Goal: Task Accomplishment & Management: Complete application form

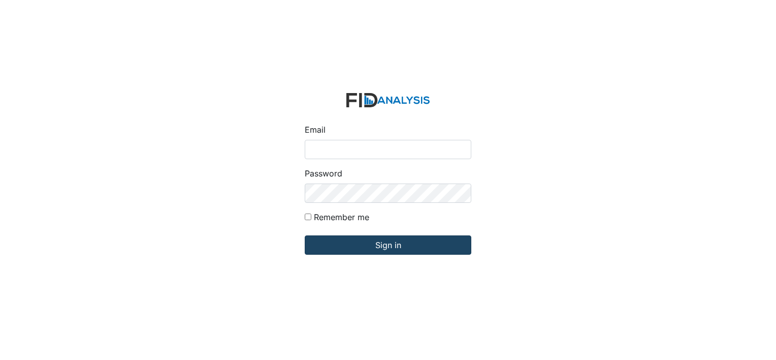
type input "[EMAIL_ADDRESS][DOMAIN_NAME]"
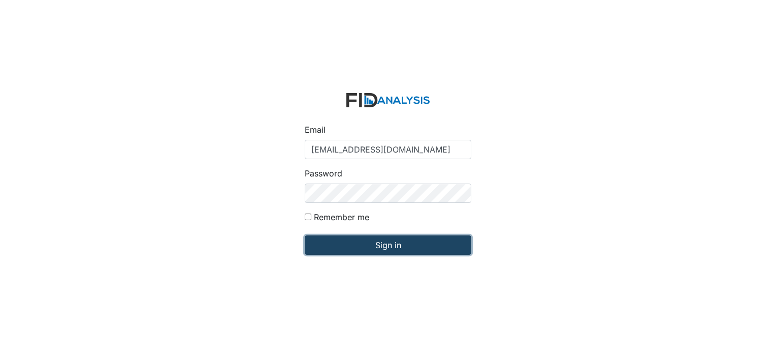
click at [384, 250] on input "Sign in" at bounding box center [388, 244] width 167 height 19
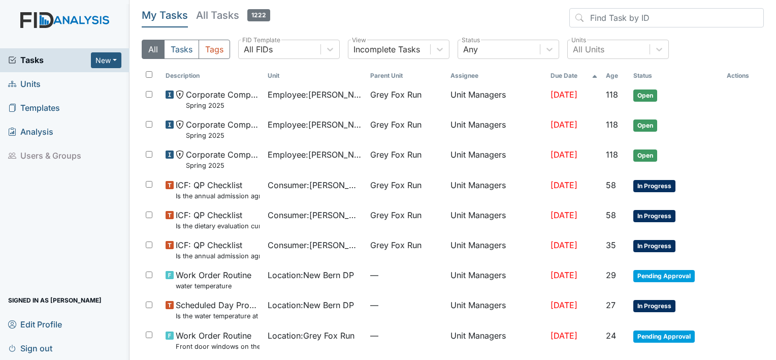
click at [34, 84] on span "Units" at bounding box center [24, 84] width 32 height 16
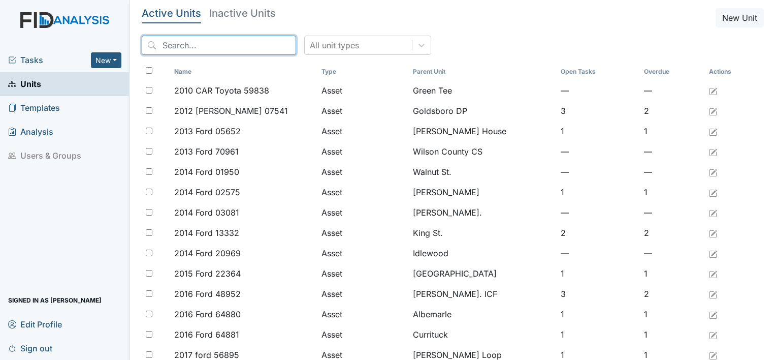
click at [210, 45] on input "search" at bounding box center [219, 45] width 154 height 19
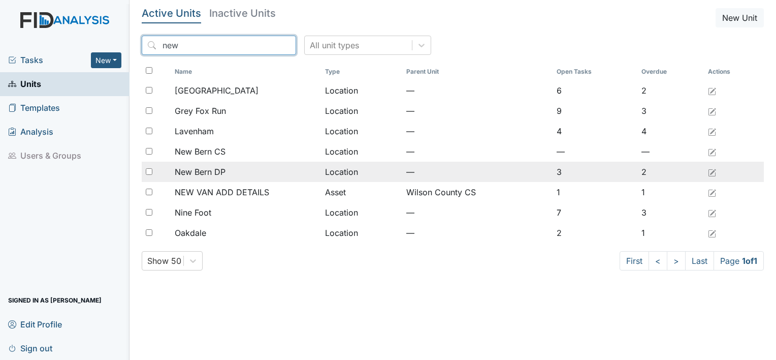
type input "new"
click at [221, 170] on span "New Bern DP" at bounding box center [200, 172] width 51 height 12
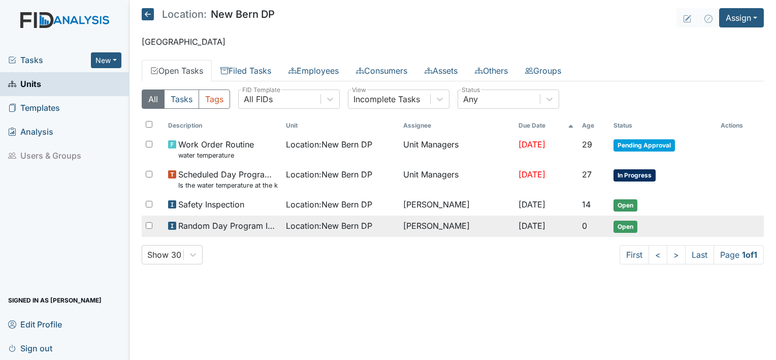
click at [630, 224] on span "Open" at bounding box center [625, 226] width 24 height 12
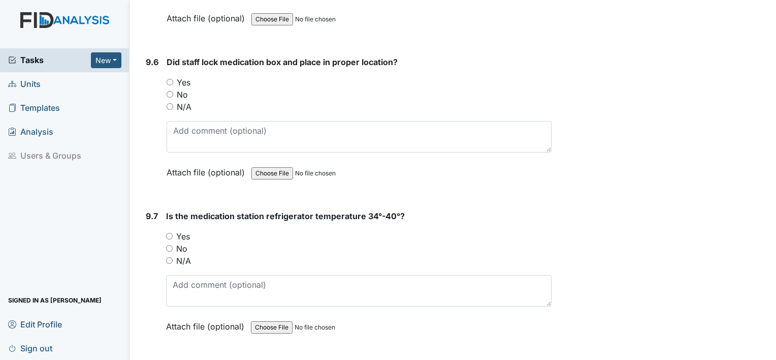
scroll to position [11781, 0]
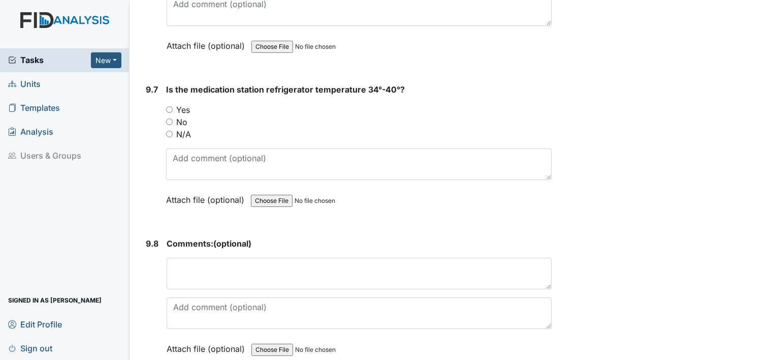
click at [169, 131] on input "N/A" at bounding box center [169, 134] width 7 height 7
radio input "true"
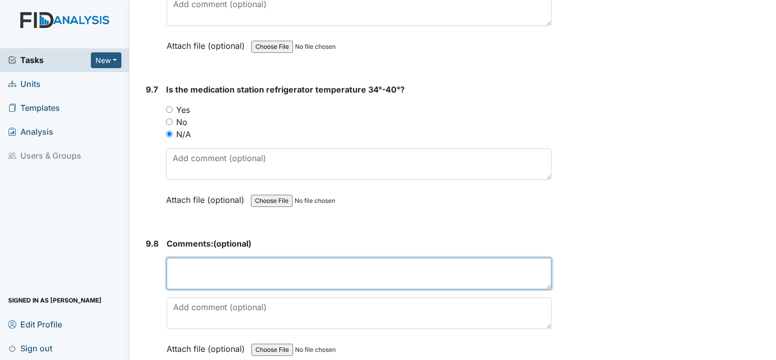
click at [226, 257] on textarea at bounding box center [359, 272] width 385 height 31
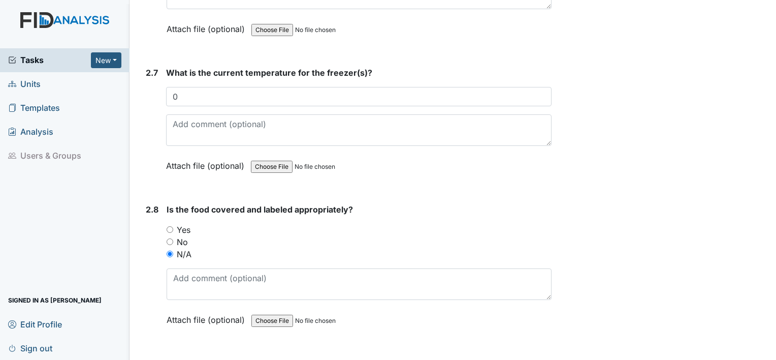
scroll to position [0, 0]
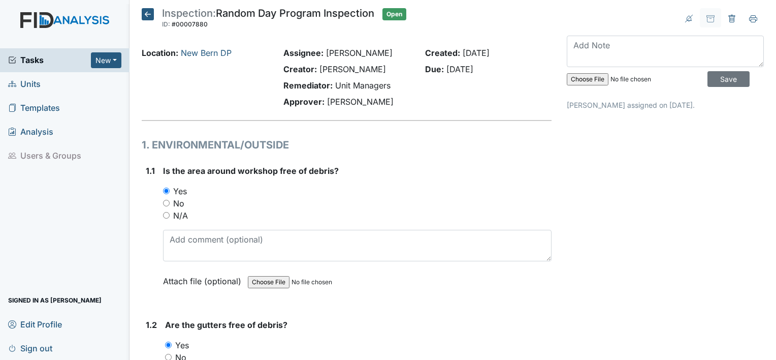
type textarea "n/a"
click at [718, 74] on input "Save" at bounding box center [728, 79] width 42 height 16
click at [37, 345] on span "Sign out" at bounding box center [30, 348] width 44 height 16
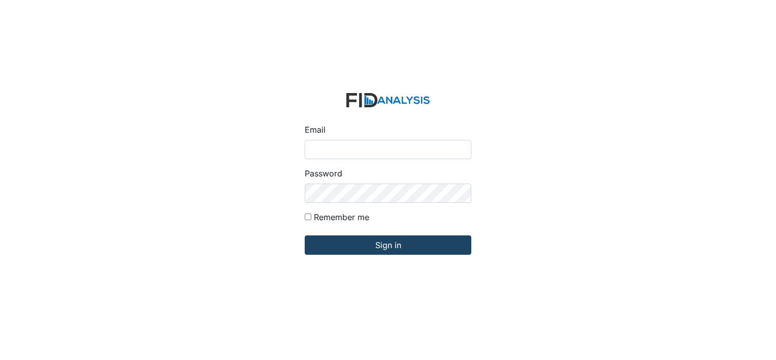
type input "[EMAIL_ADDRESS][DOMAIN_NAME]"
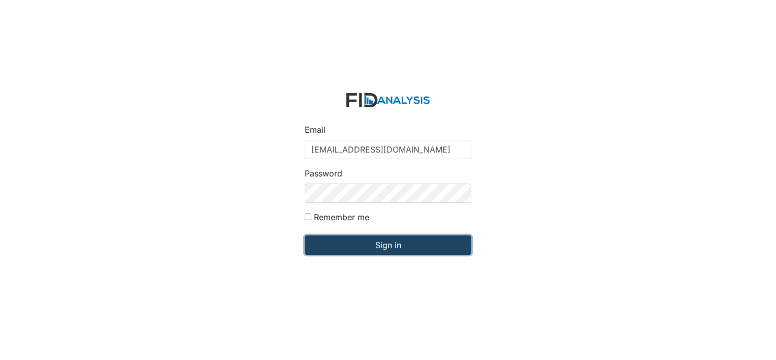
click at [392, 244] on input "Sign in" at bounding box center [388, 244] width 167 height 19
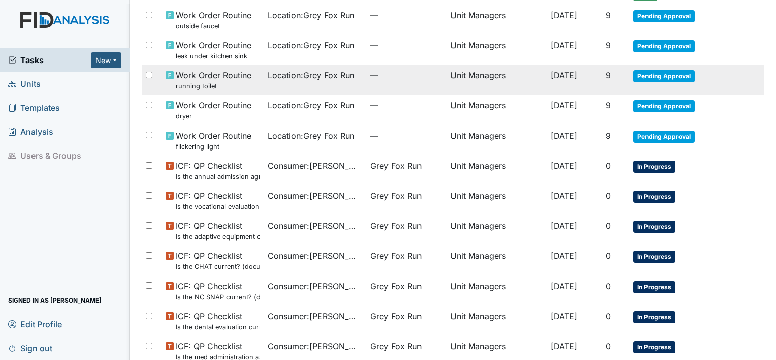
scroll to position [471, 0]
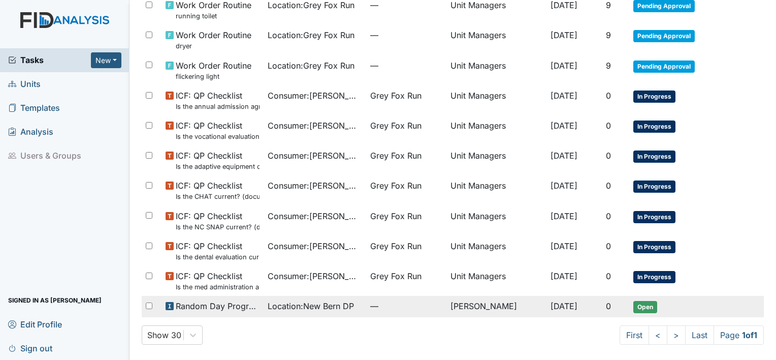
click at [629, 306] on td "Open" at bounding box center [675, 306] width 93 height 21
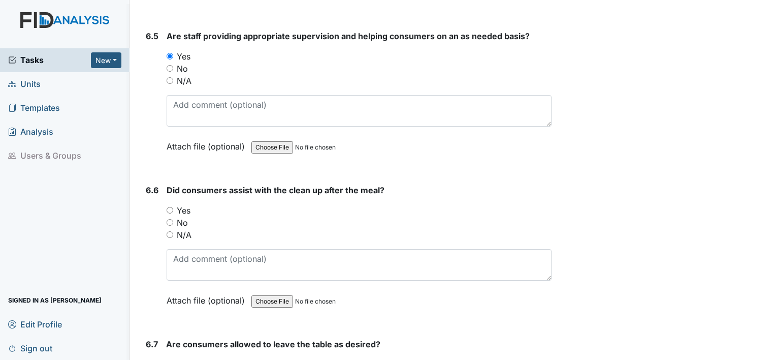
scroll to position [8277, 0]
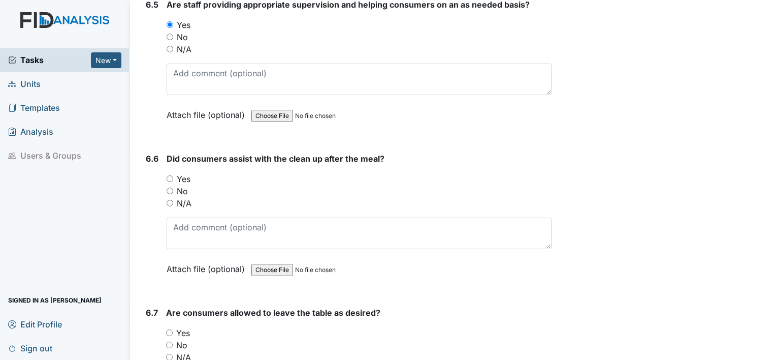
click at [169, 175] on input "Yes" at bounding box center [170, 178] width 7 height 7
radio input "true"
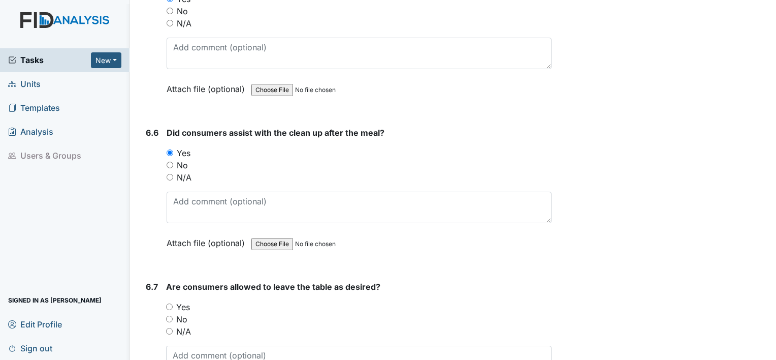
scroll to position [8328, 0]
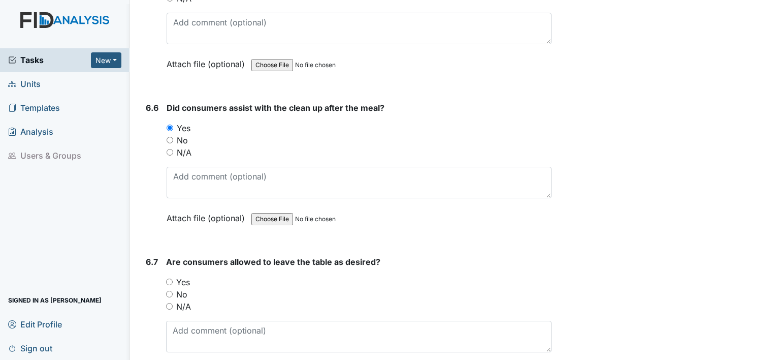
click at [170, 278] on input "Yes" at bounding box center [169, 281] width 7 height 7
radio input "true"
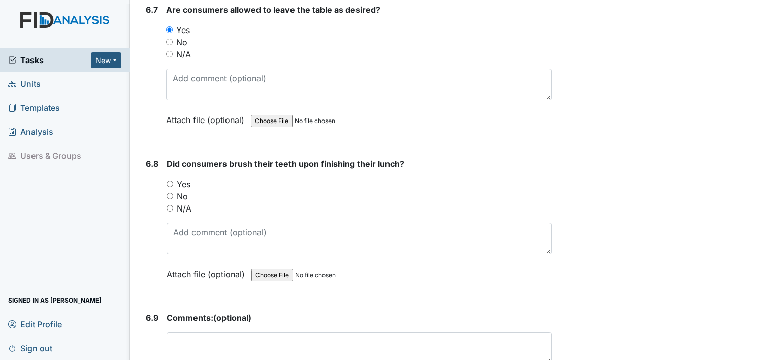
scroll to position [8582, 0]
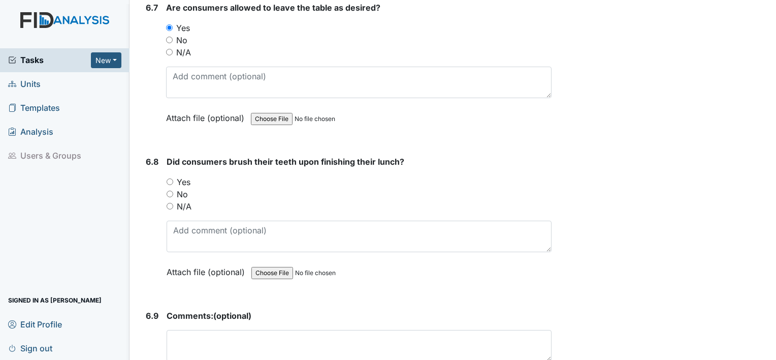
click at [169, 178] on input "Yes" at bounding box center [170, 181] width 7 height 7
radio input "true"
click at [225, 330] on textarea at bounding box center [359, 345] width 385 height 31
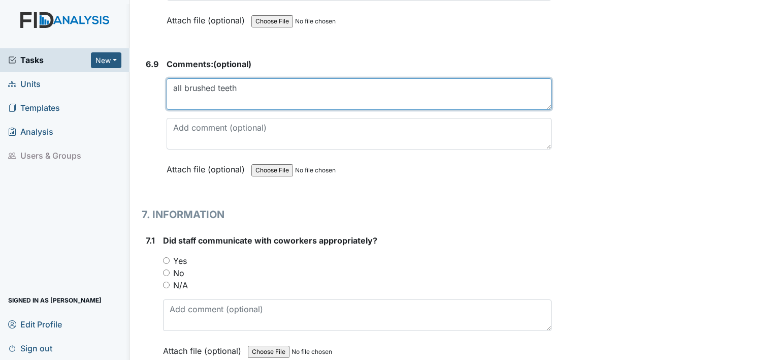
scroll to position [8836, 0]
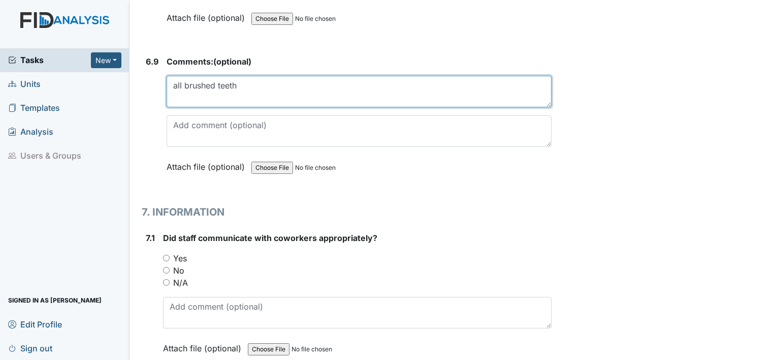
type textarea "all brushed teeth"
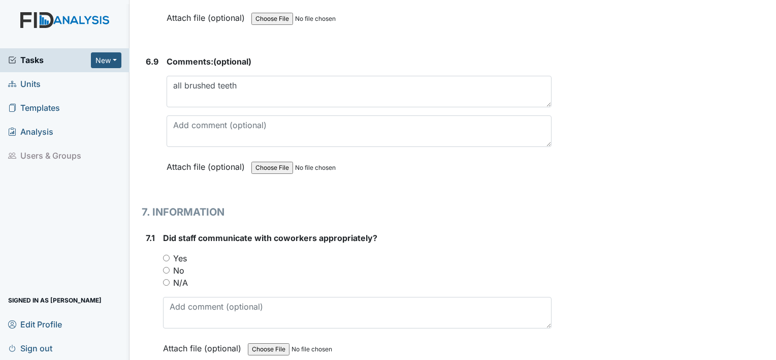
click at [167, 254] on input "Yes" at bounding box center [166, 257] width 7 height 7
radio input "true"
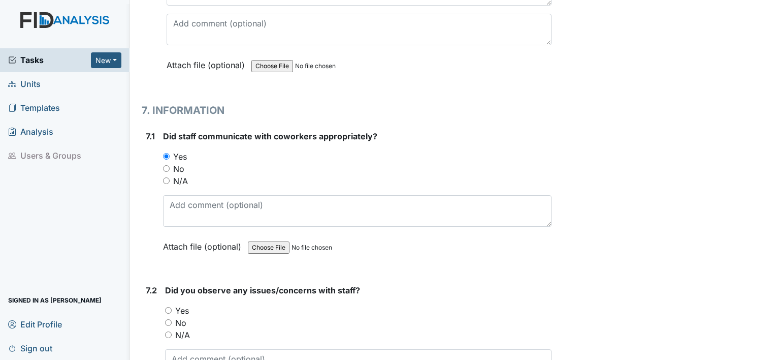
scroll to position [8988, 0]
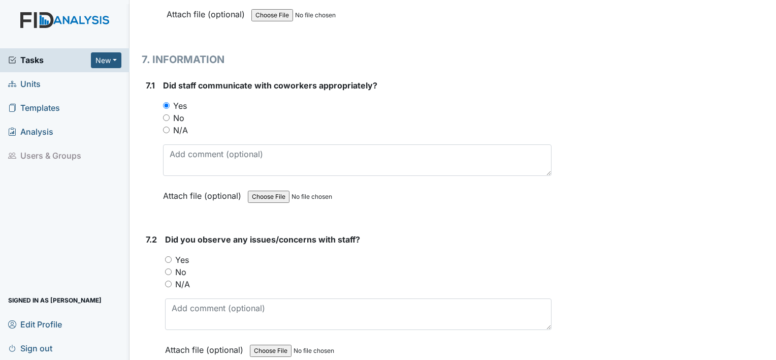
click at [169, 268] on input "No" at bounding box center [168, 271] width 7 height 7
radio input "true"
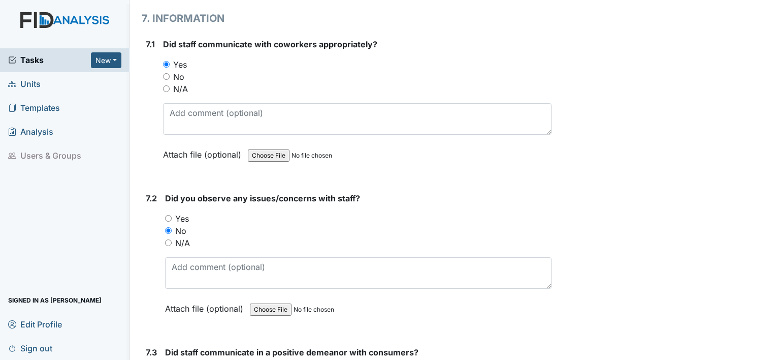
scroll to position [9140, 0]
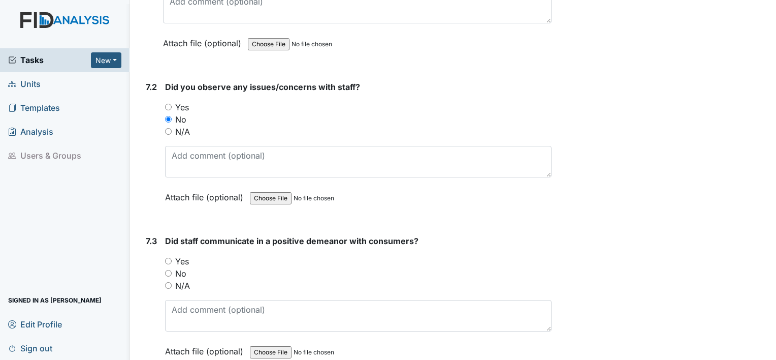
click at [165, 235] on div "7.3 Did staff communicate in a positive demeanor with consumers? You must selec…" at bounding box center [347, 304] width 410 height 138
click at [168, 257] on input "Yes" at bounding box center [168, 260] width 7 height 7
radio input "true"
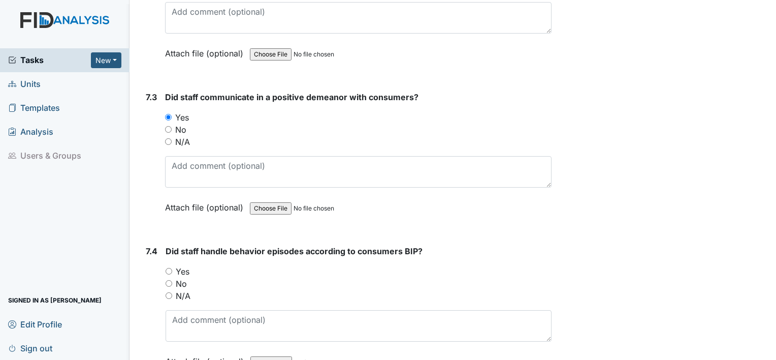
scroll to position [9293, 0]
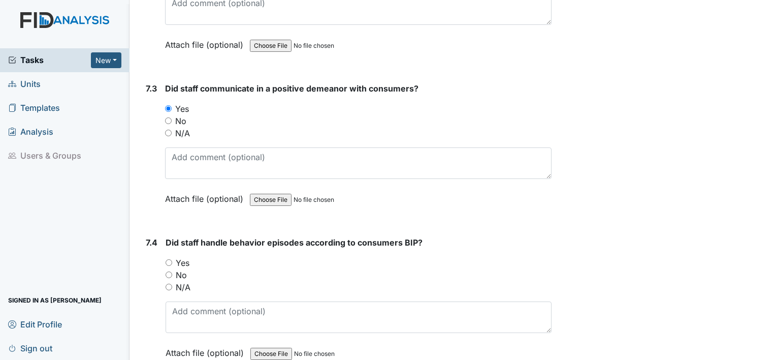
click at [168, 283] on input "N/A" at bounding box center [169, 286] width 7 height 7
radio input "true"
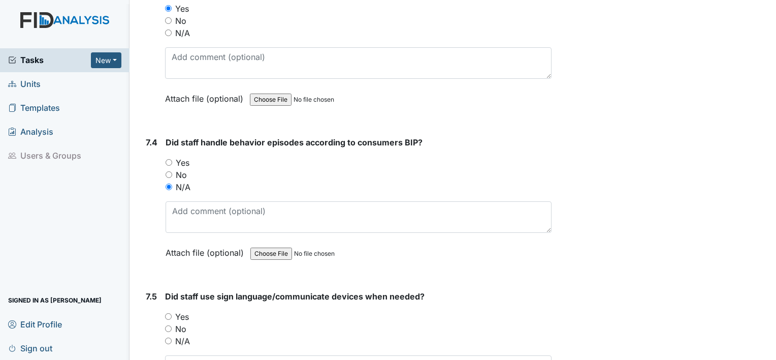
scroll to position [9394, 0]
click at [169, 311] on input "Yes" at bounding box center [168, 314] width 7 height 7
radio input "true"
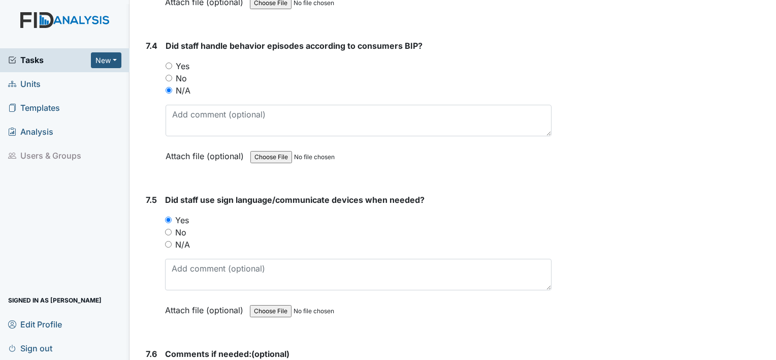
scroll to position [9496, 0]
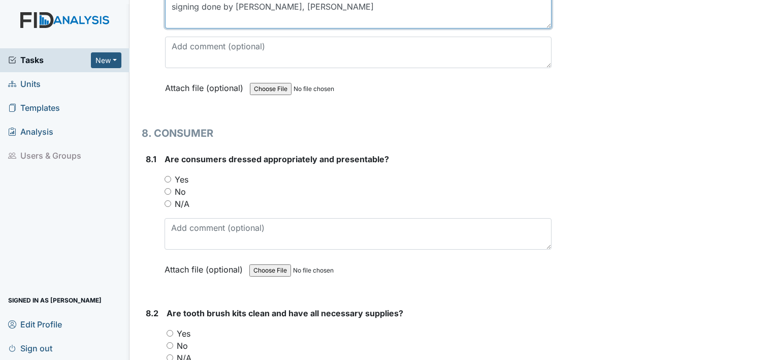
scroll to position [9902, 0]
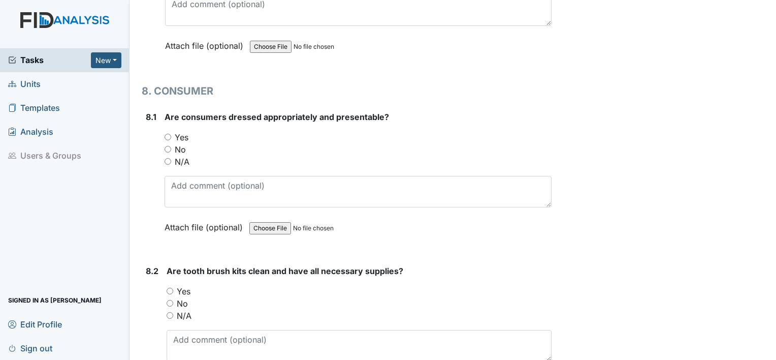
type textarea "signing done by Natalia D, Linda D"
click at [169, 134] on input "Yes" at bounding box center [168, 137] width 7 height 7
radio input "true"
click at [169, 287] on input "Yes" at bounding box center [170, 290] width 7 height 7
radio input "true"
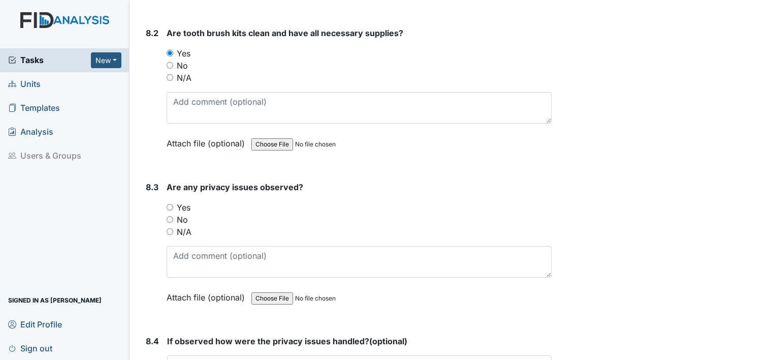
scroll to position [10156, 0]
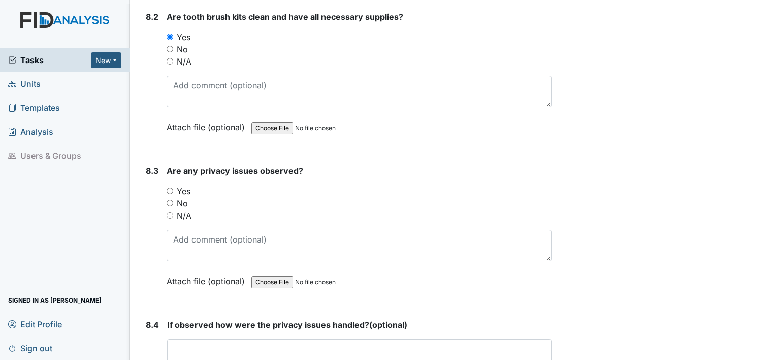
click at [171, 200] on input "No" at bounding box center [170, 203] width 7 height 7
radio input "true"
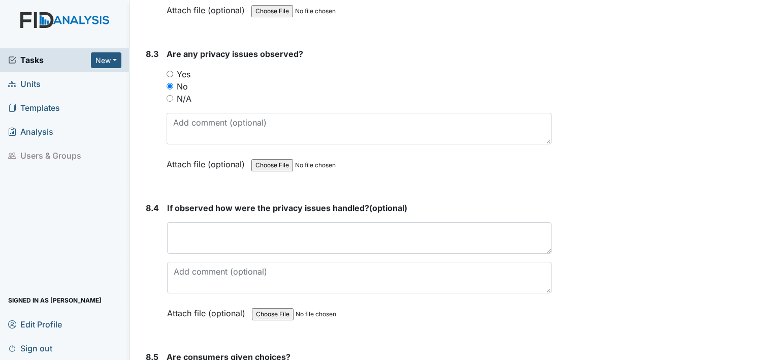
scroll to position [10308, 0]
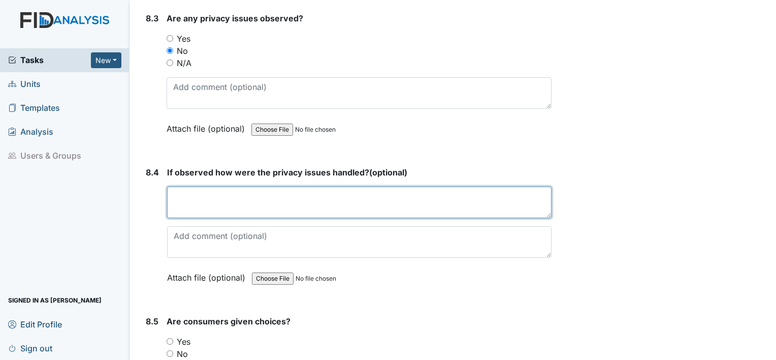
click at [215, 186] on textarea at bounding box center [359, 201] width 384 height 31
type textarea "n/a"
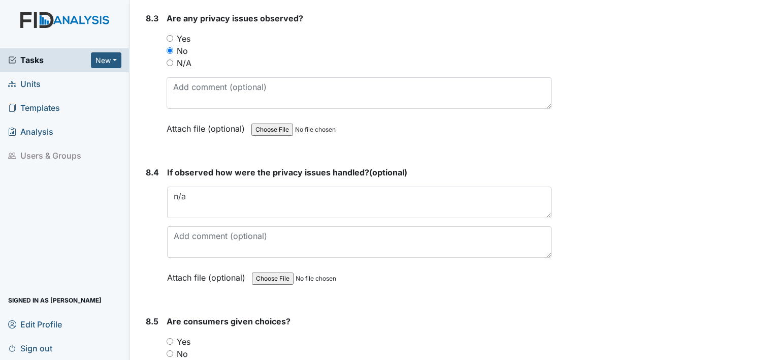
click at [169, 338] on input "Yes" at bounding box center [170, 341] width 7 height 7
radio input "true"
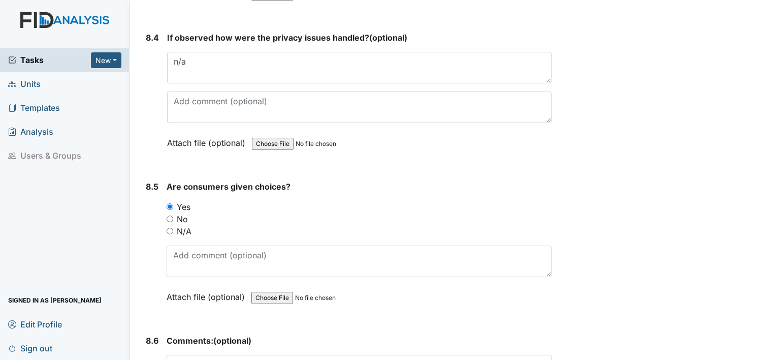
scroll to position [10460, 0]
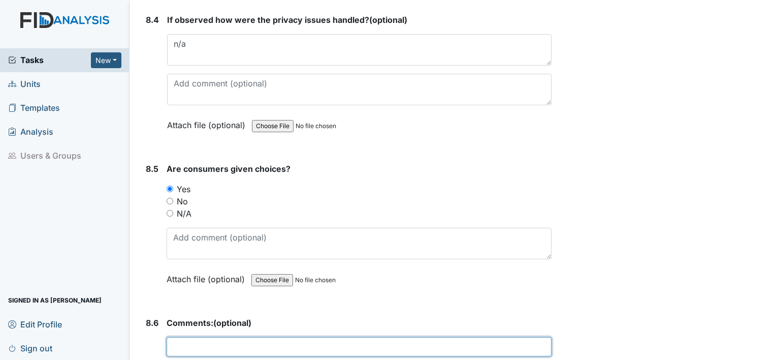
click at [204, 337] on input "text" at bounding box center [359, 346] width 385 height 19
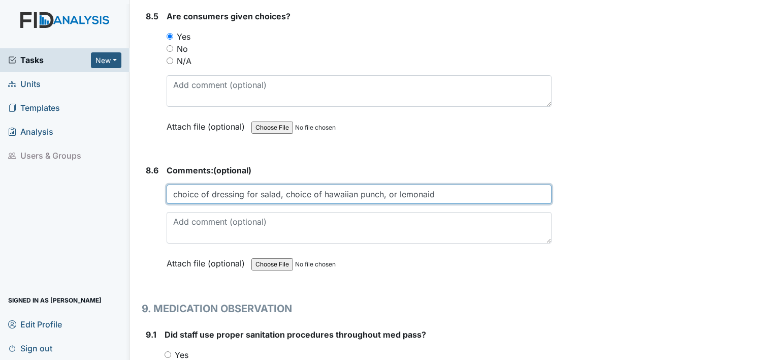
scroll to position [10664, 0]
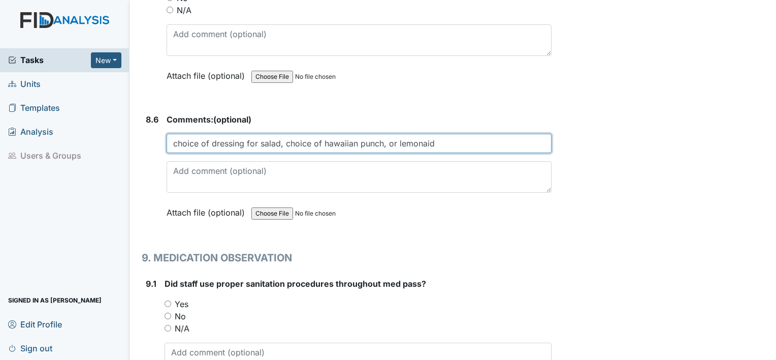
type input "choice of dressing for salad, choice of hawaiian punch, or lemonaid"
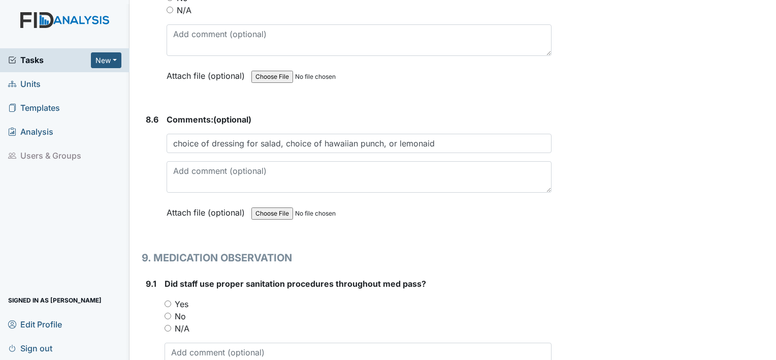
click at [167, 300] on input "Yes" at bounding box center [168, 303] width 7 height 7
radio input "true"
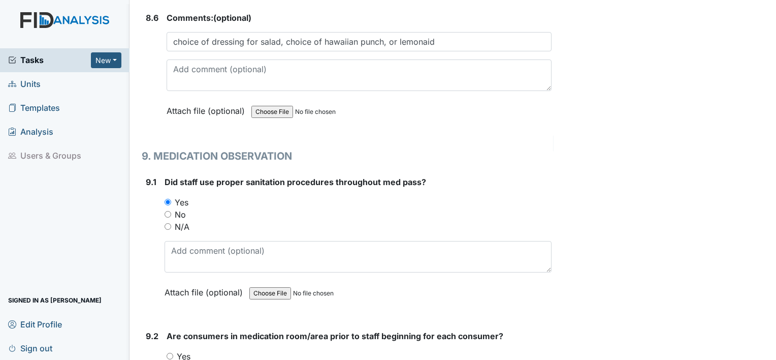
scroll to position [10867, 0]
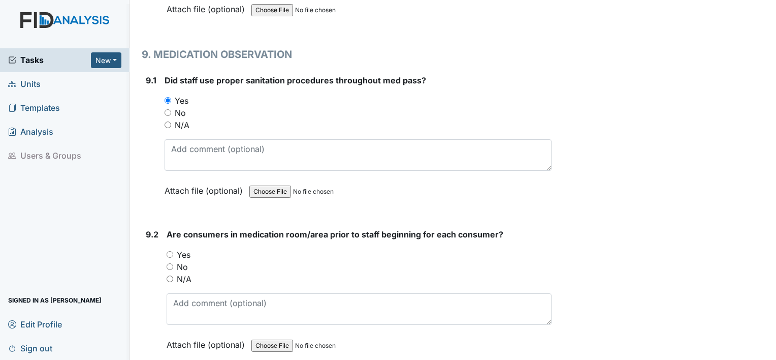
click at [170, 251] on input "Yes" at bounding box center [170, 254] width 7 height 7
radio input "true"
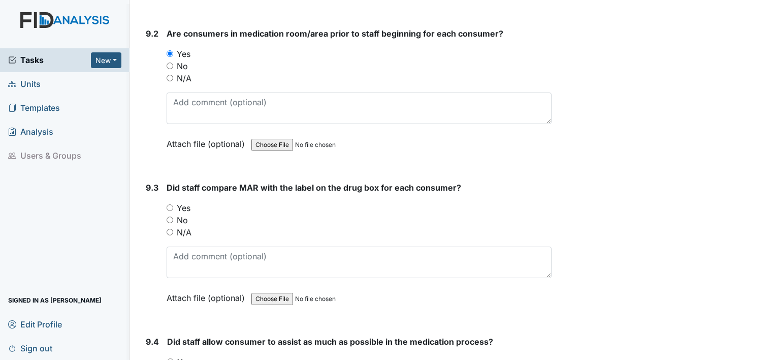
scroll to position [11070, 0]
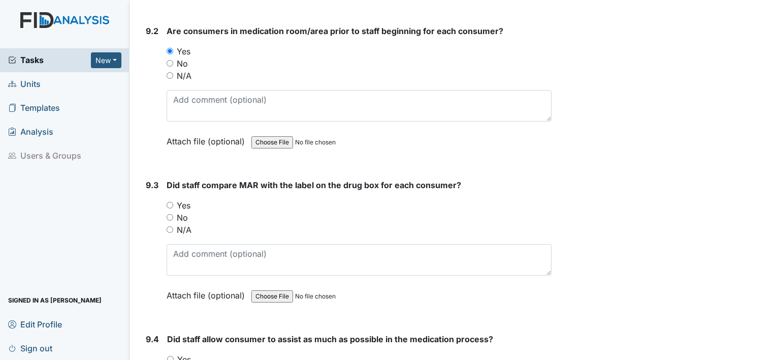
click at [169, 202] on input "Yes" at bounding box center [170, 205] width 7 height 7
radio input "true"
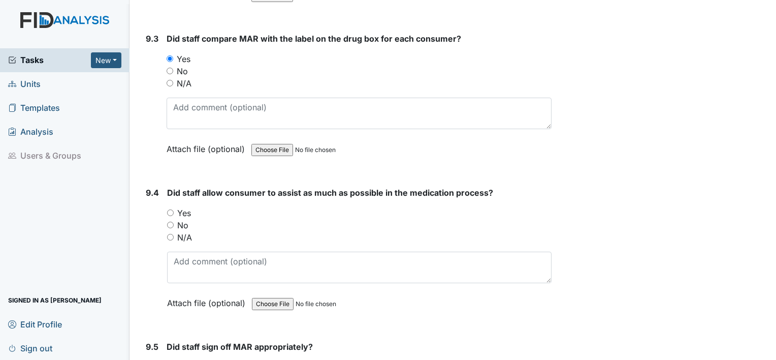
scroll to position [11222, 0]
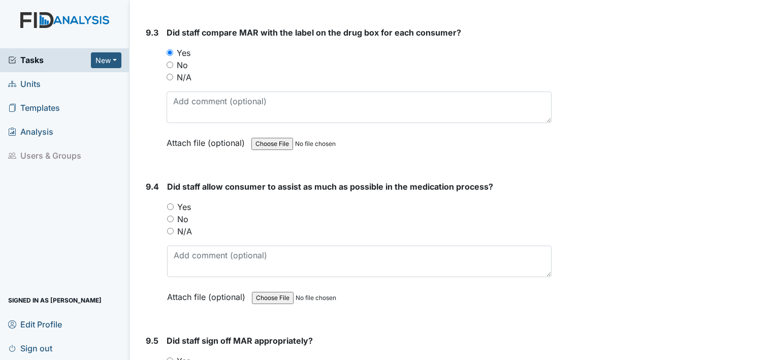
click at [170, 203] on input "Yes" at bounding box center [170, 206] width 7 height 7
radio input "true"
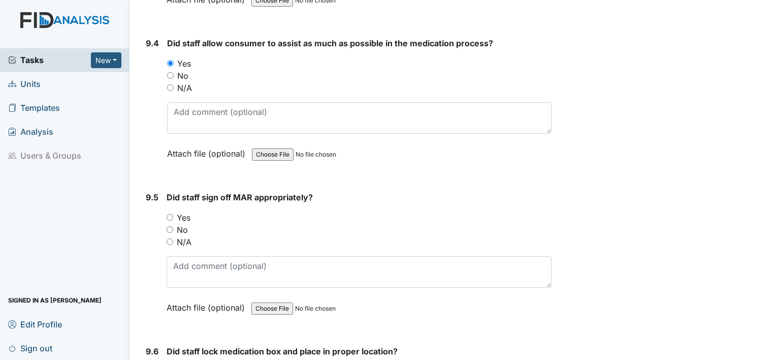
scroll to position [11375, 0]
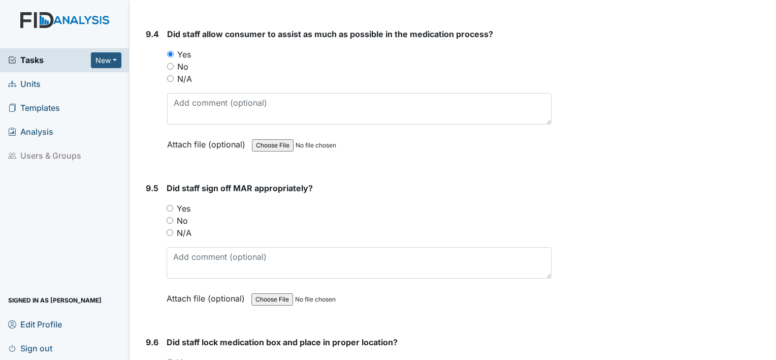
click at [171, 205] on input "Yes" at bounding box center [170, 208] width 7 height 7
radio input "true"
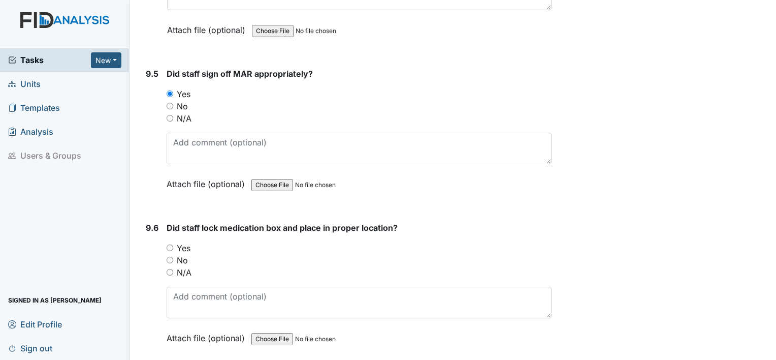
scroll to position [11527, 0]
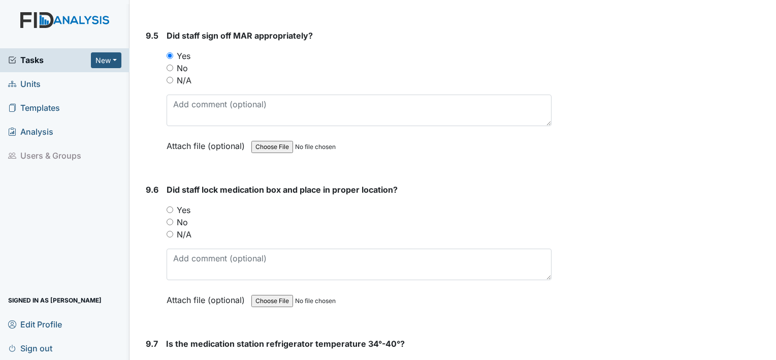
click at [169, 206] on input "Yes" at bounding box center [170, 209] width 7 height 7
radio input "true"
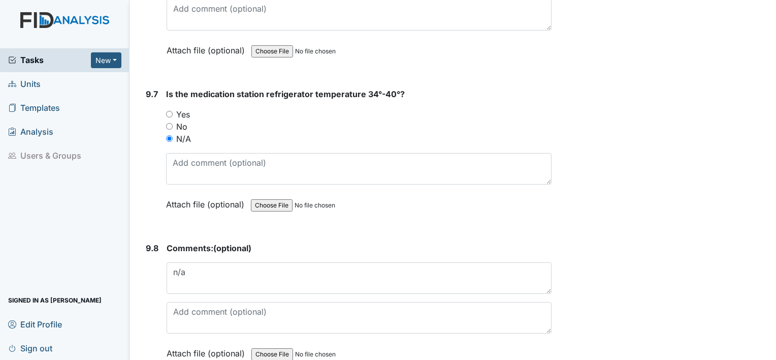
scroll to position [11781, 0]
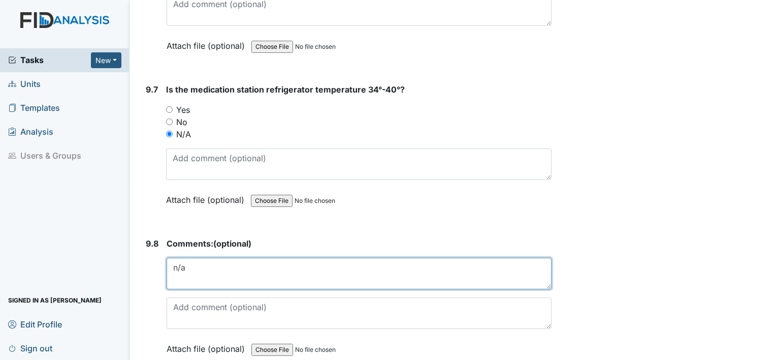
click at [194, 257] on textarea "n/a" at bounding box center [359, 272] width 385 height 31
type textarea "n"
type textarea "John J/Humalog 100 units Kwikpen/staff(Timothy T"
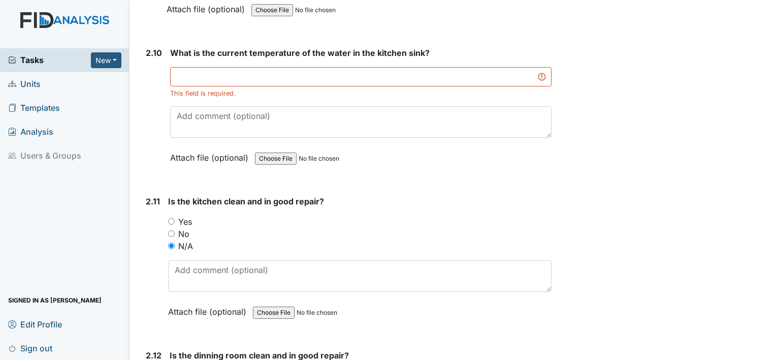
scroll to position [2196, 0]
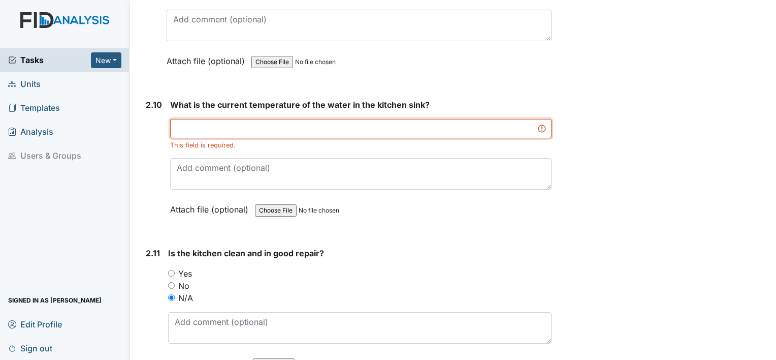
click at [240, 119] on input "text" at bounding box center [360, 128] width 381 height 19
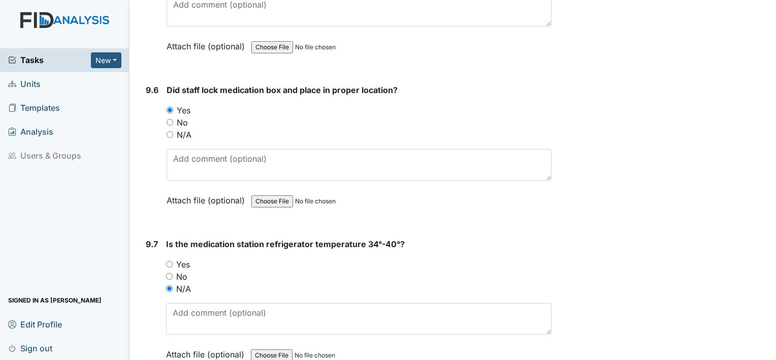
scroll to position [11781, 0]
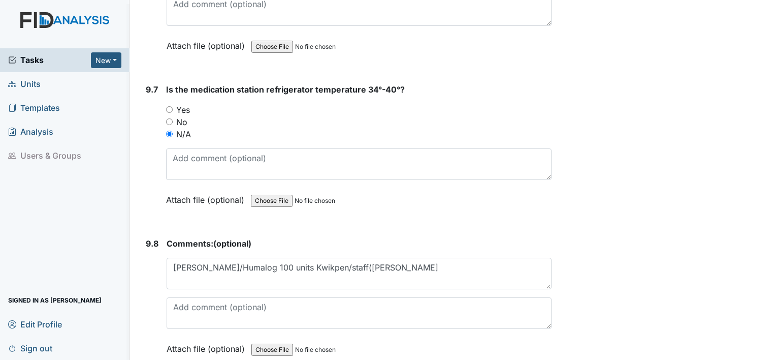
type input "118.4 (WO) done to check water temperature"
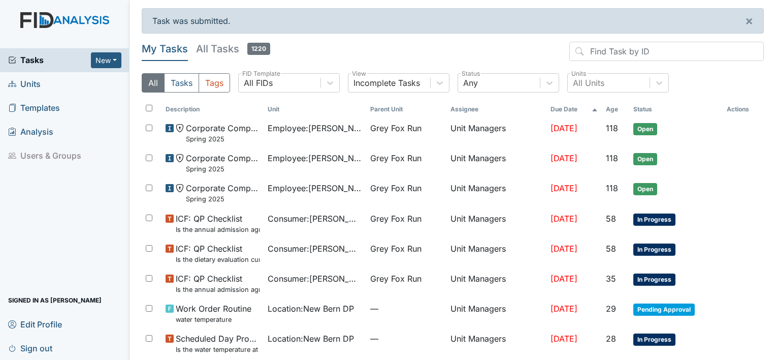
click at [32, 83] on span "Units" at bounding box center [24, 84] width 32 height 16
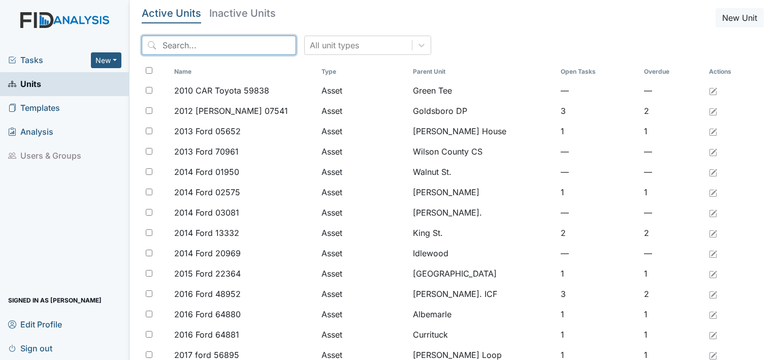
click at [201, 49] on input "search" at bounding box center [219, 45] width 154 height 19
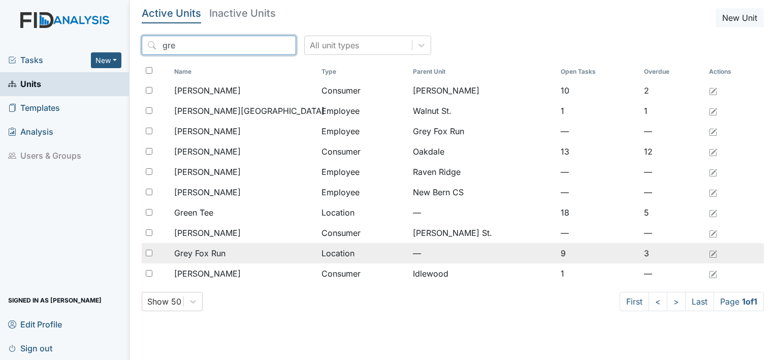
type input "gre"
click at [189, 252] on span "Grey Fox Run" at bounding box center [199, 253] width 51 height 12
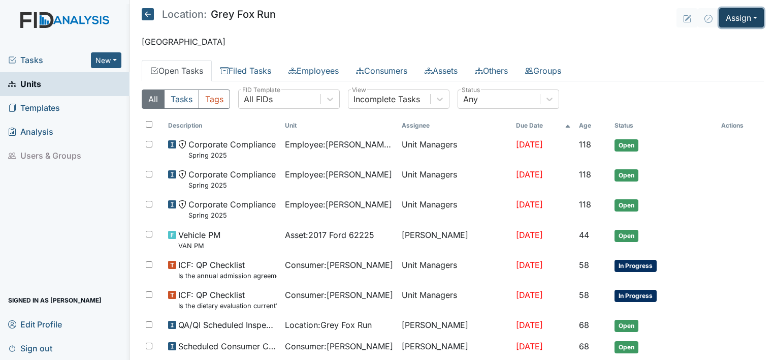
click at [749, 15] on button "Assign" at bounding box center [741, 17] width 45 height 19
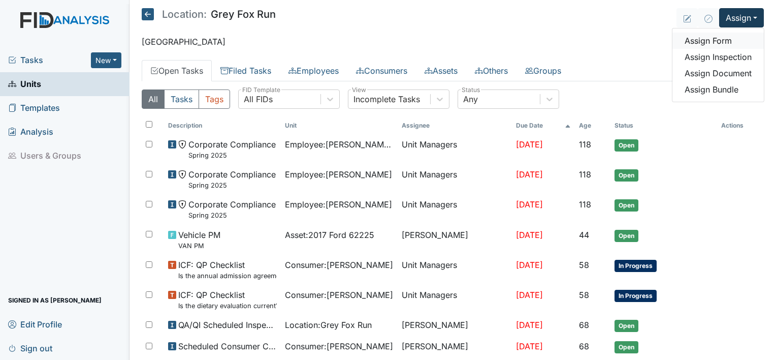
click at [721, 46] on link "Assign Form" at bounding box center [717, 40] width 91 height 16
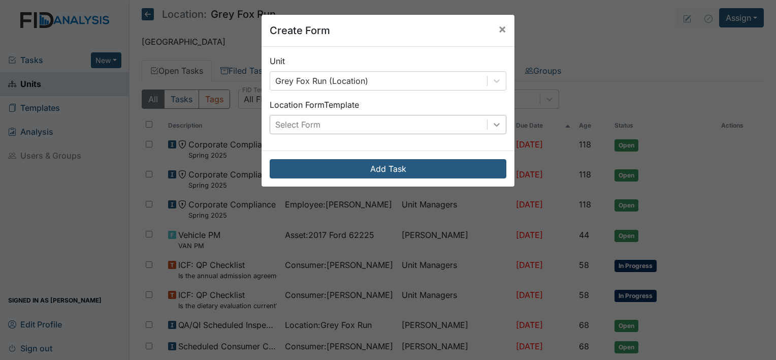
click at [492, 119] on icon at bounding box center [497, 124] width 10 height 10
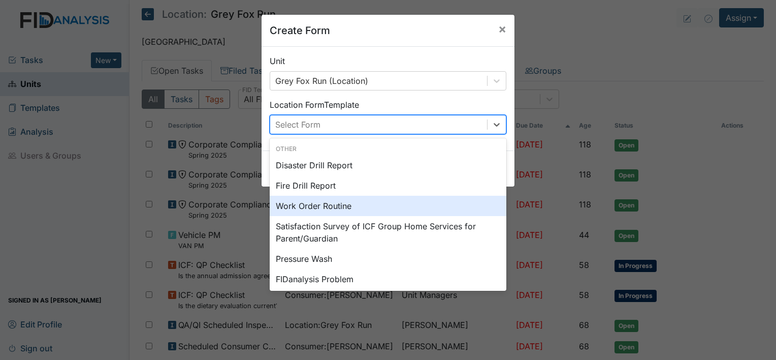
click at [446, 210] on div "Work Order Routine" at bounding box center [388, 205] width 237 height 20
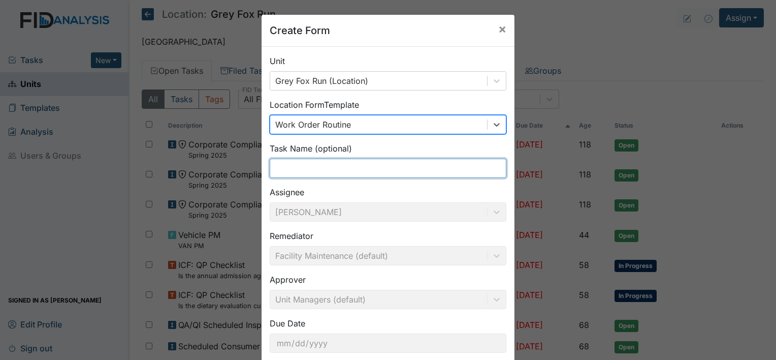
click at [332, 167] on input "text" at bounding box center [388, 167] width 237 height 19
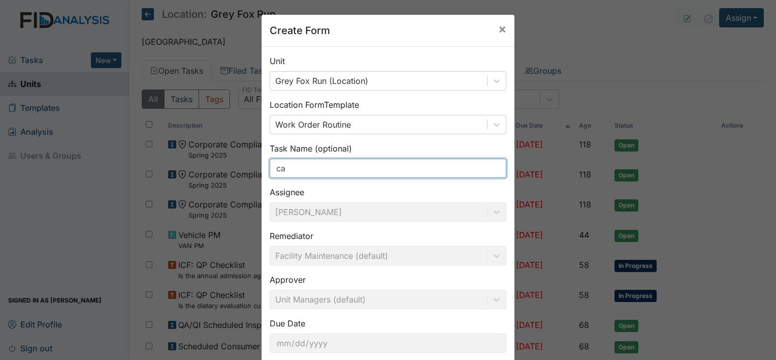
type input "c"
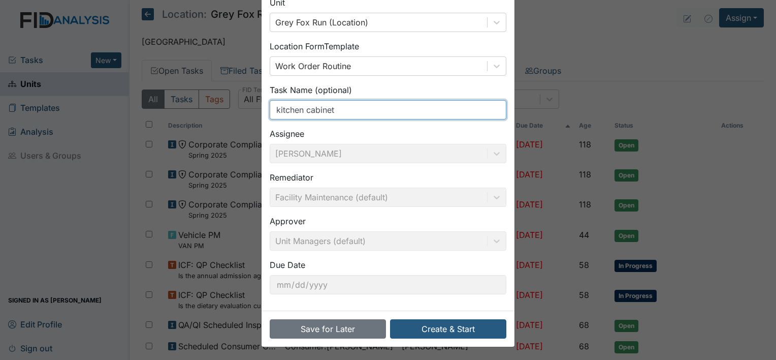
scroll to position [59, 0]
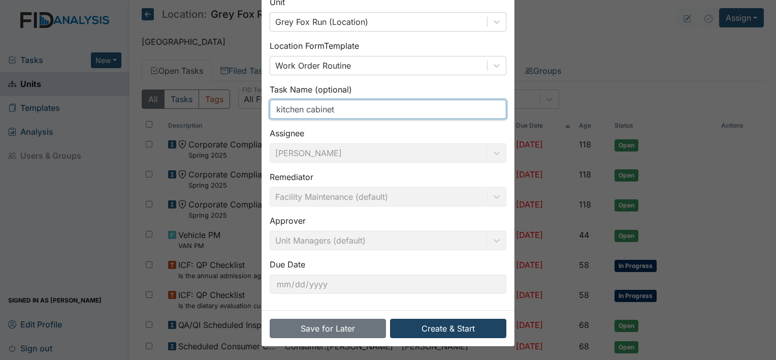
type input "kitchen cabinet"
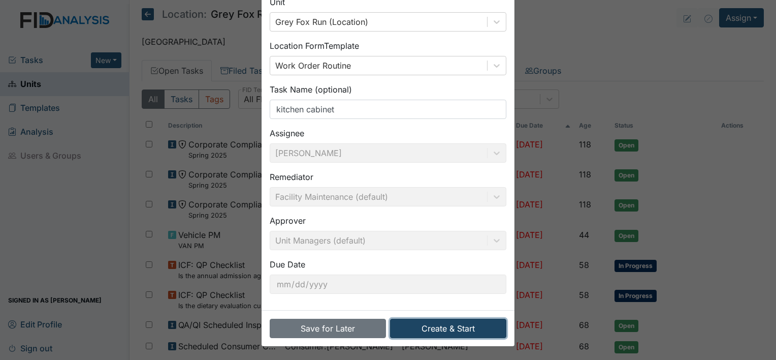
click at [440, 332] on button "Create & Start" at bounding box center [448, 327] width 116 height 19
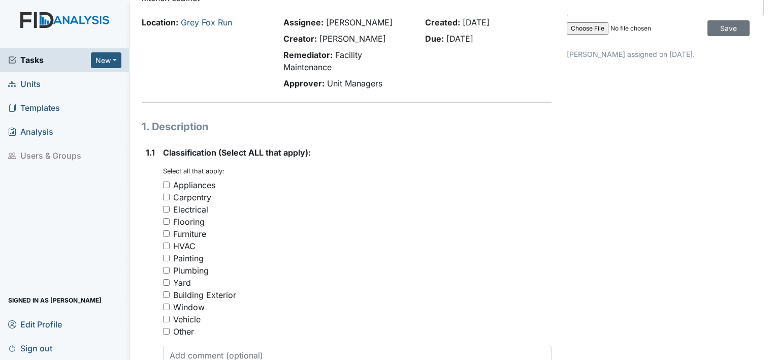
scroll to position [102, 0]
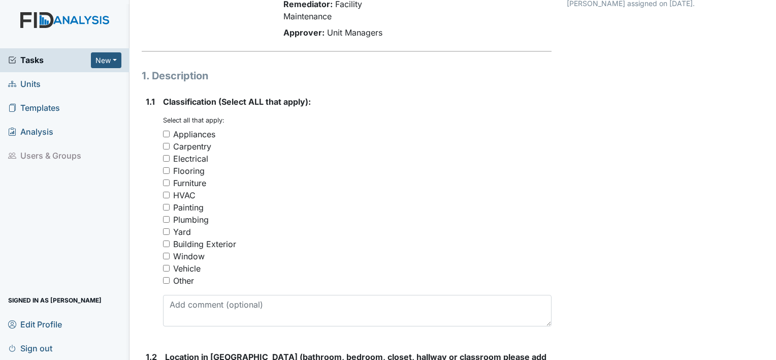
click at [163, 275] on div "Other" at bounding box center [357, 280] width 388 height 12
click at [169, 282] on input "Other" at bounding box center [166, 280] width 7 height 7
checkbox input "true"
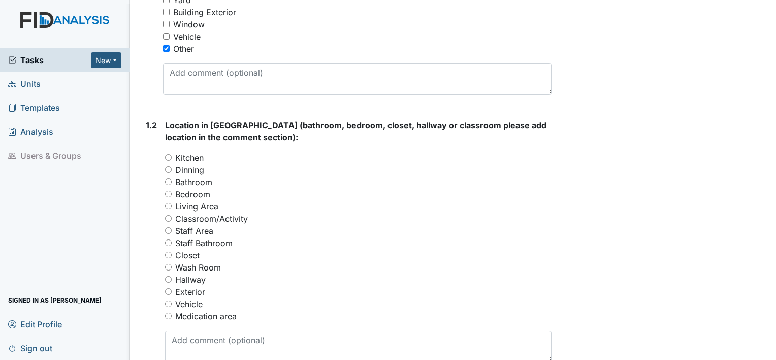
scroll to position [355, 0]
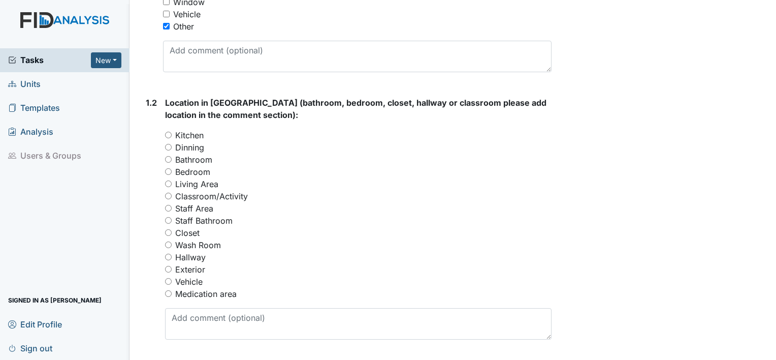
click at [169, 135] on input "Kitchen" at bounding box center [168, 135] width 7 height 7
radio input "true"
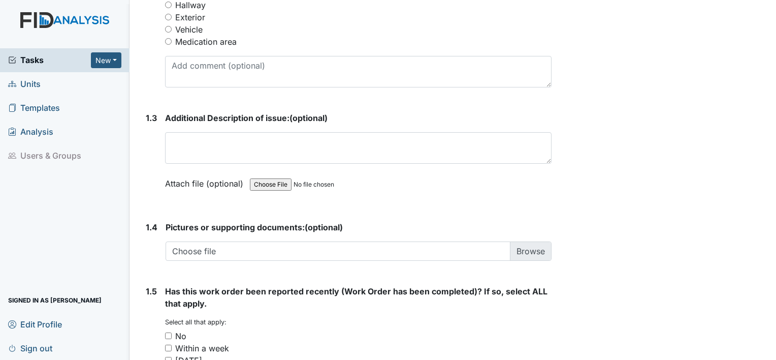
scroll to position [609, 0]
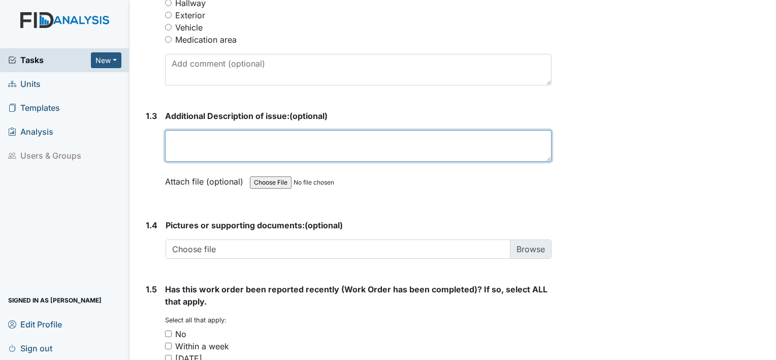
click at [177, 141] on textarea at bounding box center [358, 145] width 386 height 31
type textarea "c"
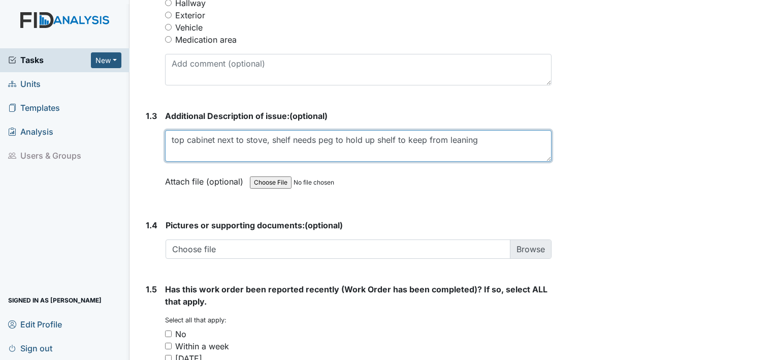
type textarea "top cabinet next to stove, shelf needs peg to hold up shelf to keep from leaning"
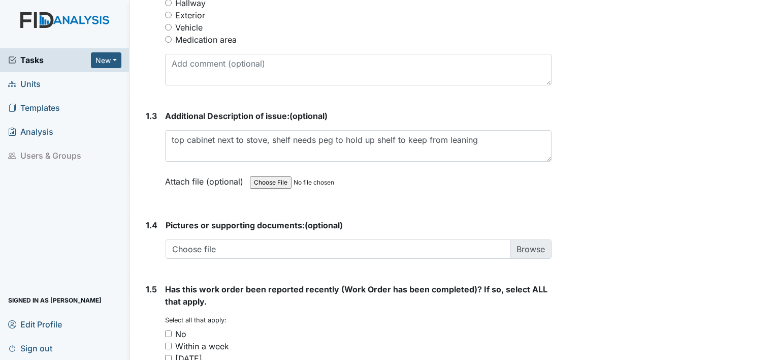
click at [168, 330] on input "No" at bounding box center [168, 333] width 7 height 7
checkbox input "true"
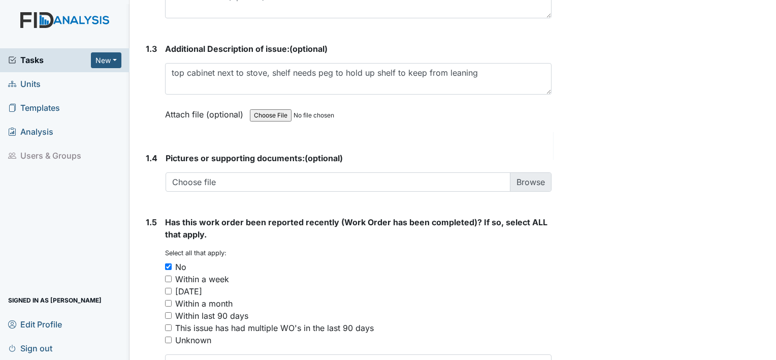
scroll to position [753, 0]
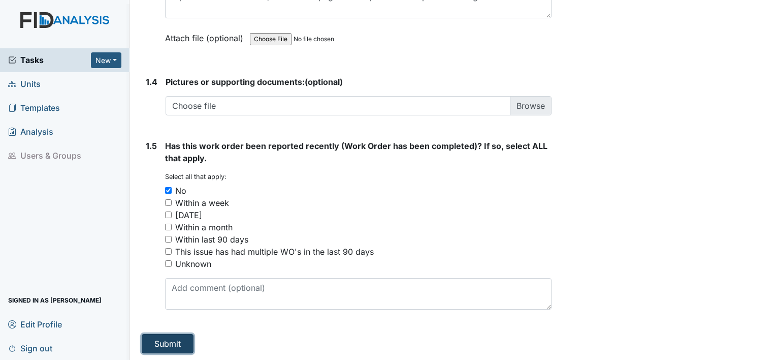
click at [165, 342] on button "Submit" at bounding box center [168, 343] width 52 height 19
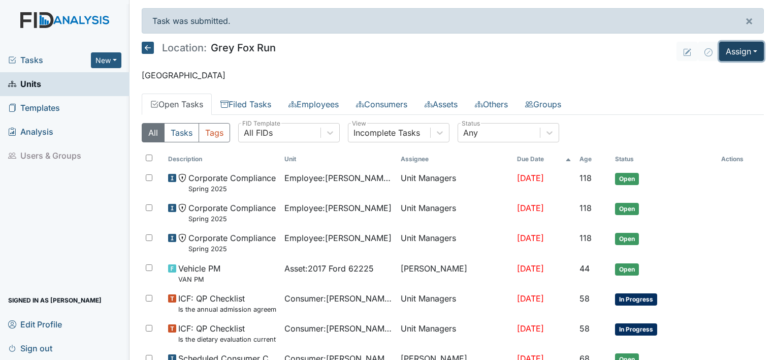
click at [745, 49] on button "Assign" at bounding box center [741, 51] width 45 height 19
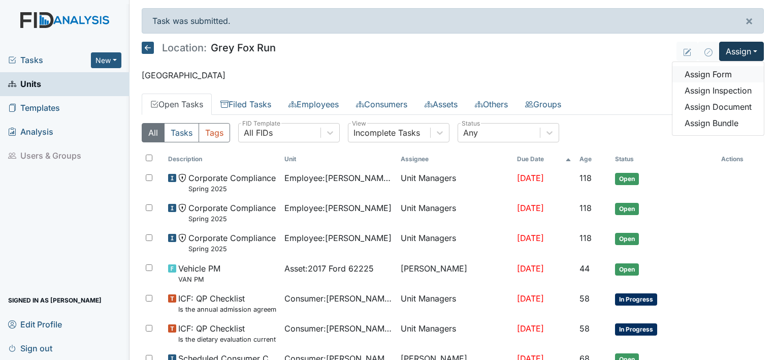
click at [716, 74] on link "Assign Form" at bounding box center [717, 74] width 91 height 16
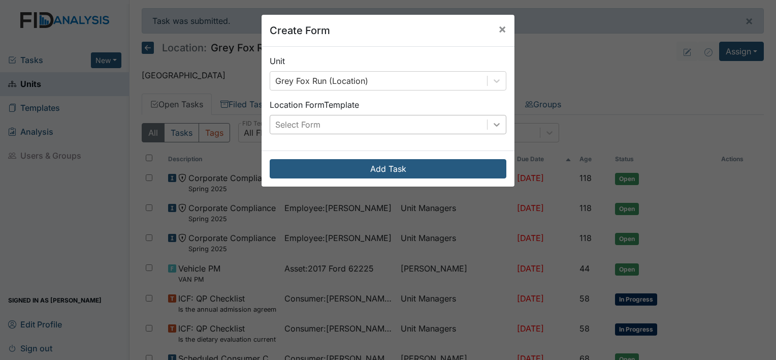
click at [491, 118] on div at bounding box center [496, 124] width 18 height 18
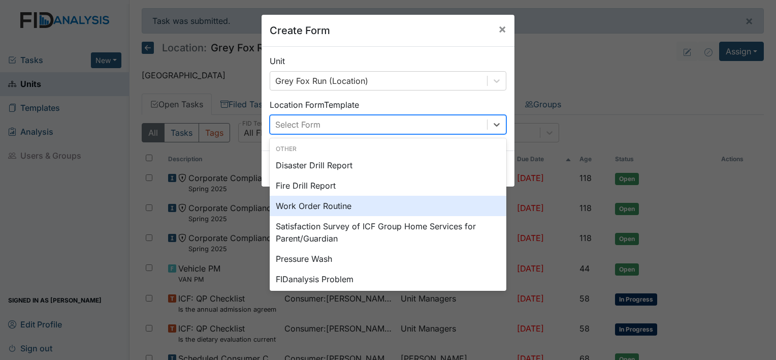
click at [377, 204] on div "Work Order Routine" at bounding box center [388, 205] width 237 height 20
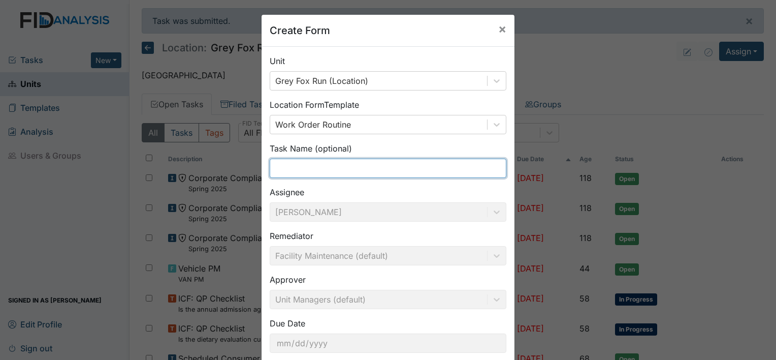
click at [333, 171] on input "text" at bounding box center [388, 167] width 237 height 19
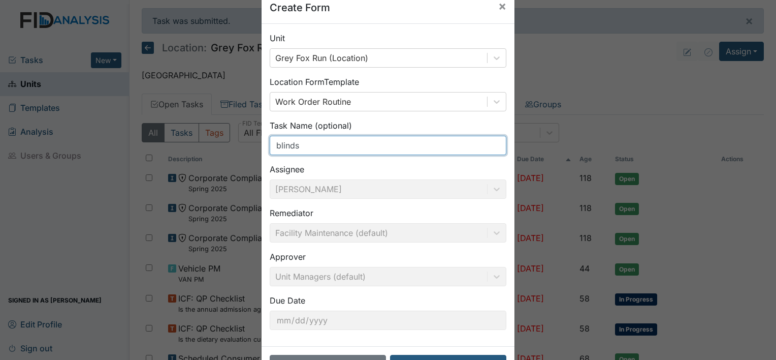
scroll to position [59, 0]
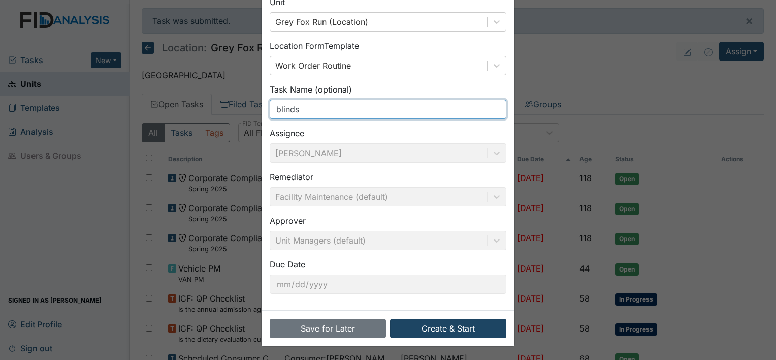
type input "blinds"
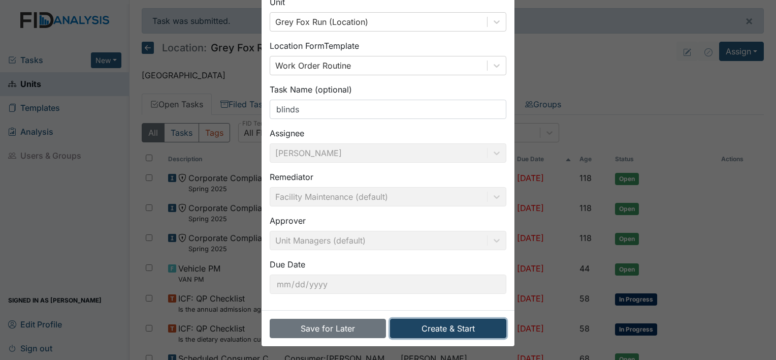
click at [448, 328] on button "Create & Start" at bounding box center [448, 327] width 116 height 19
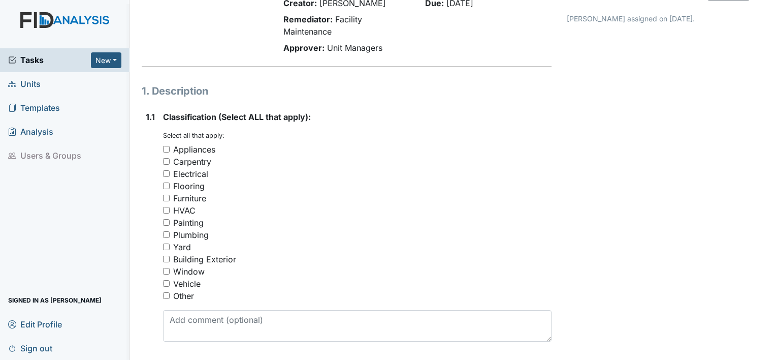
scroll to position [102, 0]
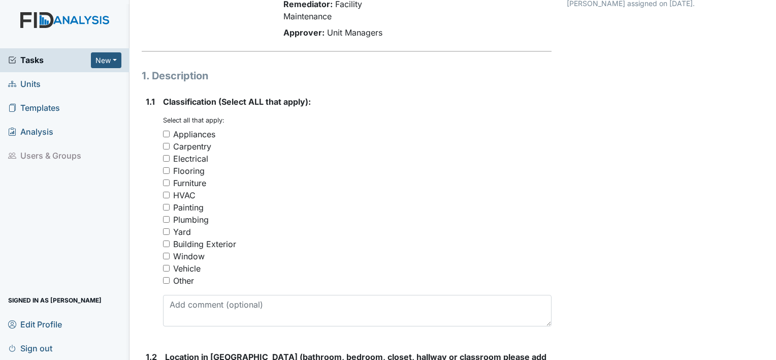
click at [165, 254] on input "Window" at bounding box center [166, 255] width 7 height 7
checkbox input "true"
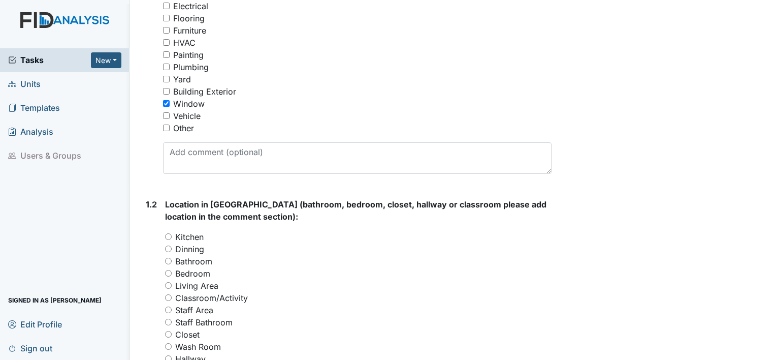
scroll to position [305, 0]
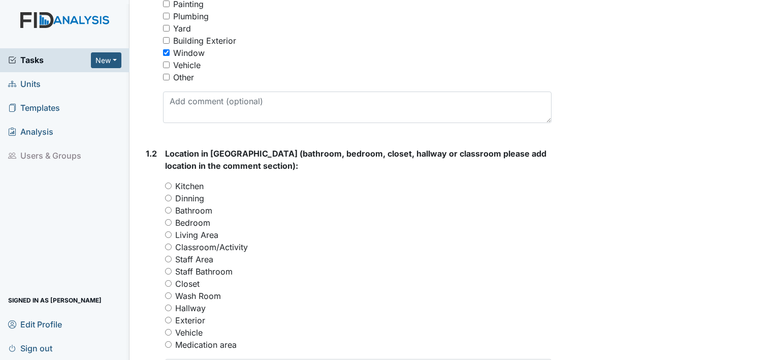
click at [169, 220] on input "Bedroom" at bounding box center [168, 222] width 7 height 7
radio input "true"
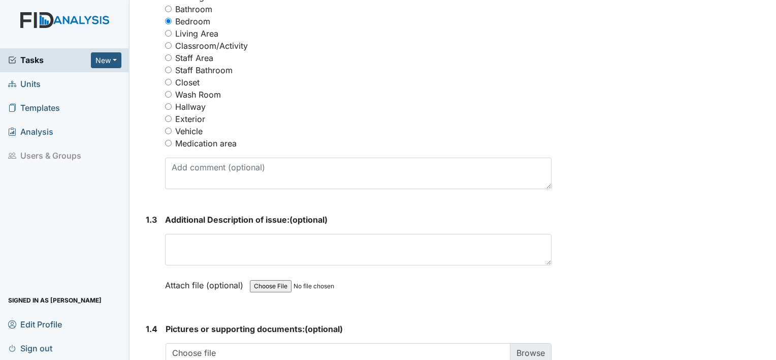
scroll to position [508, 0]
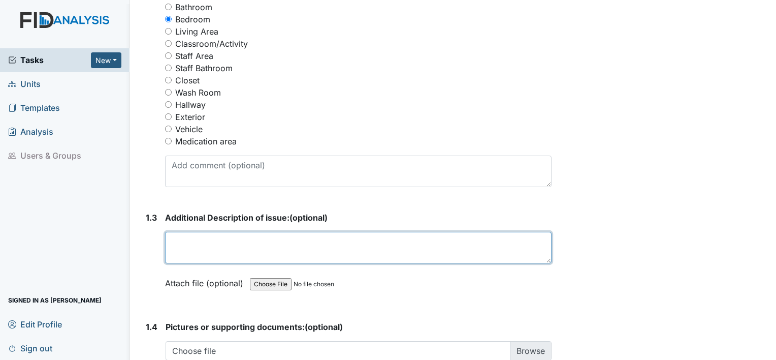
click at [195, 250] on textarea at bounding box center [358, 247] width 386 height 31
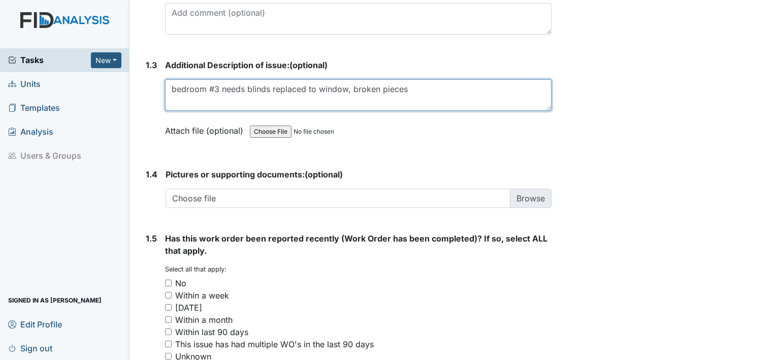
scroll to position [753, 0]
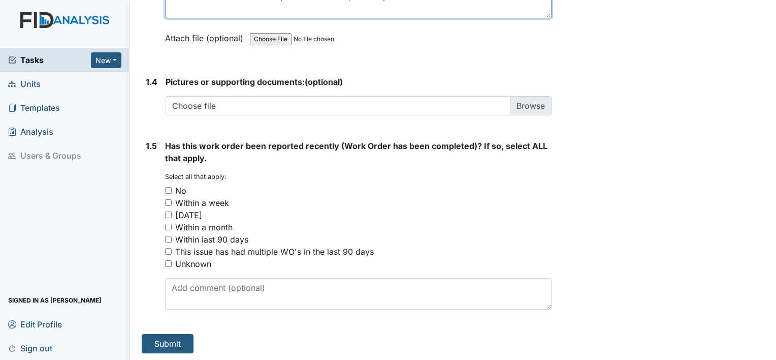
type textarea "bedroom #3 needs blinds replaced to window, broken pieces"
click at [167, 187] on input "No" at bounding box center [168, 190] width 7 height 7
checkbox input "true"
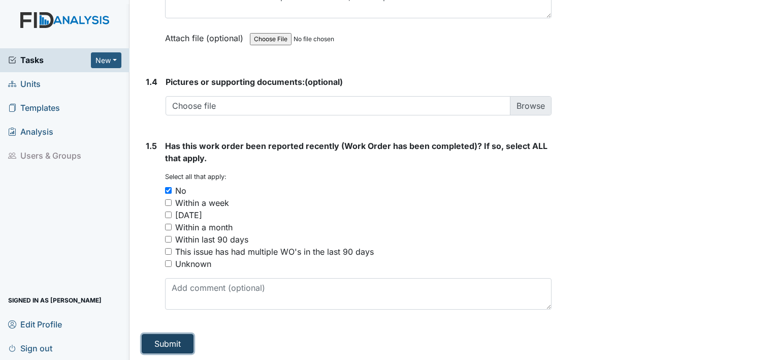
click at [165, 337] on button "Submit" at bounding box center [168, 343] width 52 height 19
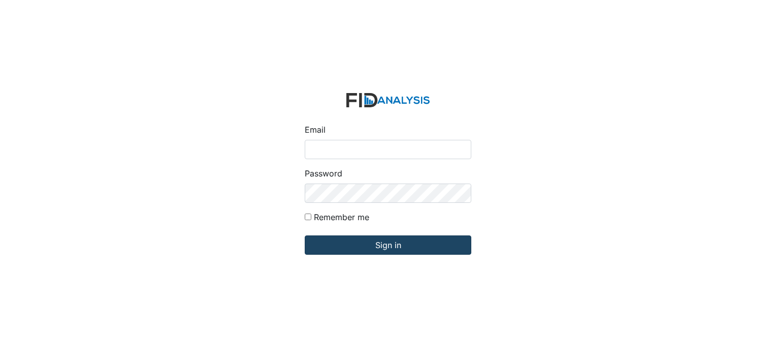
type input "[EMAIL_ADDRESS][DOMAIN_NAME]"
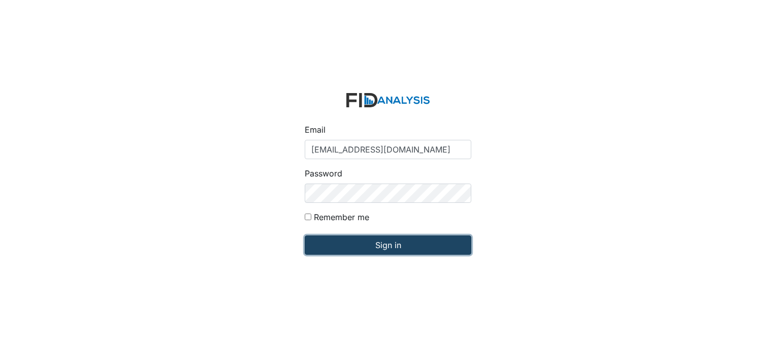
click at [389, 245] on input "Sign in" at bounding box center [388, 244] width 167 height 19
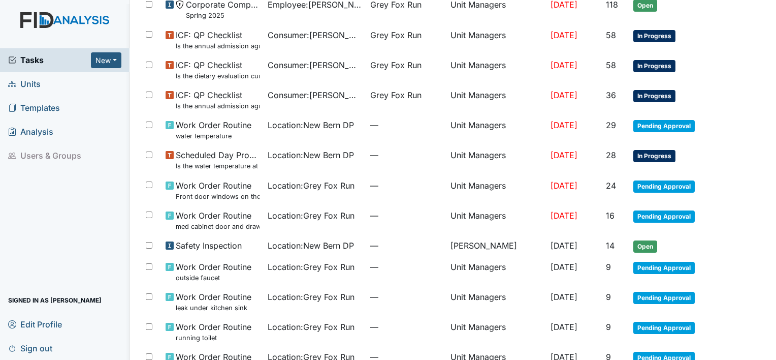
scroll to position [154, 0]
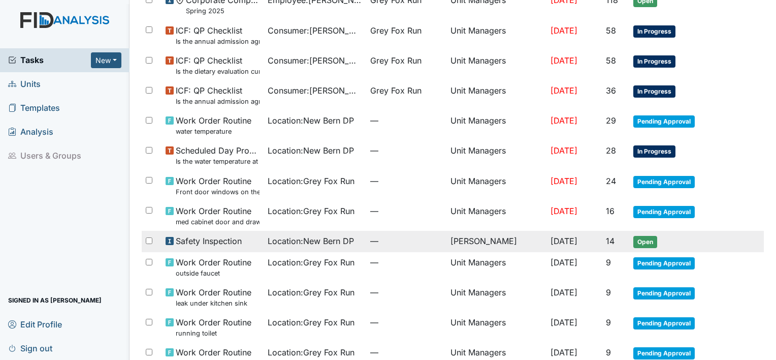
click at [637, 243] on span "Open" at bounding box center [645, 242] width 24 height 12
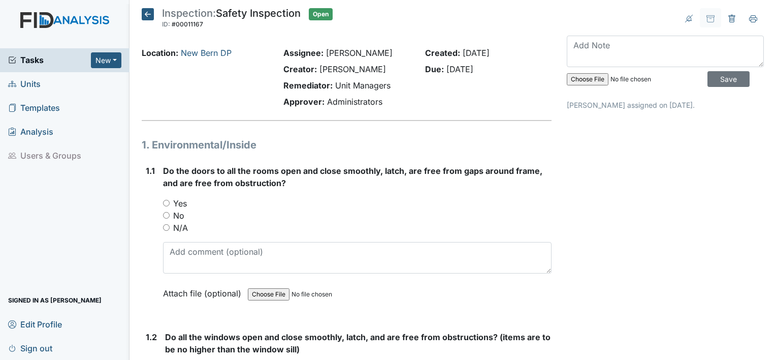
click at [167, 203] on input "Yes" at bounding box center [166, 203] width 7 height 7
radio input "true"
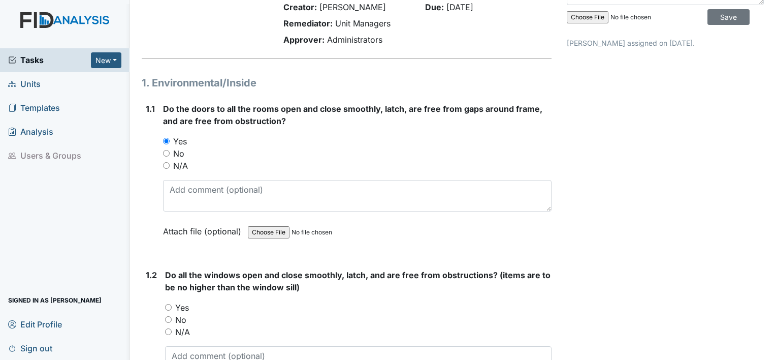
scroll to position [65, 0]
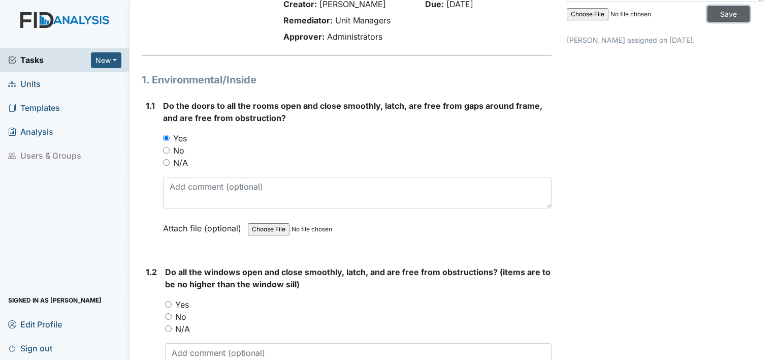
click at [707, 14] on input "Save" at bounding box center [728, 14] width 42 height 16
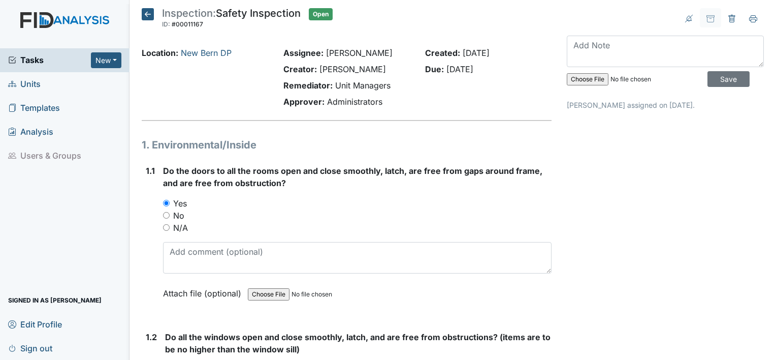
click at [147, 12] on icon at bounding box center [148, 14] width 12 height 12
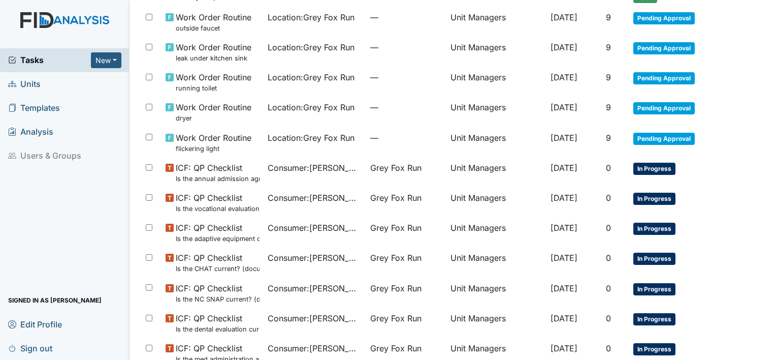
scroll to position [451, 0]
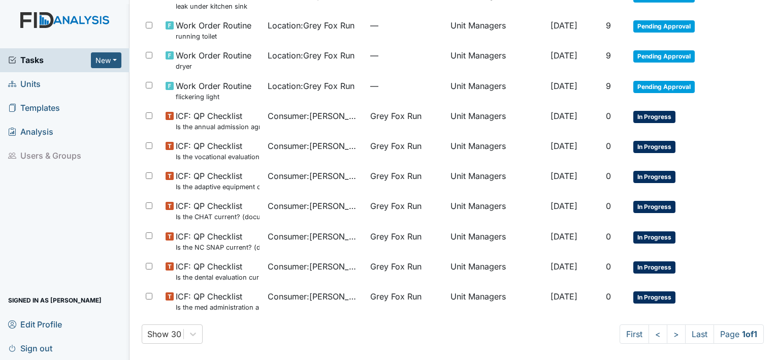
click at [667, 336] on link ">" at bounding box center [676, 333] width 19 height 19
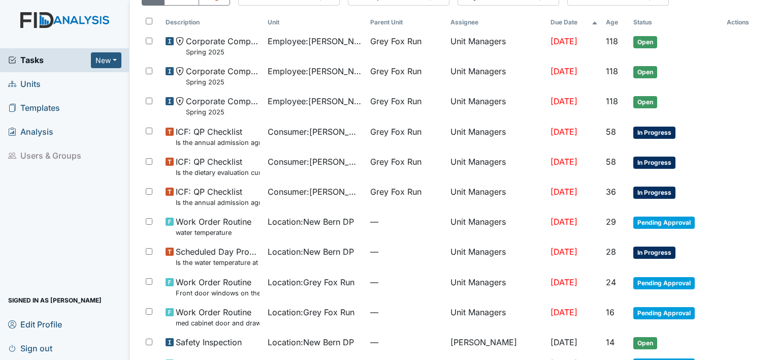
scroll to position [0, 0]
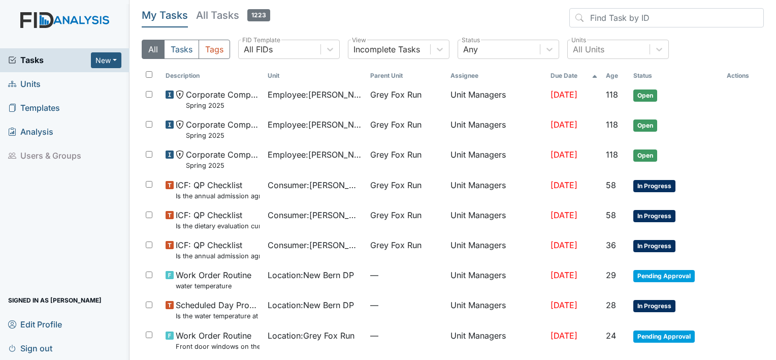
click at [25, 86] on span "Units" at bounding box center [24, 84] width 32 height 16
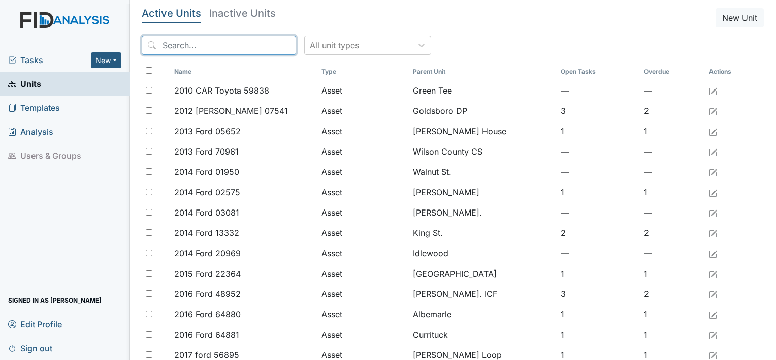
click at [233, 37] on input "search" at bounding box center [219, 45] width 154 height 19
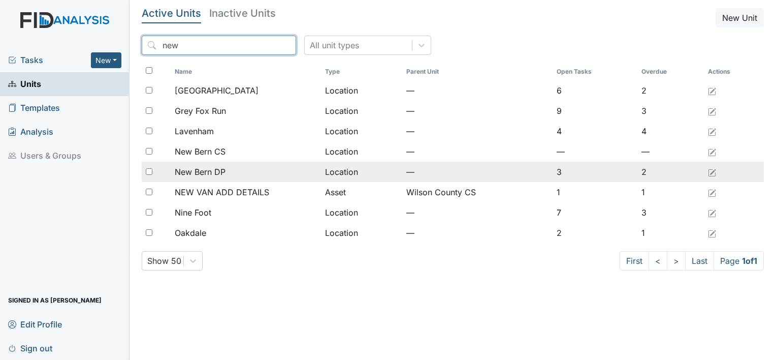
type input "new"
click at [218, 174] on span "New Bern DP" at bounding box center [200, 172] width 51 height 12
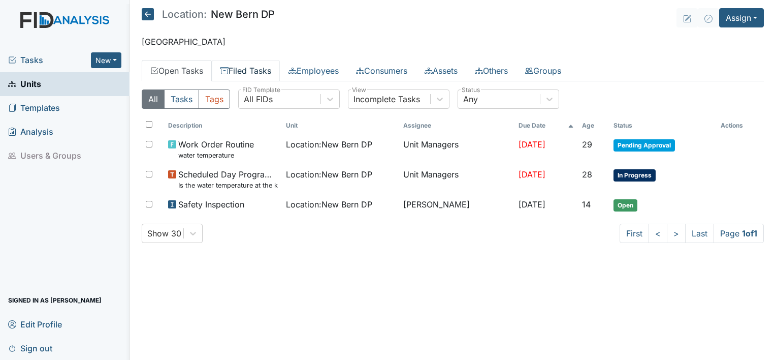
click at [266, 72] on link "Filed Tasks" at bounding box center [246, 70] width 68 height 21
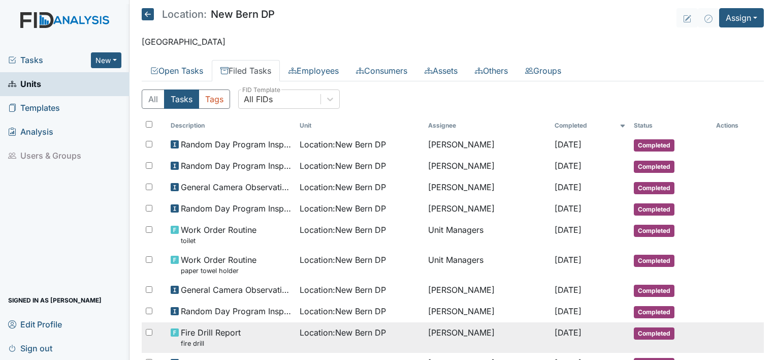
click at [193, 331] on span "Fire Drill Report fire drill" at bounding box center [211, 337] width 60 height 22
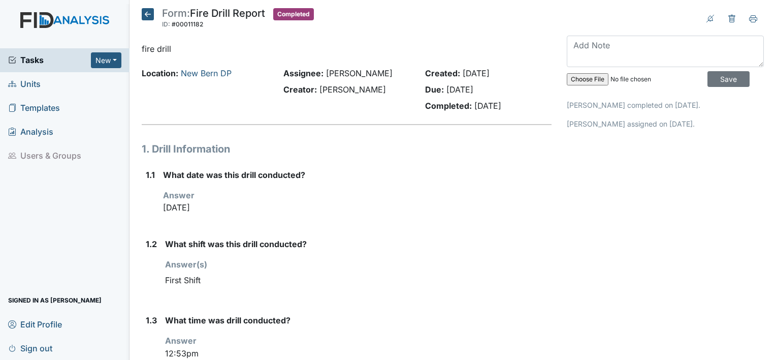
click at [142, 13] on icon at bounding box center [148, 14] width 12 height 12
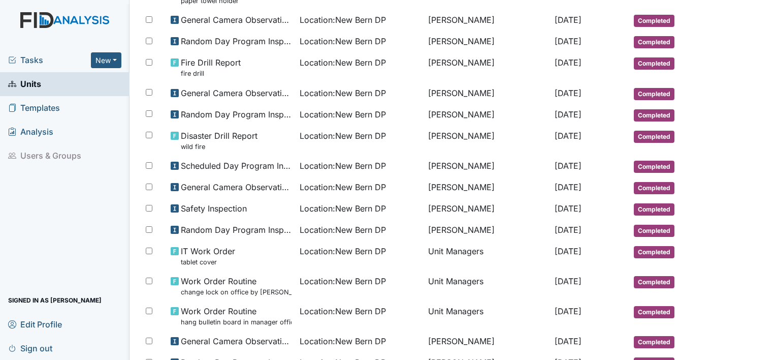
scroll to position [273, 0]
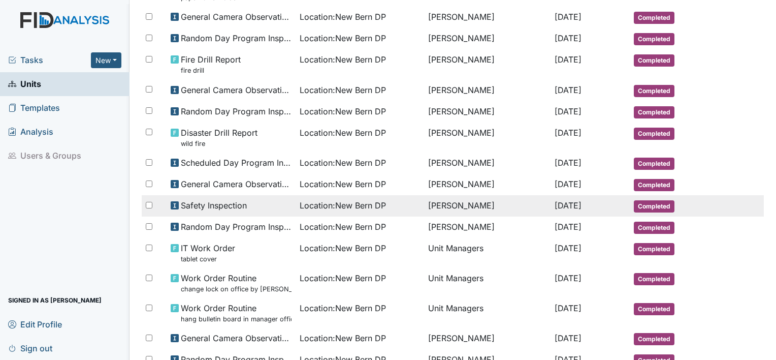
click at [222, 201] on span "Safety Inspection" at bounding box center [214, 205] width 66 height 12
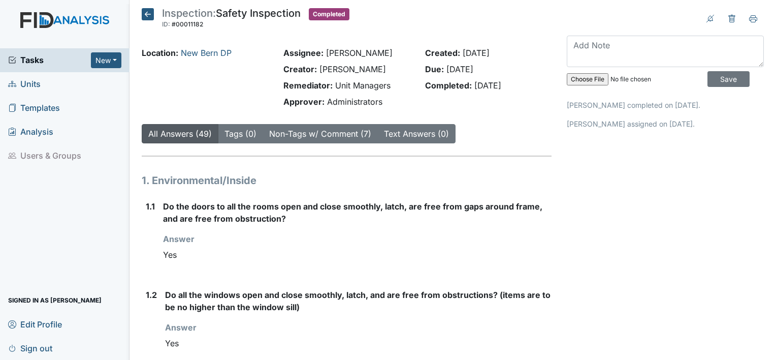
click at [146, 16] on icon at bounding box center [148, 14] width 12 height 12
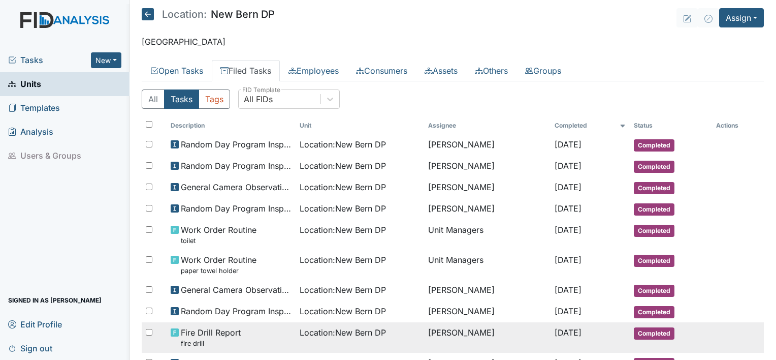
click at [266, 329] on div "Fire Drill Report fire drill" at bounding box center [231, 337] width 121 height 22
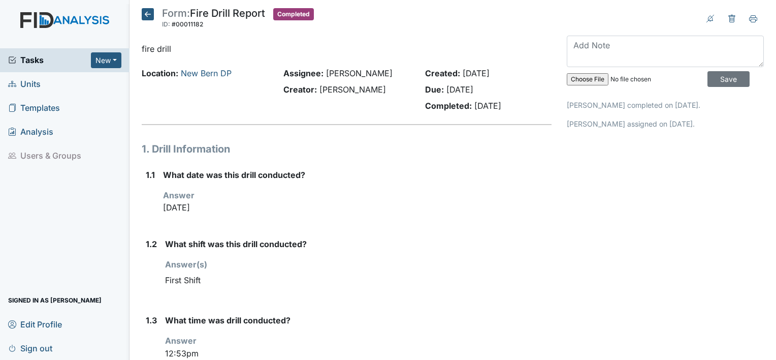
click at [144, 15] on icon at bounding box center [148, 14] width 12 height 12
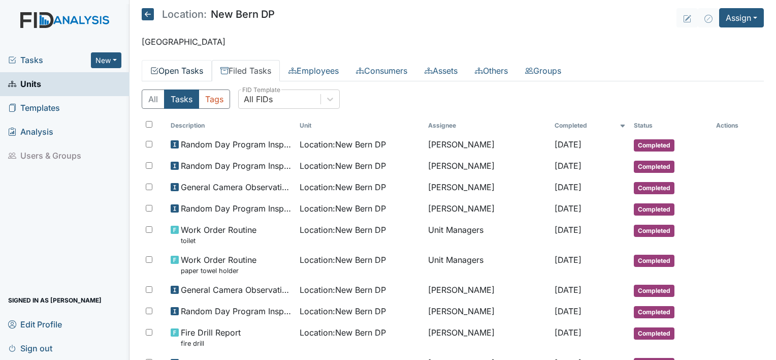
click at [189, 72] on link "Open Tasks" at bounding box center [177, 70] width 70 height 21
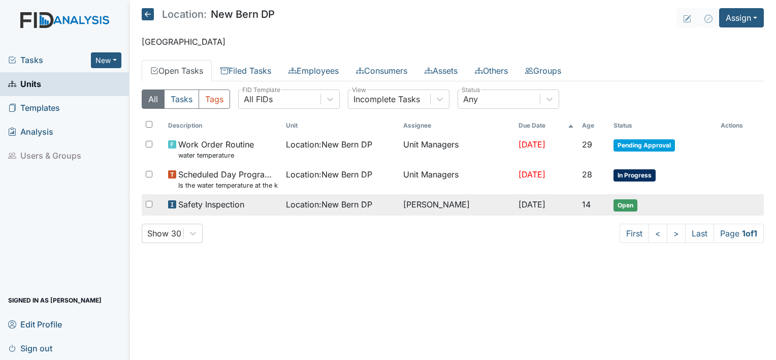
click at [622, 202] on span "Open" at bounding box center [625, 205] width 24 height 12
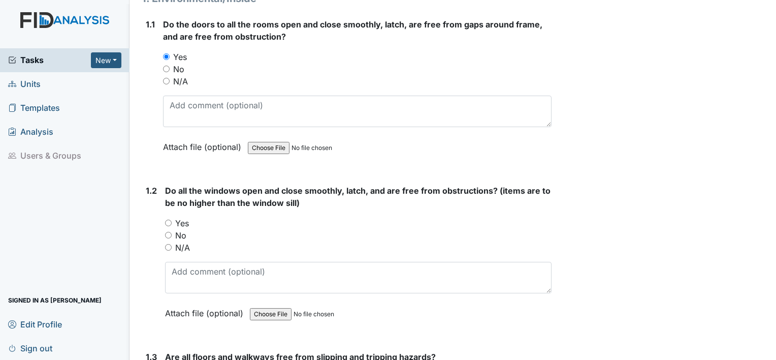
scroll to position [148, 0]
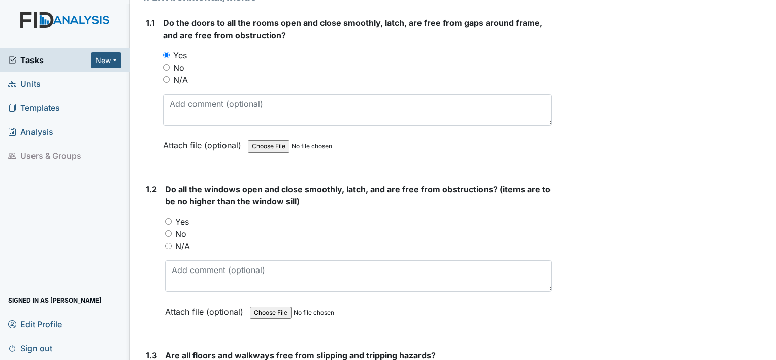
click at [169, 219] on input "Yes" at bounding box center [168, 221] width 7 height 7
radio input "true"
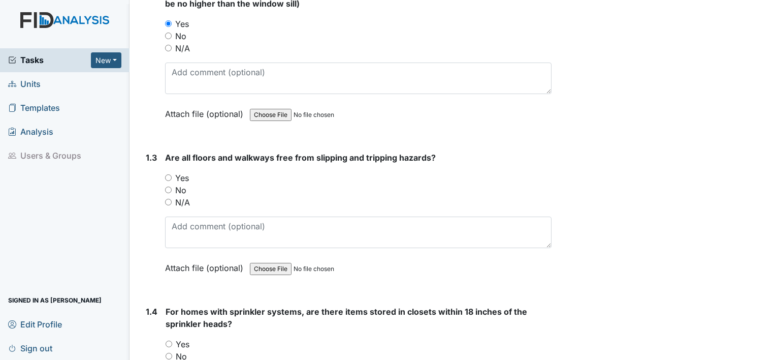
scroll to position [351, 0]
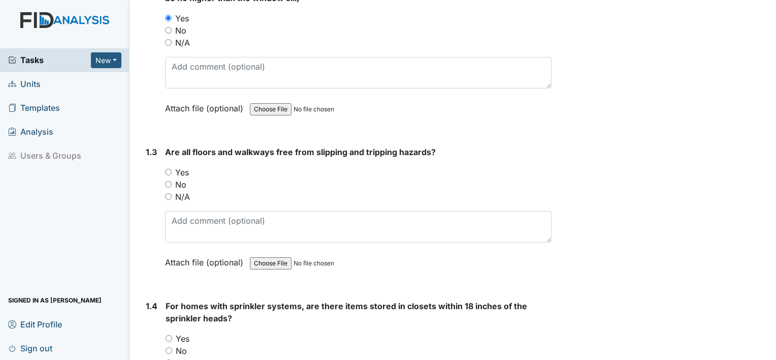
click at [169, 171] on input "Yes" at bounding box center [168, 172] width 7 height 7
radio input "true"
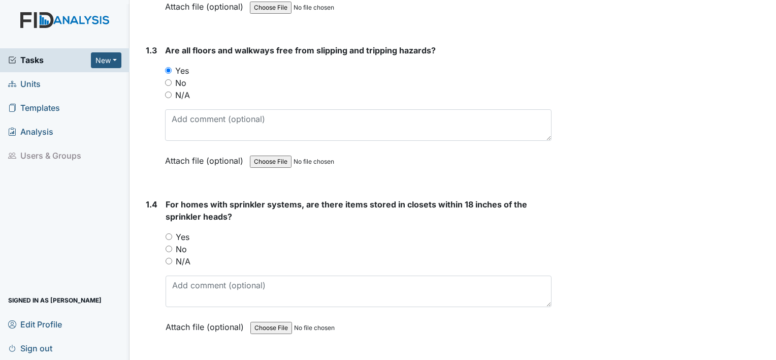
scroll to position [503, 0]
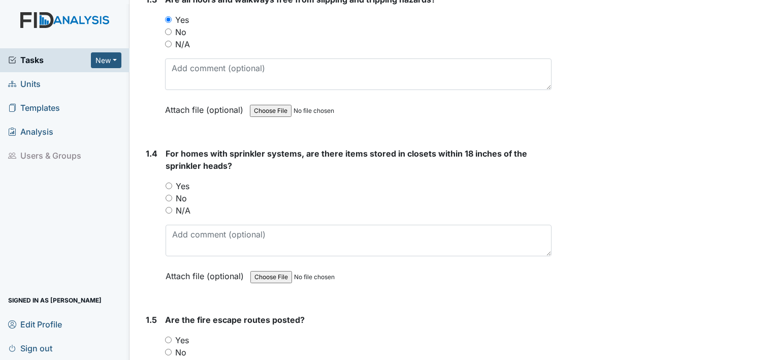
click at [170, 207] on input "N/A" at bounding box center [169, 210] width 7 height 7
radio input "true"
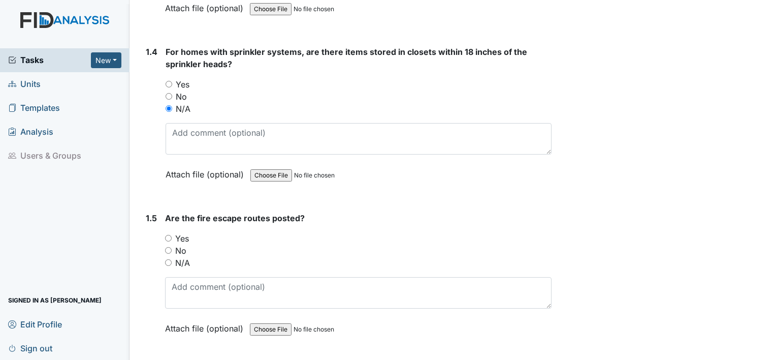
scroll to position [656, 0]
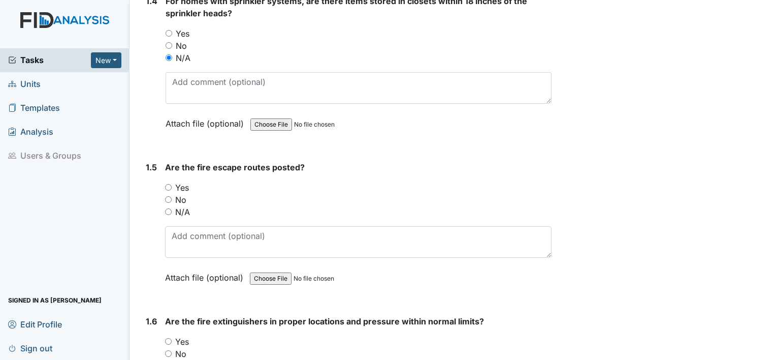
click at [165, 184] on input "Yes" at bounding box center [168, 187] width 7 height 7
radio input "true"
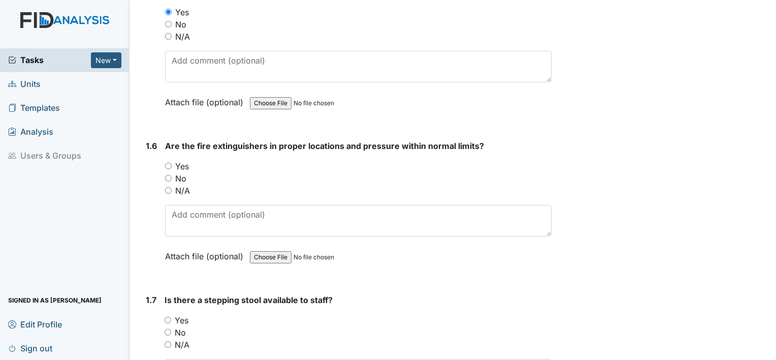
scroll to position [859, 0]
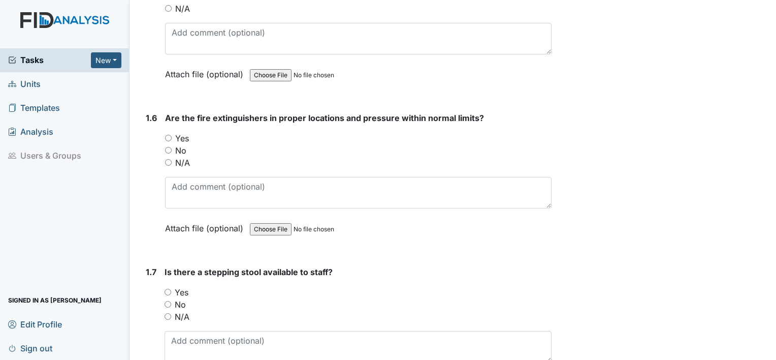
click at [169, 135] on input "Yes" at bounding box center [168, 138] width 7 height 7
radio input "true"
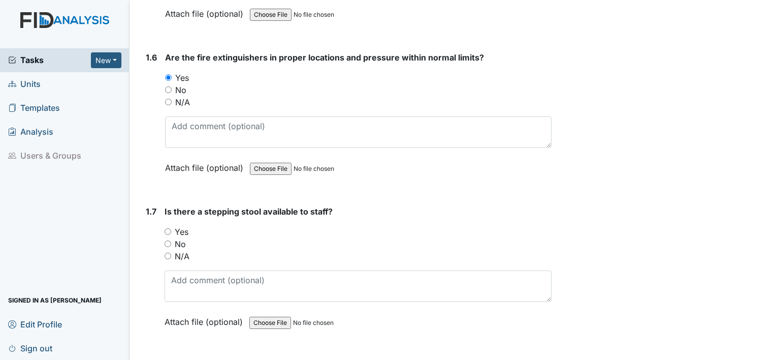
scroll to position [960, 0]
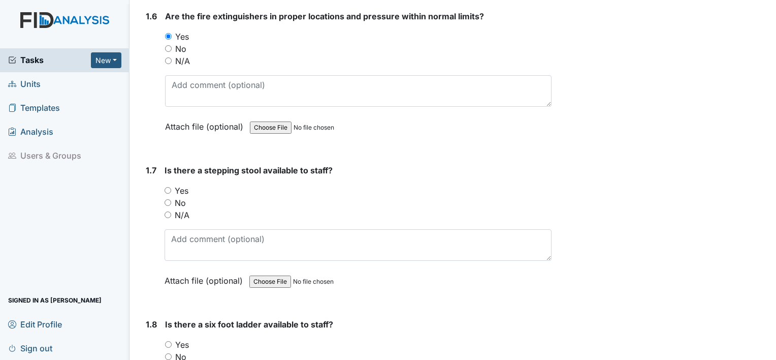
click at [165, 187] on input "Yes" at bounding box center [168, 190] width 7 height 7
radio input "true"
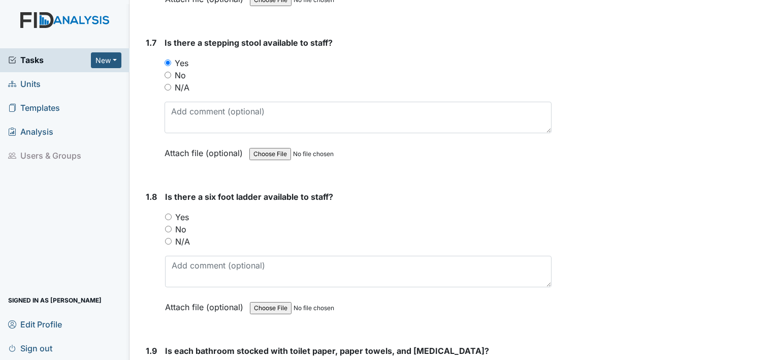
scroll to position [1113, 0]
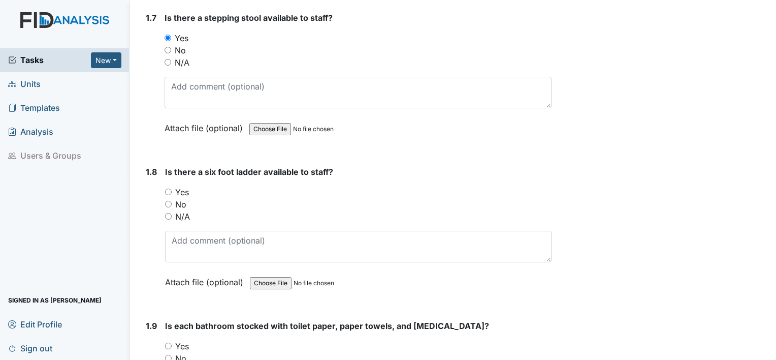
click at [171, 190] on input "Yes" at bounding box center [168, 191] width 7 height 7
radio input "true"
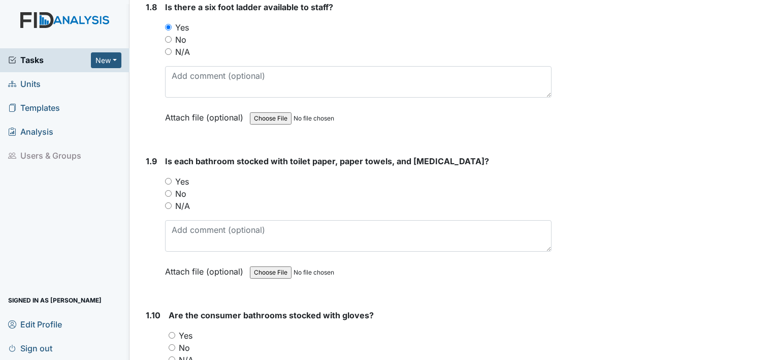
scroll to position [1316, 0]
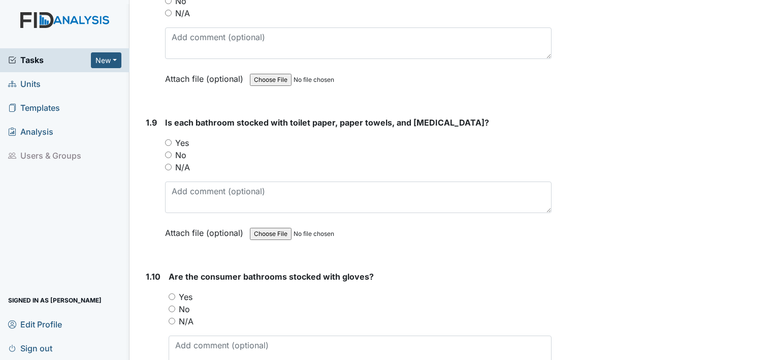
click at [167, 139] on input "Yes" at bounding box center [168, 142] width 7 height 7
radio input "true"
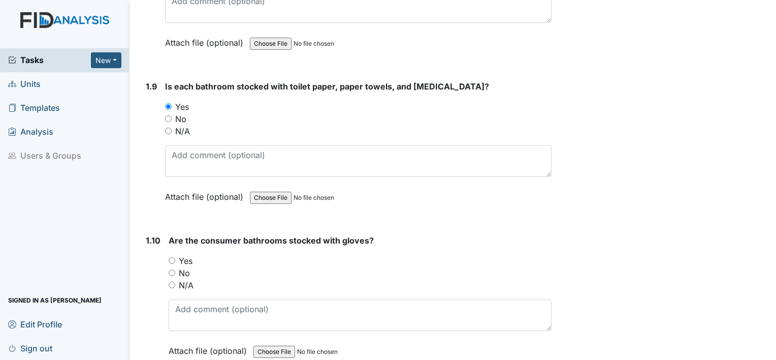
scroll to position [1417, 0]
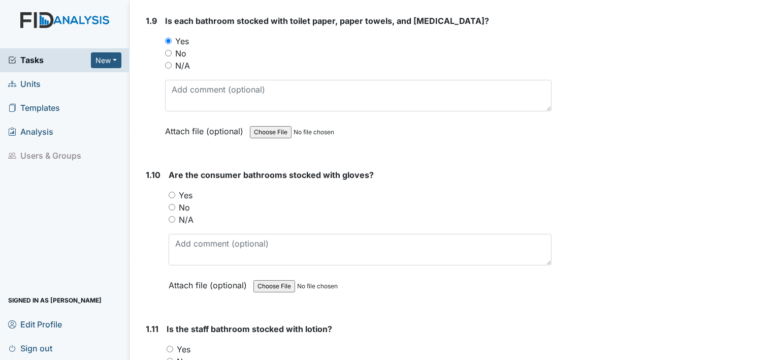
click at [170, 191] on input "Yes" at bounding box center [172, 194] width 7 height 7
radio input "true"
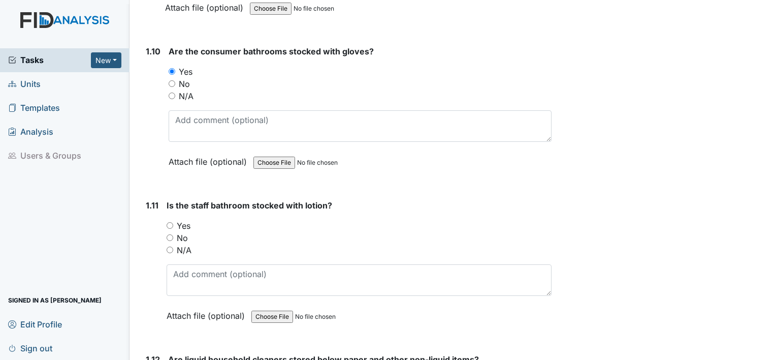
scroll to position [1570, 0]
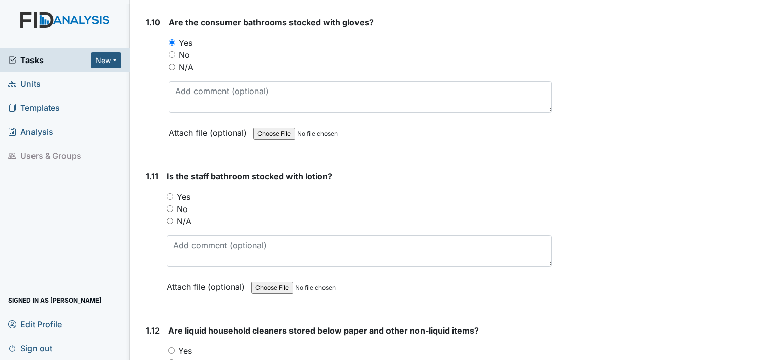
click at [172, 193] on input "Yes" at bounding box center [170, 196] width 7 height 7
radio input "true"
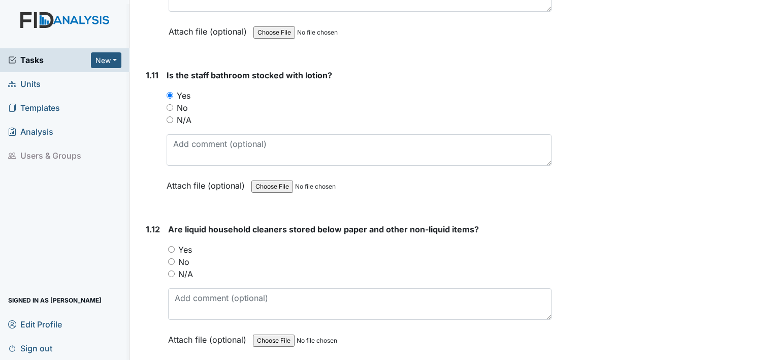
scroll to position [1671, 0]
click at [170, 245] on input "Yes" at bounding box center [171, 248] width 7 height 7
radio input "true"
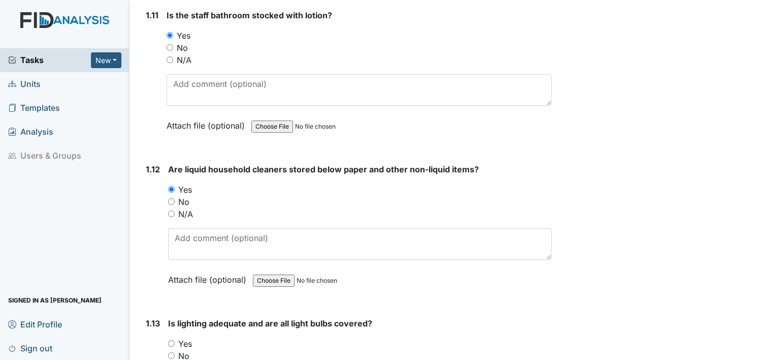
scroll to position [1823, 0]
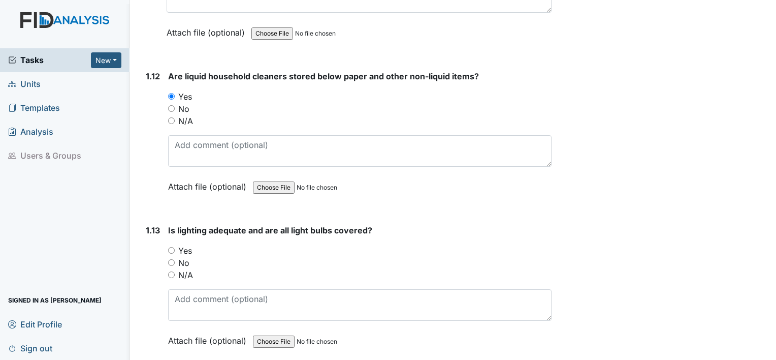
click at [169, 247] on input "Yes" at bounding box center [171, 250] width 7 height 7
radio input "true"
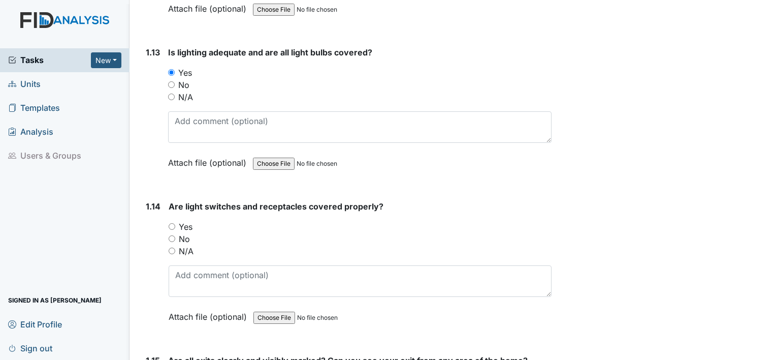
scroll to position [2027, 0]
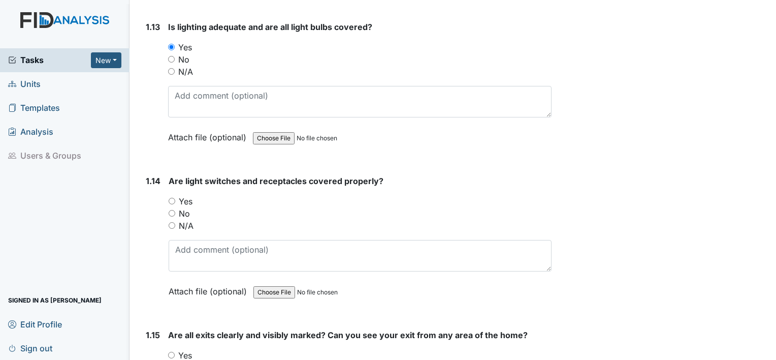
click at [173, 198] on input "Yes" at bounding box center [172, 201] width 7 height 7
radio input "true"
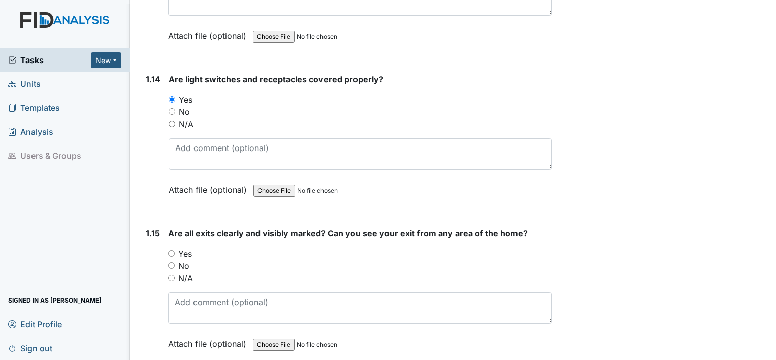
scroll to position [2179, 0]
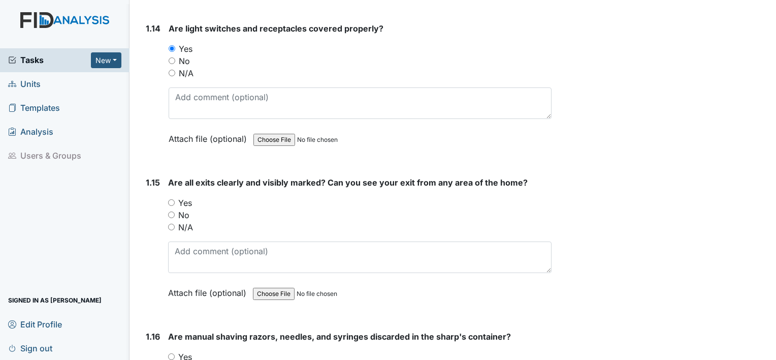
click at [169, 199] on input "Yes" at bounding box center [171, 202] width 7 height 7
radio input "true"
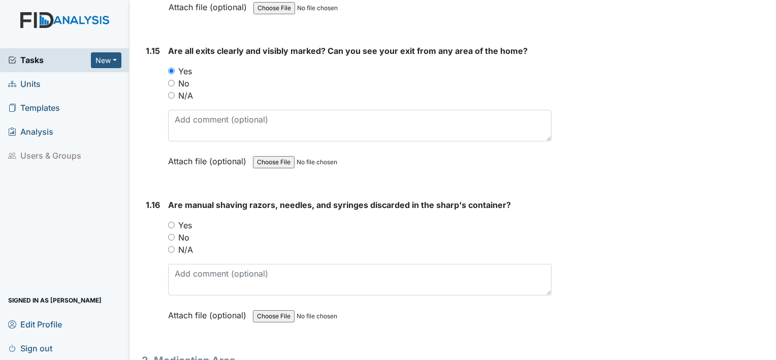
scroll to position [2331, 0]
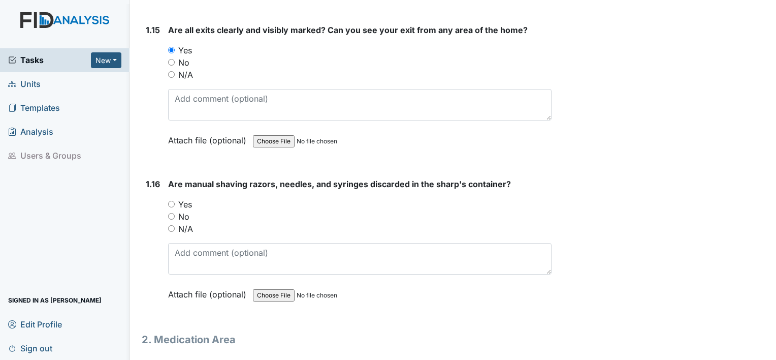
click at [172, 201] on input "Yes" at bounding box center [171, 204] width 7 height 7
radio input "true"
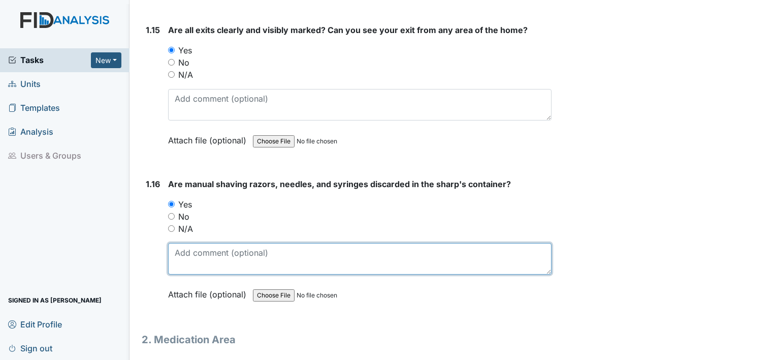
click at [181, 244] on textarea at bounding box center [359, 258] width 383 height 31
type textarea "i"
type textarea "g"
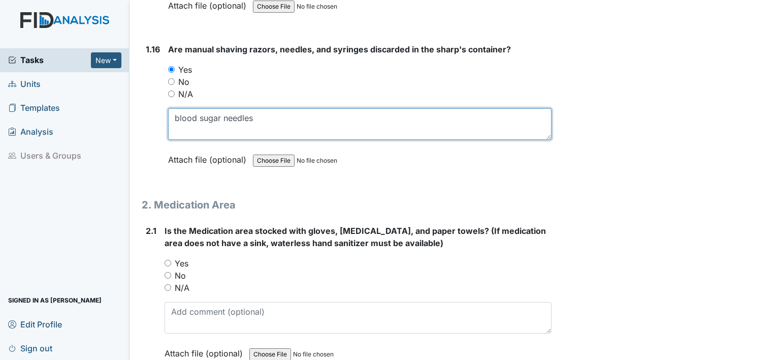
scroll to position [2484, 0]
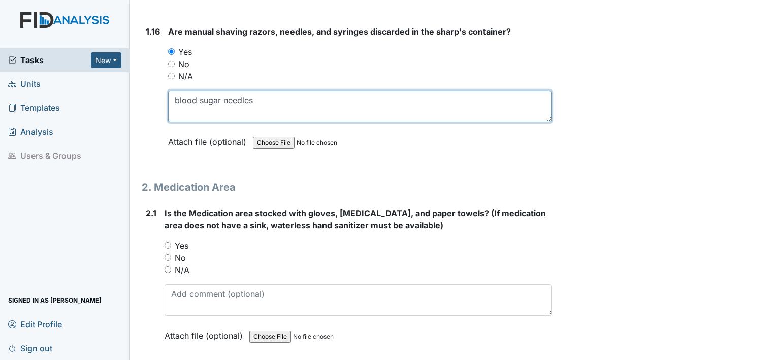
type textarea "blood sugar needles"
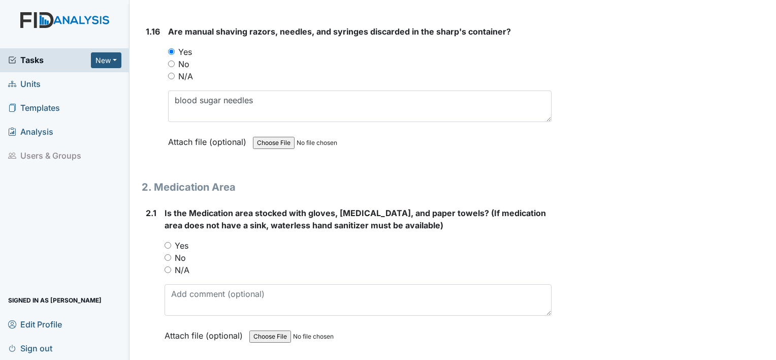
click at [165, 242] on input "Yes" at bounding box center [168, 245] width 7 height 7
radio input "true"
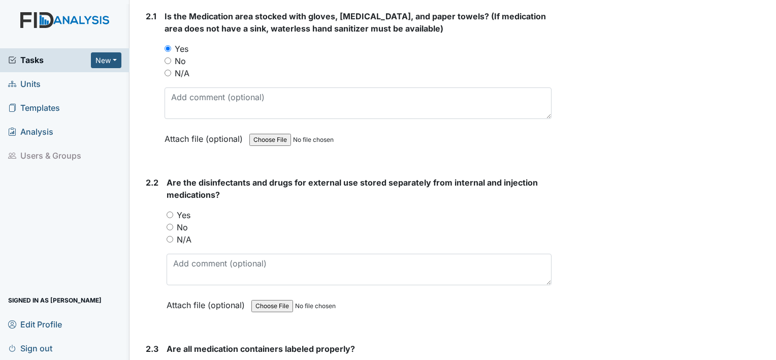
scroll to position [2687, 0]
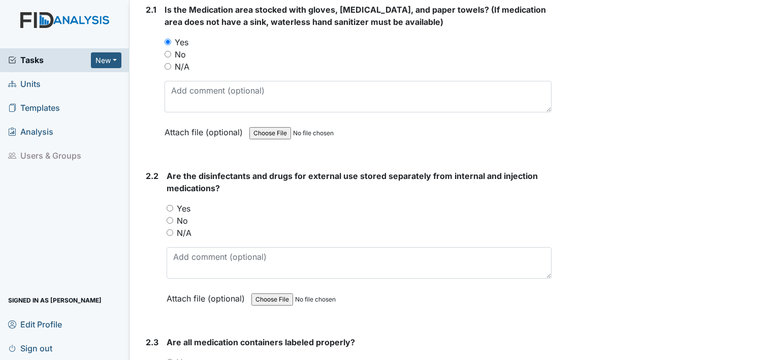
click at [171, 204] on div "Yes" at bounding box center [359, 208] width 385 height 12
click at [171, 205] on input "Yes" at bounding box center [170, 208] width 7 height 7
radio input "true"
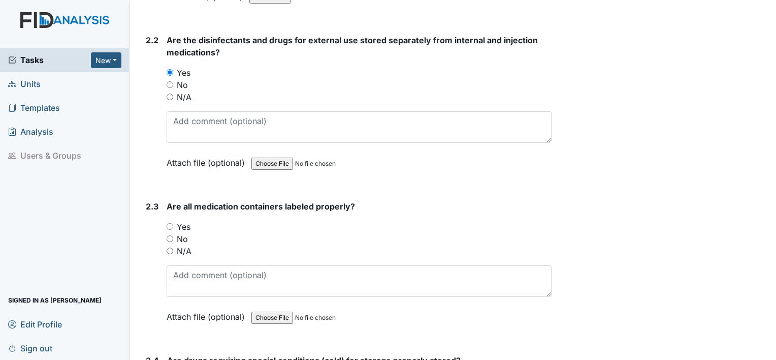
scroll to position [2839, 0]
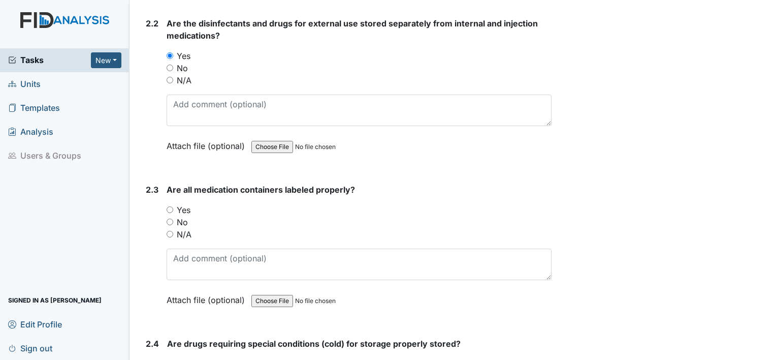
click at [167, 231] on input "N/A" at bounding box center [170, 234] width 7 height 7
radio input "true"
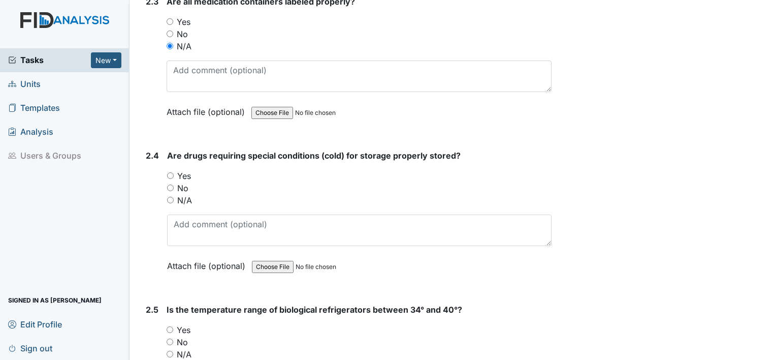
scroll to position [3042, 0]
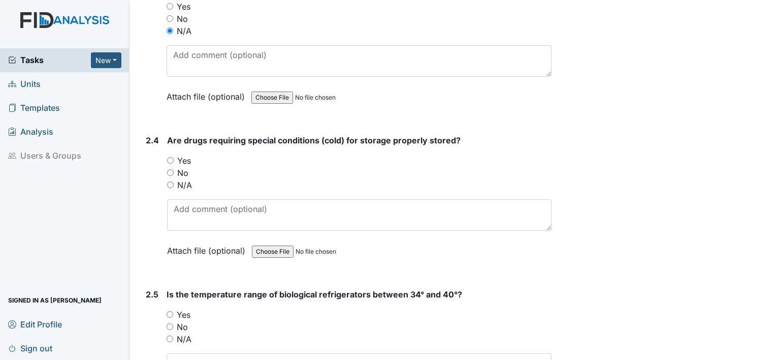
click at [170, 157] on input "Yes" at bounding box center [170, 160] width 7 height 7
radio input "true"
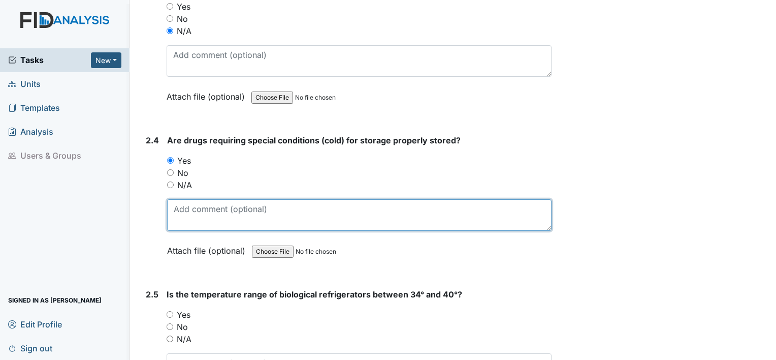
click at [202, 211] on textarea at bounding box center [359, 214] width 384 height 31
type textarea "vaccines in refrigerator in medication room"
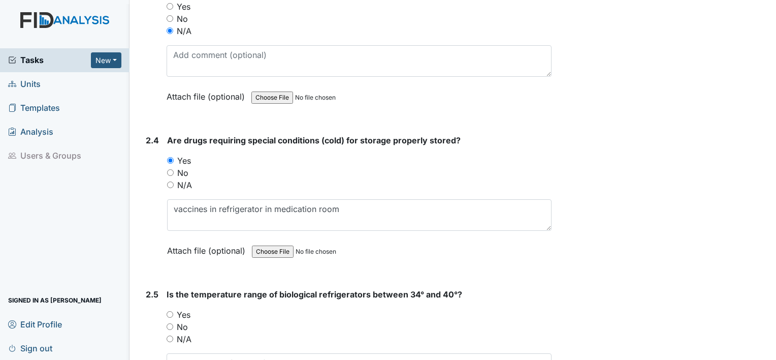
click at [171, 335] on input "N/A" at bounding box center [170, 338] width 7 height 7
radio input "true"
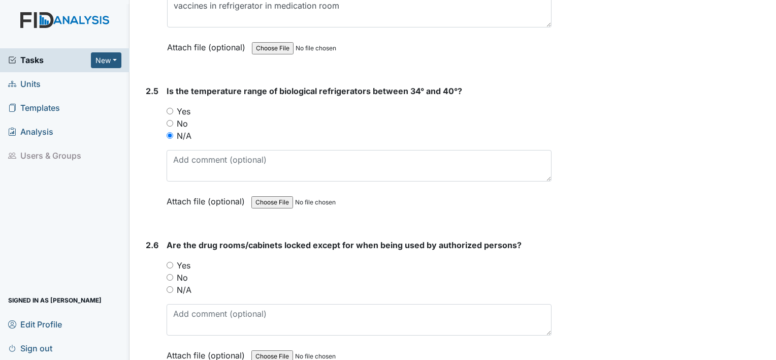
scroll to position [3296, 0]
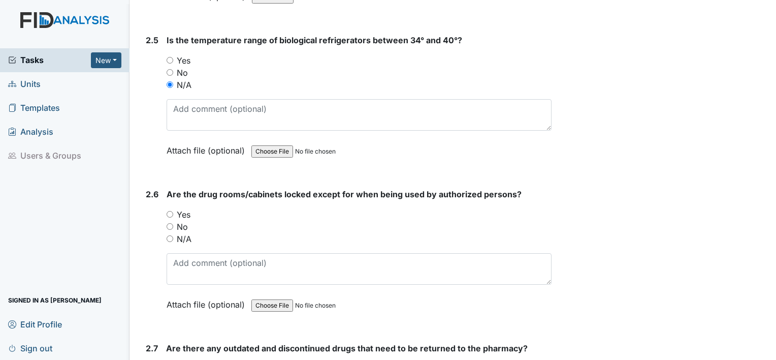
click at [167, 235] on input "N/A" at bounding box center [170, 238] width 7 height 7
radio input "true"
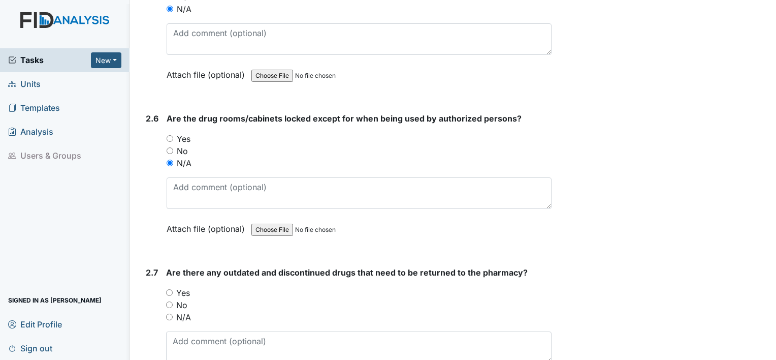
scroll to position [3398, 0]
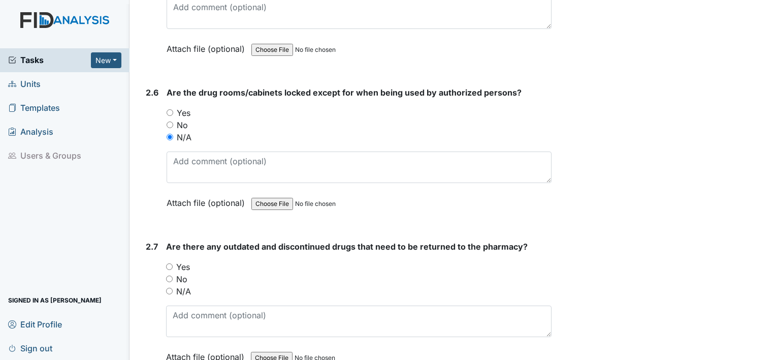
click at [170, 287] on input "N/A" at bounding box center [169, 290] width 7 height 7
radio input "true"
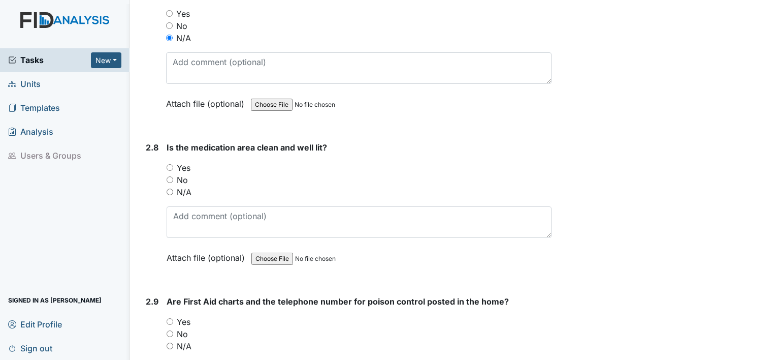
scroll to position [3652, 0]
click at [173, 163] on input "Yes" at bounding box center [170, 166] width 7 height 7
radio input "true"
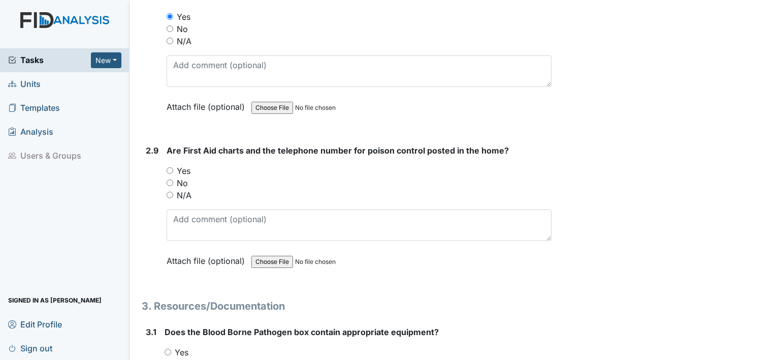
scroll to position [3804, 0]
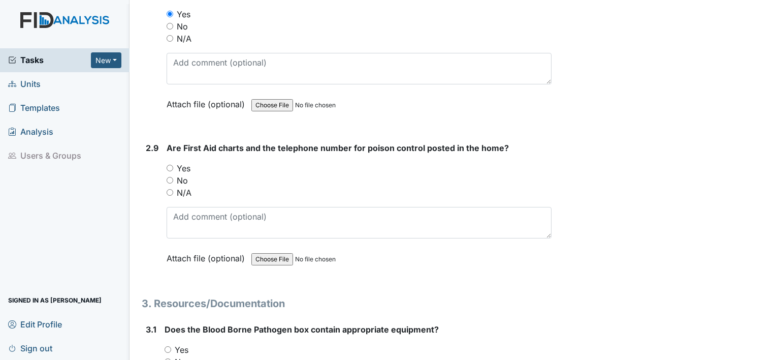
click at [171, 165] on input "Yes" at bounding box center [170, 168] width 7 height 7
radio input "true"
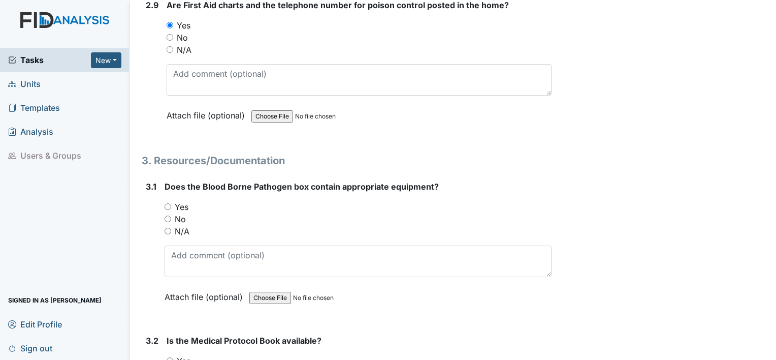
scroll to position [4007, 0]
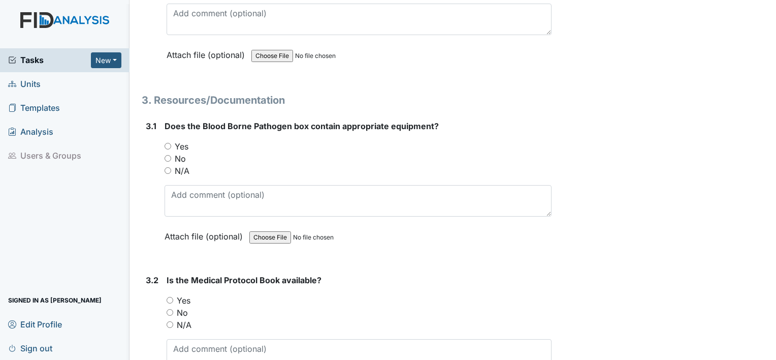
click at [165, 143] on input "Yes" at bounding box center [168, 146] width 7 height 7
radio input "true"
click at [169, 294] on div "Yes" at bounding box center [359, 300] width 385 height 12
click at [167, 297] on input "Yes" at bounding box center [170, 300] width 7 height 7
radio input "true"
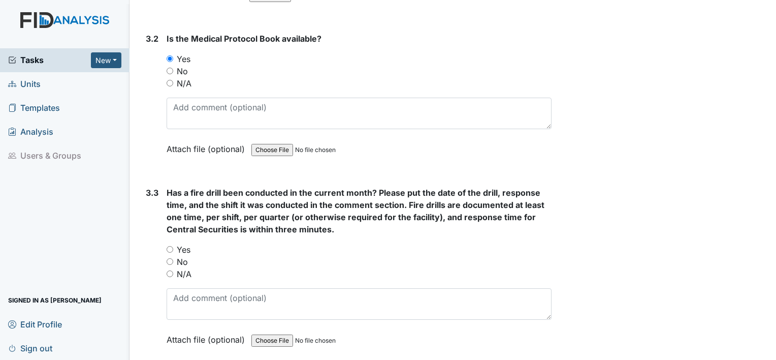
scroll to position [4261, 0]
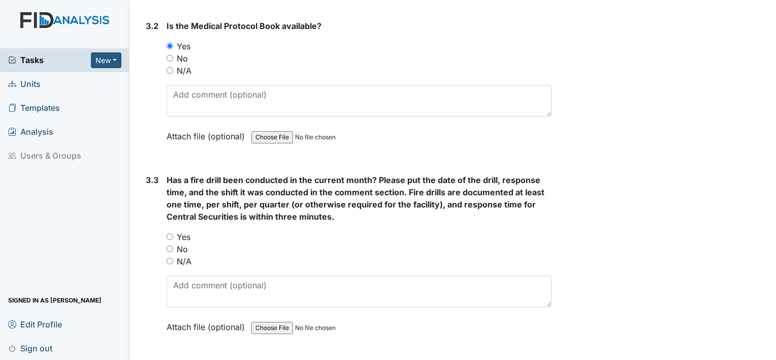
click at [166, 222] on div "3.3 Has a fire drill been conducted in the current month? Please put the date o…" at bounding box center [347, 261] width 410 height 174
click at [169, 233] on input "Yes" at bounding box center [170, 236] width 7 height 7
radio input "true"
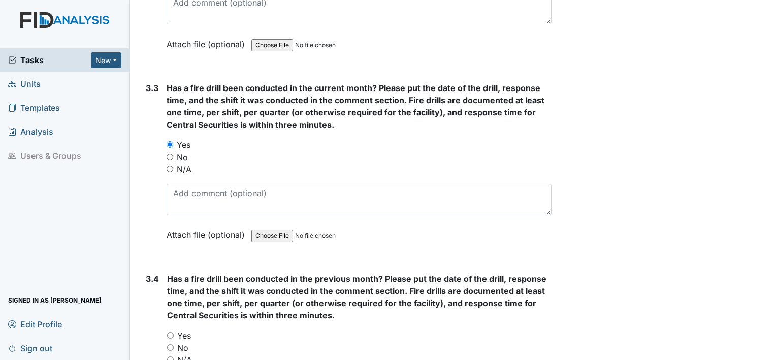
scroll to position [4362, 0]
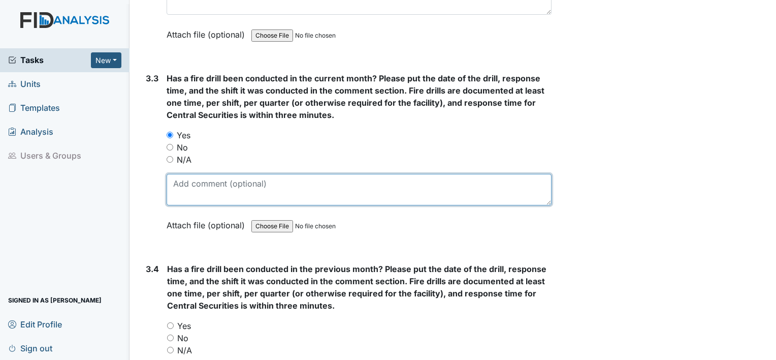
click at [234, 181] on textarea at bounding box center [359, 189] width 385 height 31
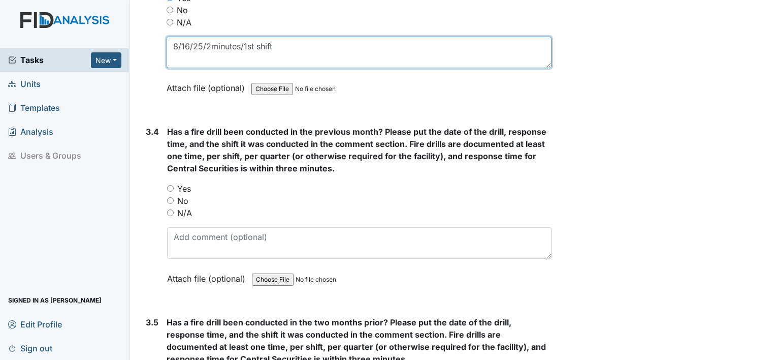
scroll to position [4515, 0]
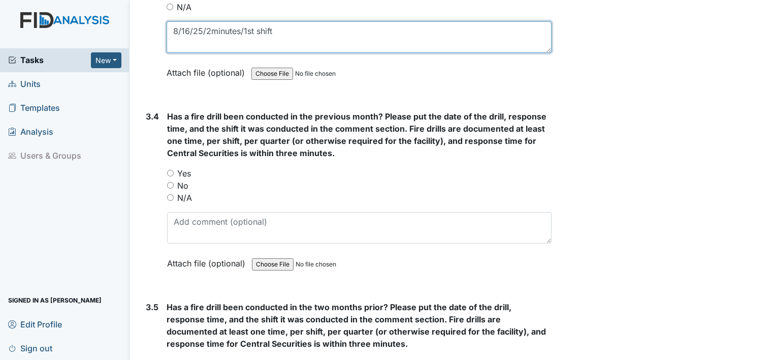
type textarea "8/16/25/2minutes/1st shift"
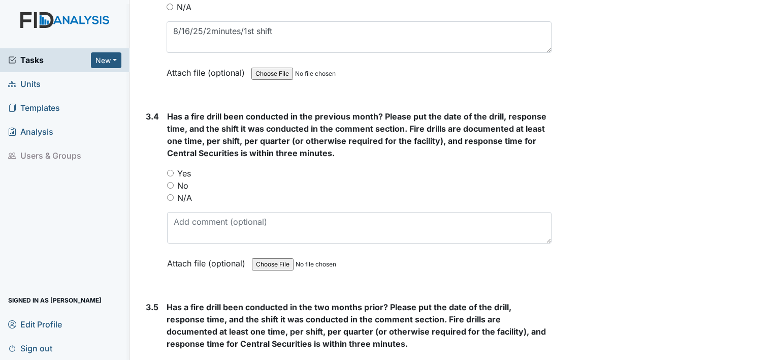
click at [171, 170] on input "Yes" at bounding box center [170, 173] width 7 height 7
radio input "true"
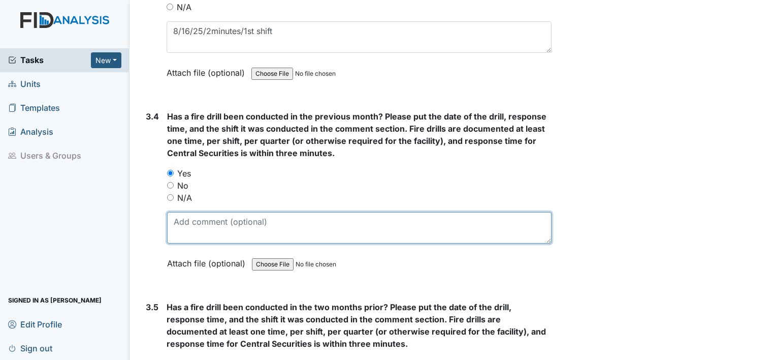
click at [197, 222] on textarea at bounding box center [359, 227] width 384 height 31
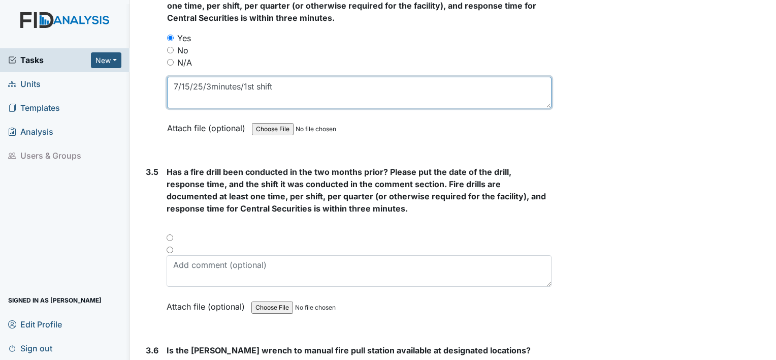
scroll to position [4667, 0]
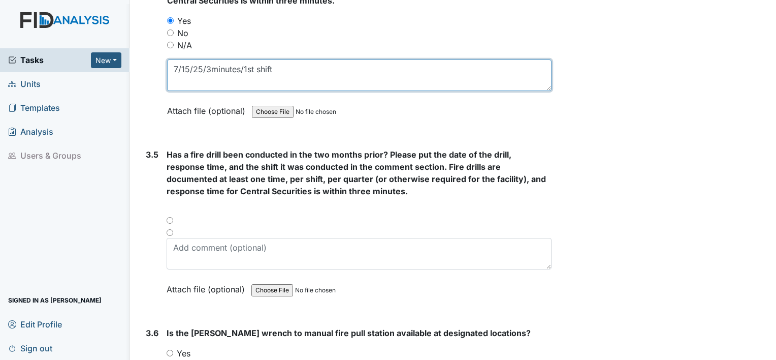
type textarea "7/15/25/3minutes/1st shift"
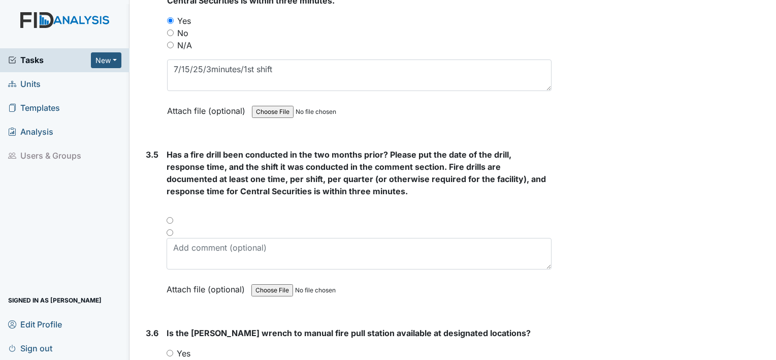
click at [171, 217] on div at bounding box center [359, 223] width 385 height 12
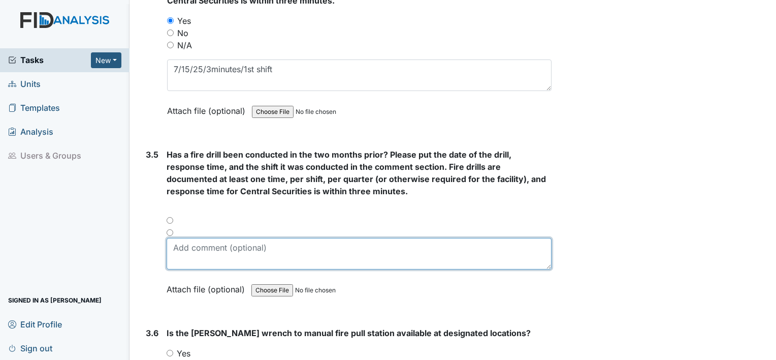
click at [205, 240] on textarea at bounding box center [359, 253] width 385 height 31
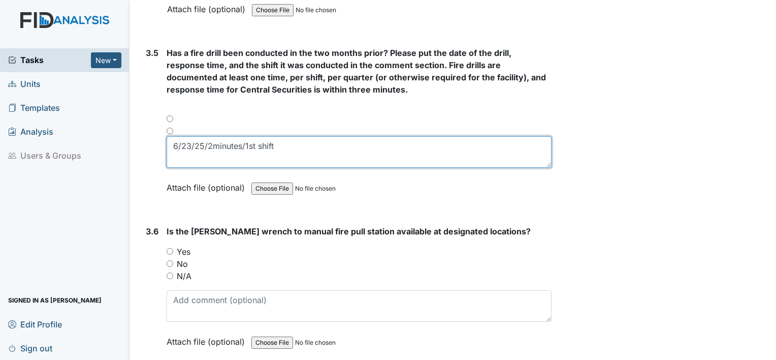
scroll to position [4819, 0]
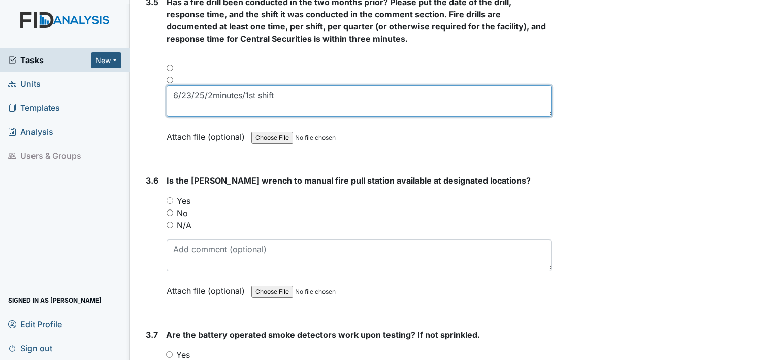
type textarea "6/23/25/2minutes/1st shift"
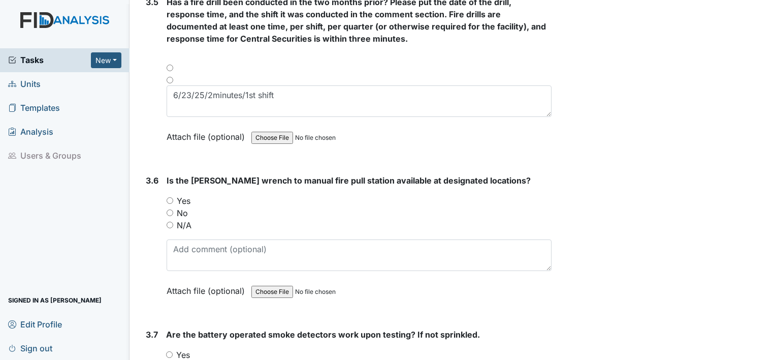
click at [167, 221] on input "N/A" at bounding box center [170, 224] width 7 height 7
radio input "true"
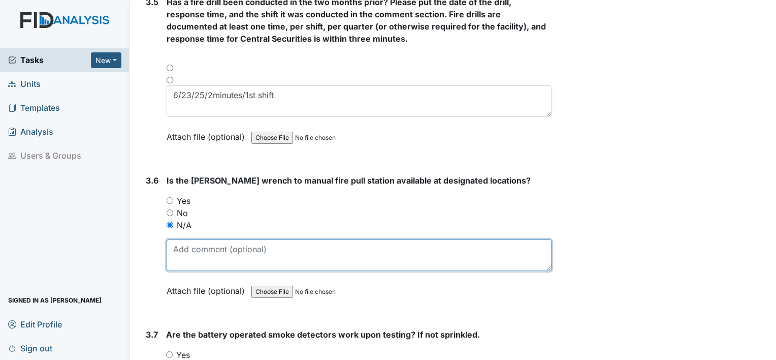
click at [187, 244] on textarea at bounding box center [359, 254] width 385 height 31
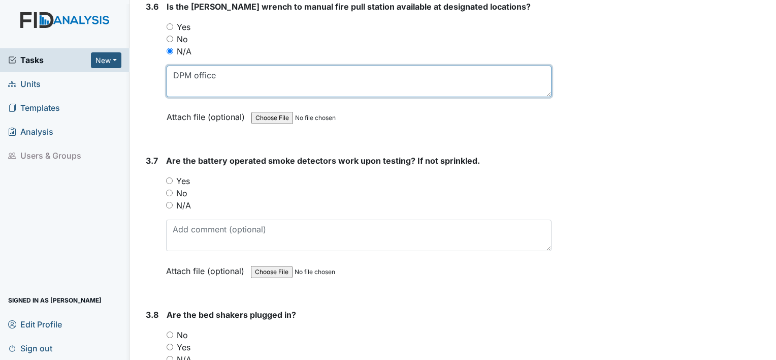
scroll to position [5023, 0]
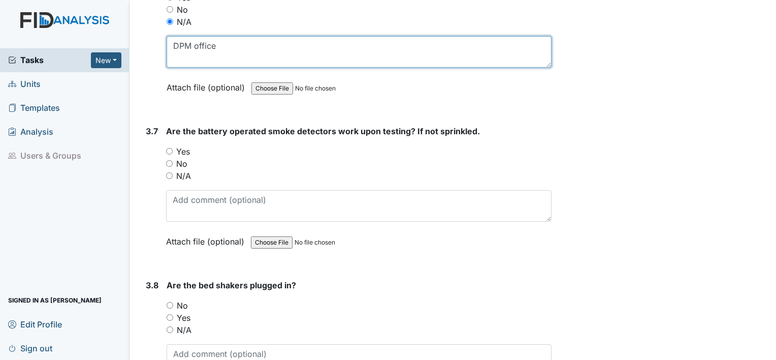
type textarea "DPM office"
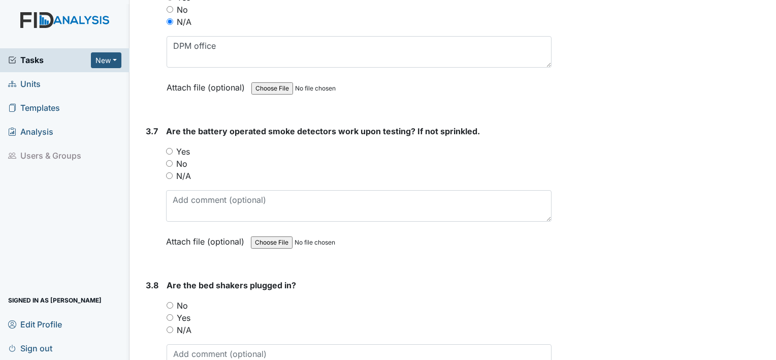
drag, startPoint x: 167, startPoint y: 134, endPoint x: 187, endPoint y: 260, distance: 127.6
click at [169, 145] on div "You must select one of the below options. Yes No N/A" at bounding box center [358, 163] width 385 height 37
click at [167, 326] on input "N/A" at bounding box center [170, 329] width 7 height 7
radio input "true"
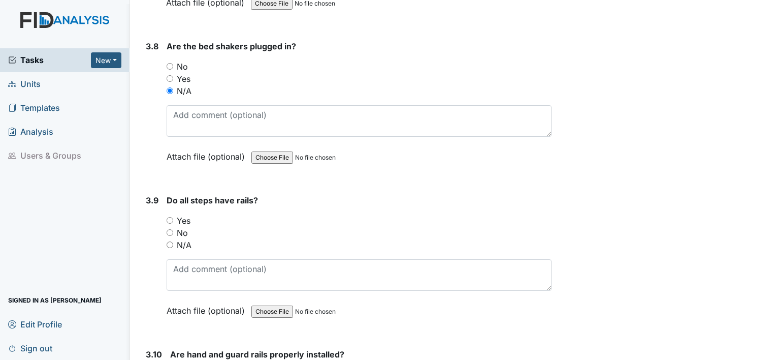
scroll to position [5276, 0]
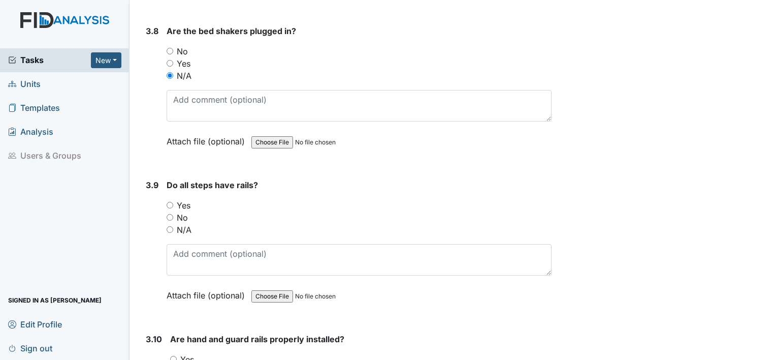
click at [171, 223] on div "N/A" at bounding box center [359, 229] width 385 height 12
click at [169, 226] on input "N/A" at bounding box center [170, 229] width 7 height 7
radio input "true"
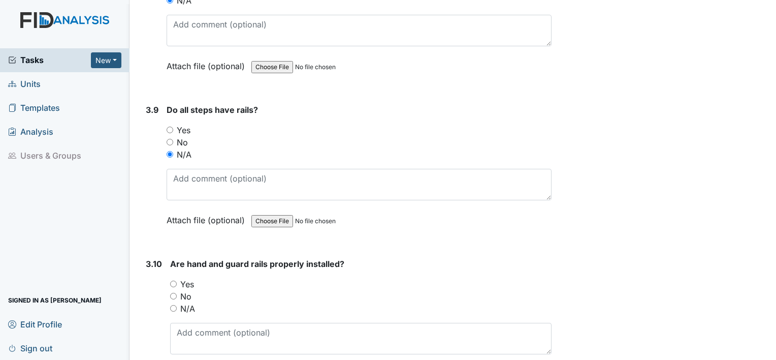
scroll to position [5378, 0]
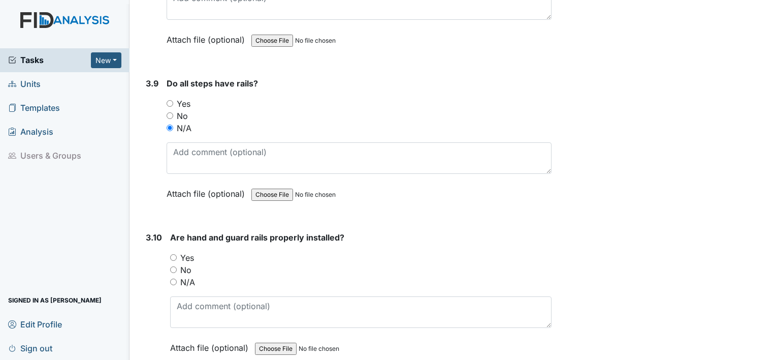
click at [173, 254] on input "Yes" at bounding box center [173, 257] width 7 height 7
radio input "true"
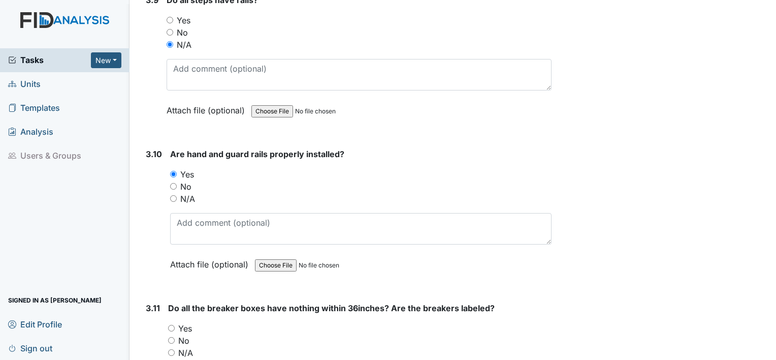
scroll to position [5480, 0]
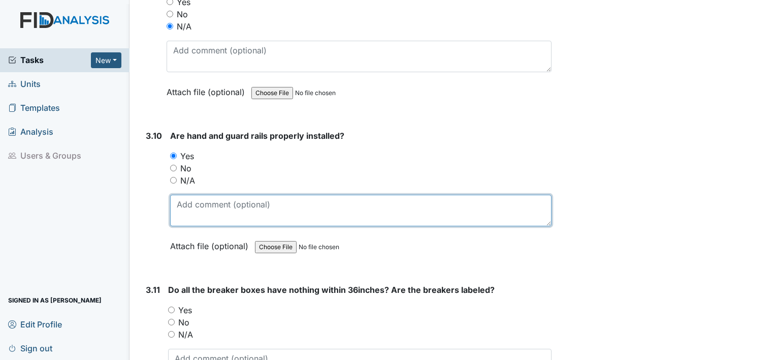
click at [209, 194] on textarea at bounding box center [360, 209] width 381 height 31
type textarea "bathrooms"
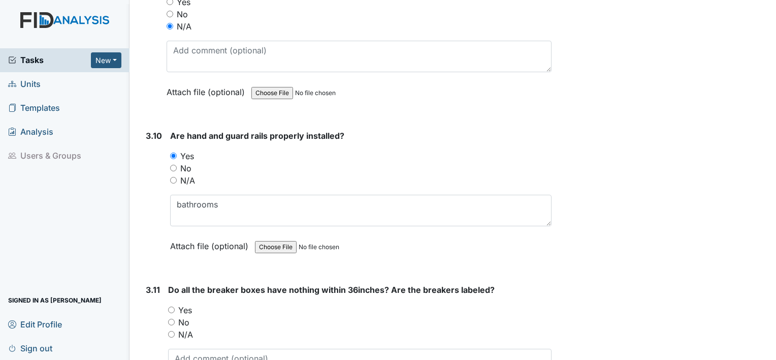
click at [171, 306] on input "Yes" at bounding box center [171, 309] width 7 height 7
radio input "true"
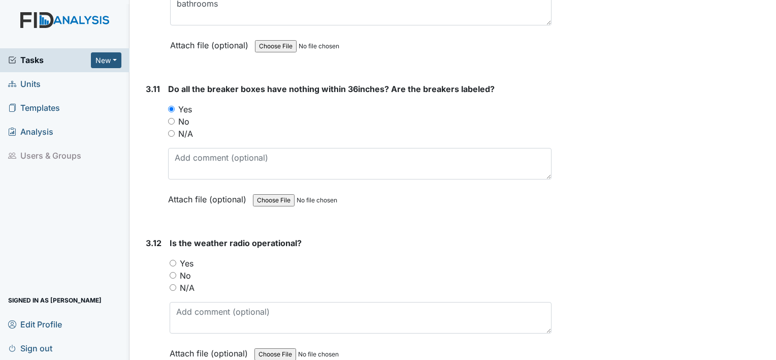
scroll to position [5683, 0]
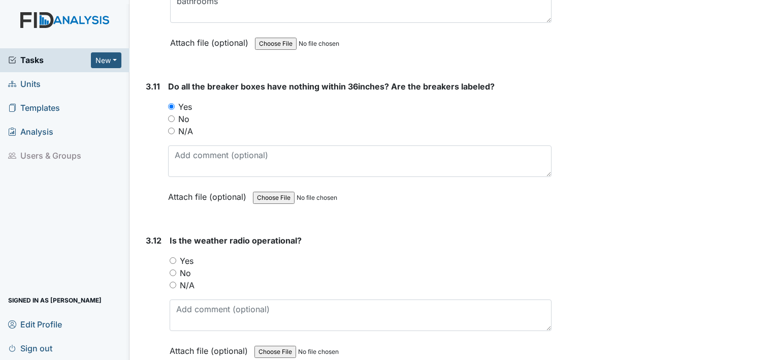
click at [175, 257] on input "Yes" at bounding box center [173, 260] width 7 height 7
radio input "true"
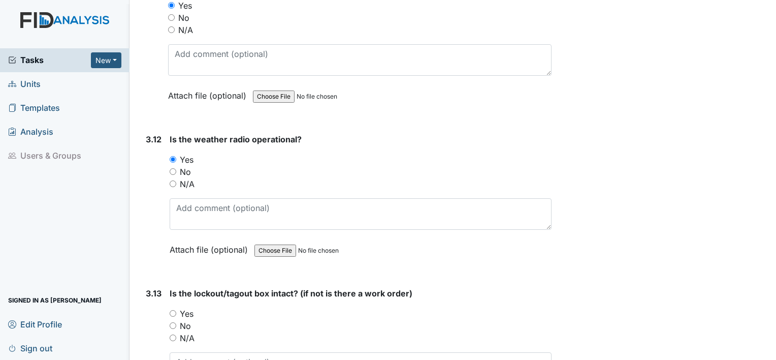
scroll to position [5784, 0]
click at [176, 309] on input "Yes" at bounding box center [173, 312] width 7 height 7
radio input "true"
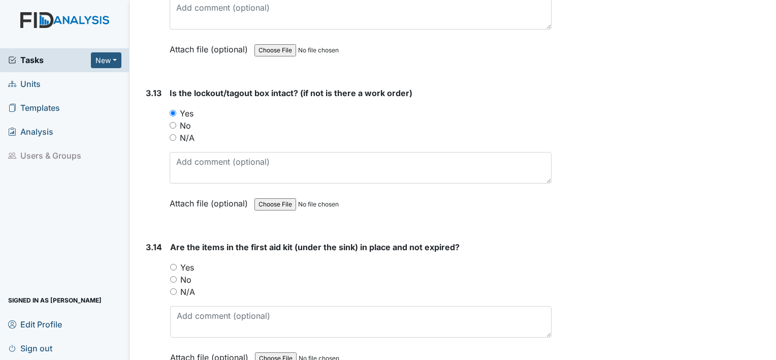
scroll to position [5987, 0]
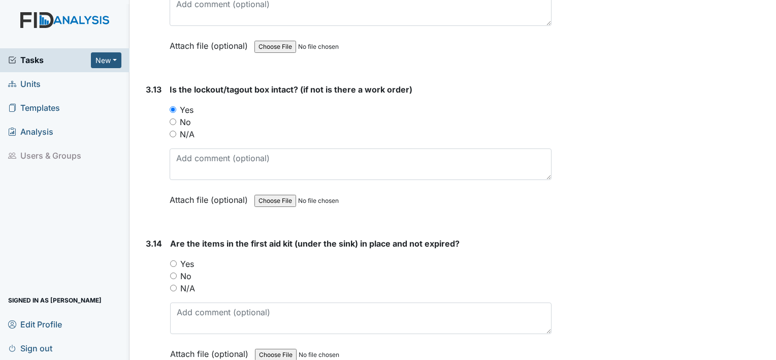
click at [176, 260] on input "Yes" at bounding box center [173, 263] width 7 height 7
radio input "true"
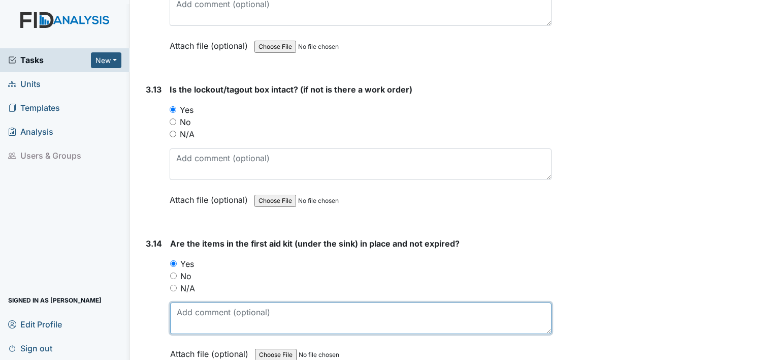
click at [190, 305] on textarea at bounding box center [360, 317] width 381 height 31
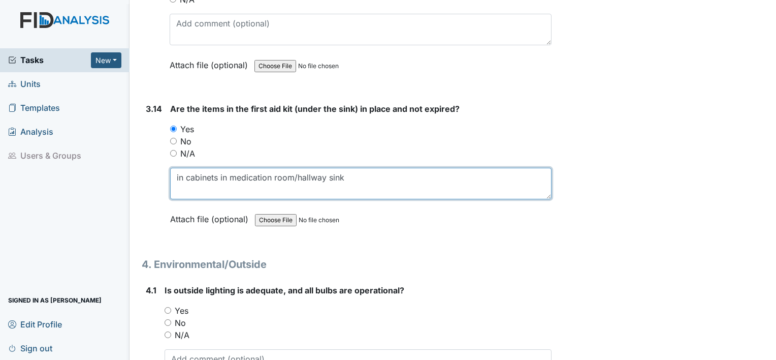
scroll to position [6140, 0]
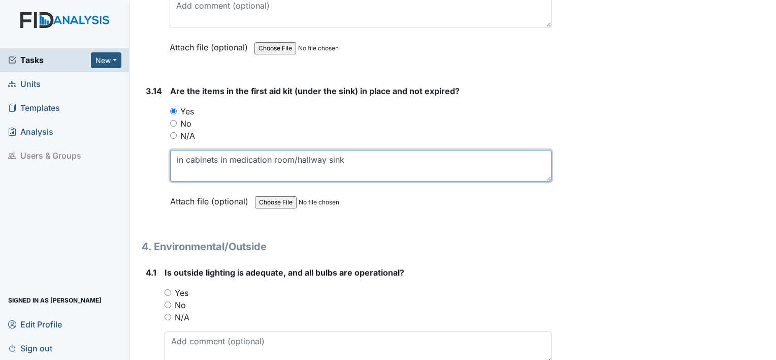
type textarea "in cabinets in medication room/hallway sink"
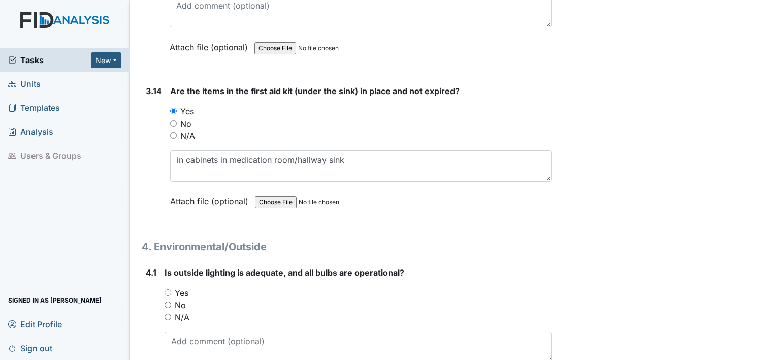
click at [168, 289] on input "Yes" at bounding box center [168, 292] width 7 height 7
radio input "true"
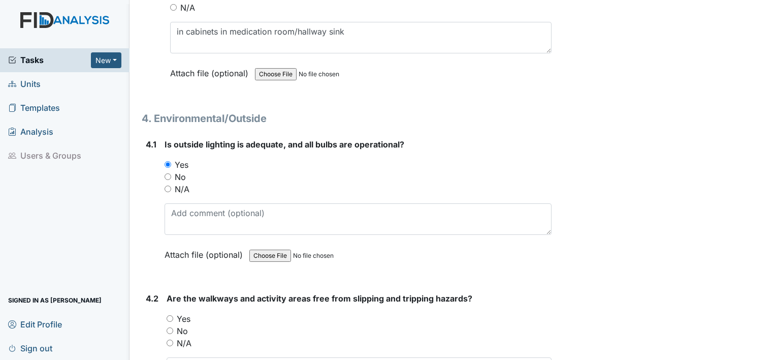
scroll to position [6292, 0]
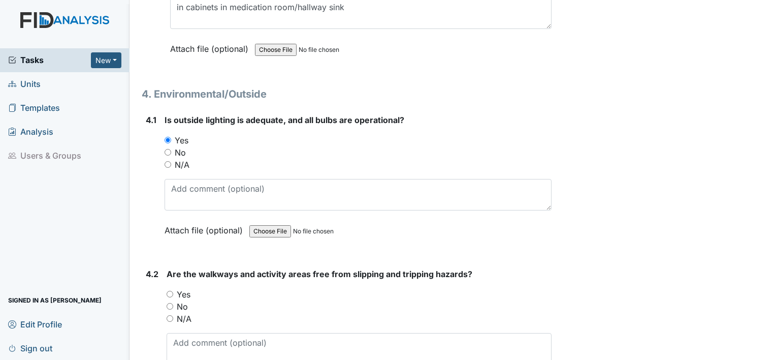
click at [168, 290] on input "Yes" at bounding box center [170, 293] width 7 height 7
radio input "true"
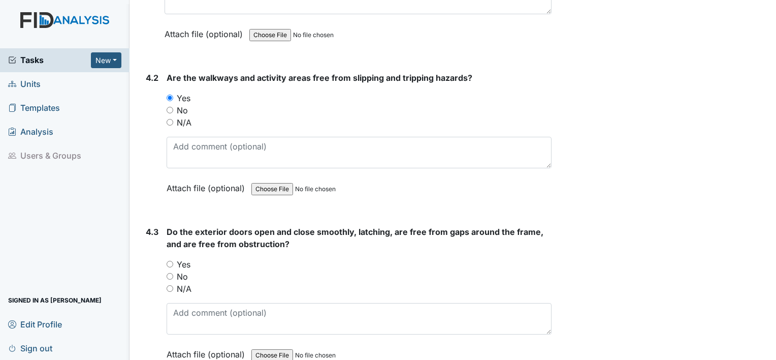
scroll to position [6495, 0]
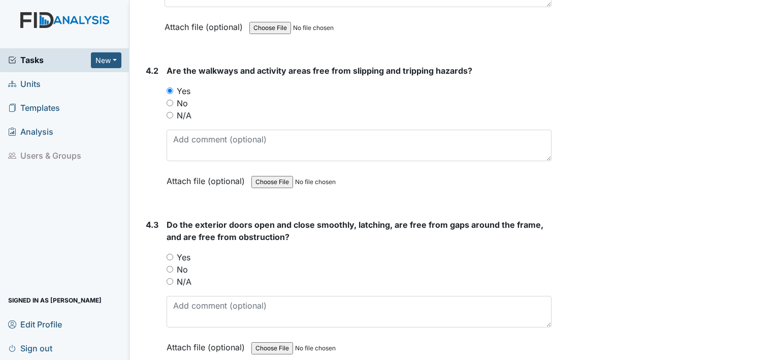
click at [171, 253] on input "Yes" at bounding box center [170, 256] width 7 height 7
radio input "true"
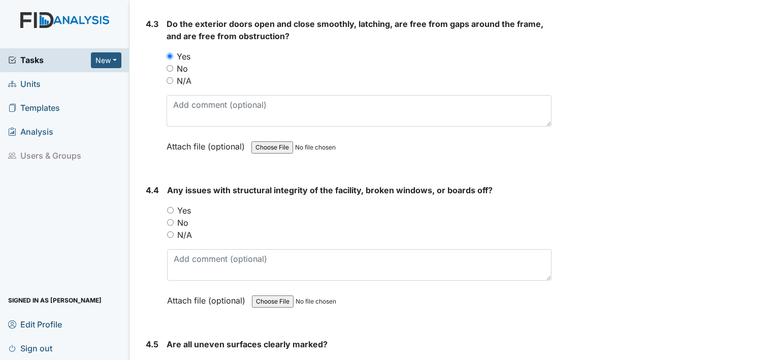
scroll to position [6698, 0]
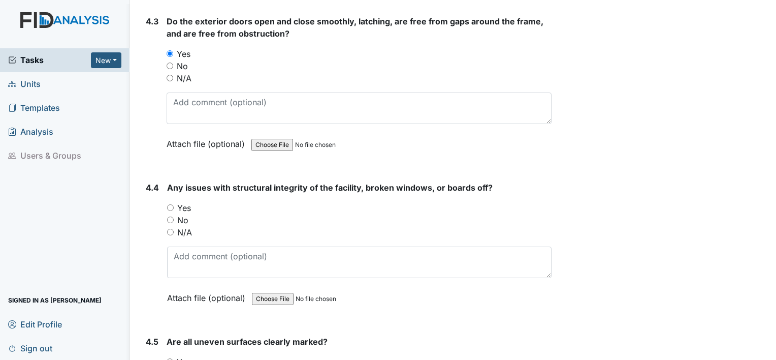
click at [169, 229] on input "N/A" at bounding box center [170, 232] width 7 height 7
radio input "true"
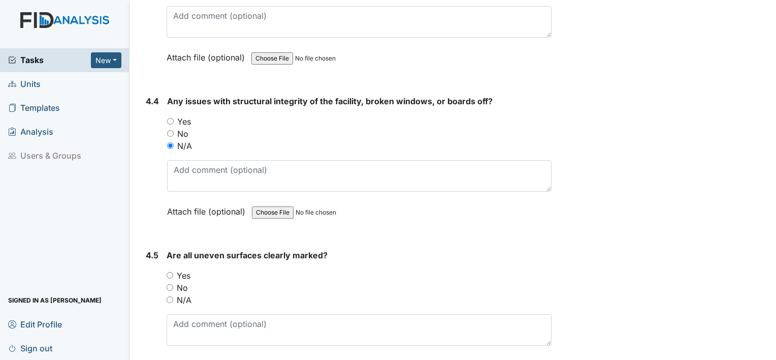
scroll to position [6800, 0]
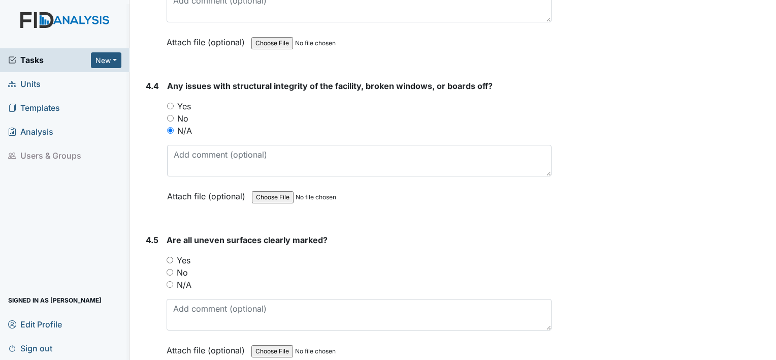
click at [173, 281] on input "N/A" at bounding box center [170, 284] width 7 height 7
radio input "true"
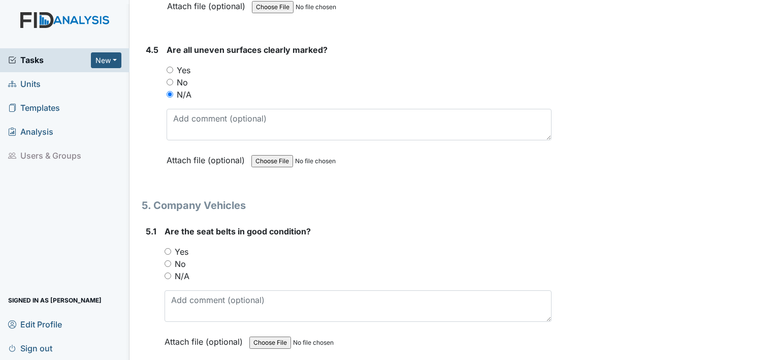
scroll to position [7003, 0]
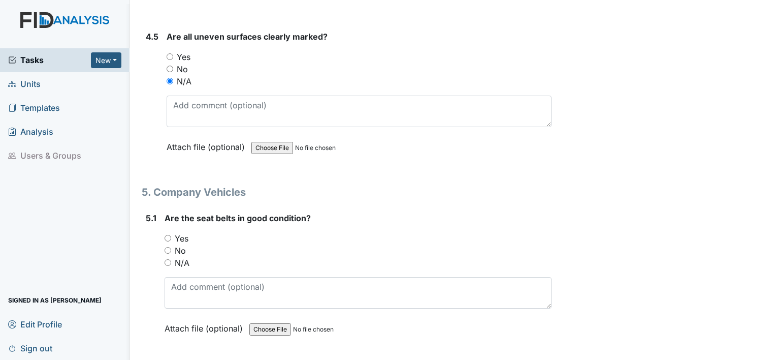
click at [170, 259] on input "N/A" at bounding box center [168, 262] width 7 height 7
radio input "true"
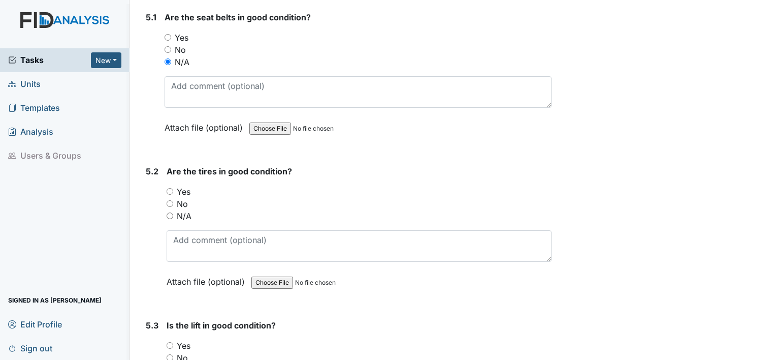
scroll to position [7206, 0]
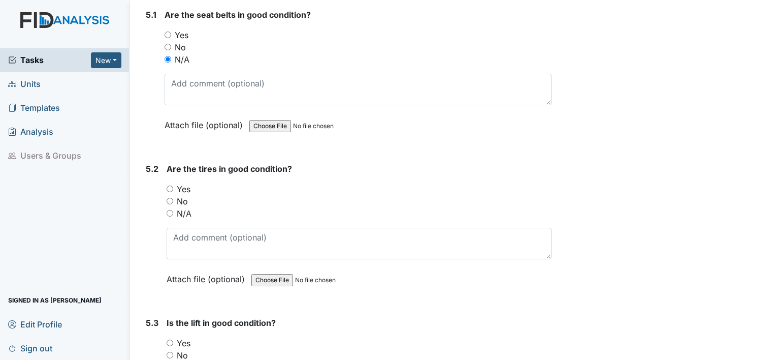
drag, startPoint x: 169, startPoint y: 189, endPoint x: 162, endPoint y: 205, distance: 16.9
click at [169, 210] on input "N/A" at bounding box center [170, 213] width 7 height 7
radio input "true"
click at [172, 359] on input "N/A" at bounding box center [170, 367] width 7 height 7
radio input "true"
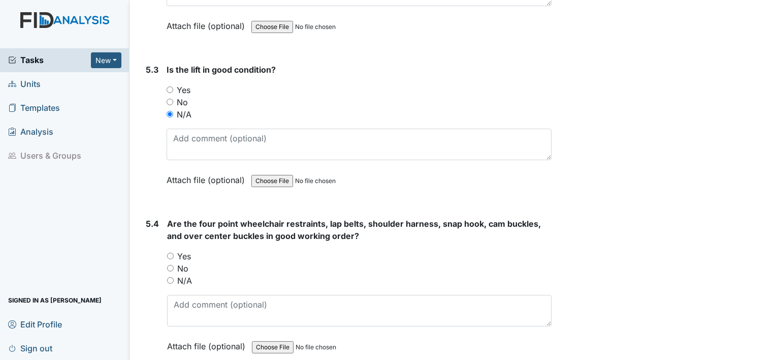
scroll to position [7460, 0]
click at [169, 276] on input "N/A" at bounding box center [170, 279] width 7 height 7
radio input "true"
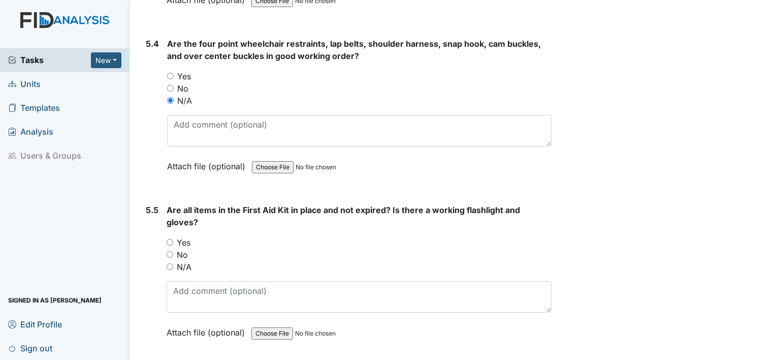
scroll to position [7663, 0]
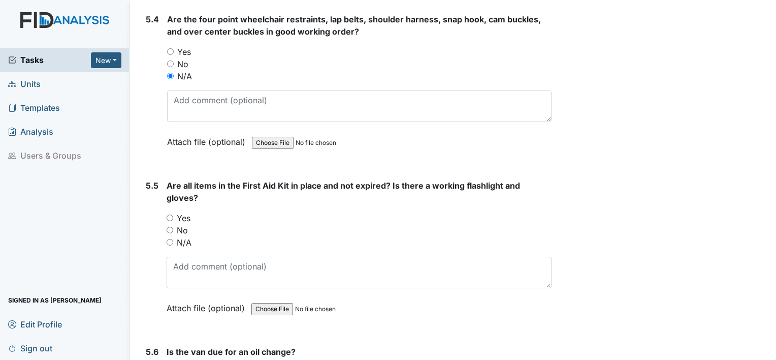
click at [171, 239] on input "N/A" at bounding box center [170, 242] width 7 height 7
radio input "true"
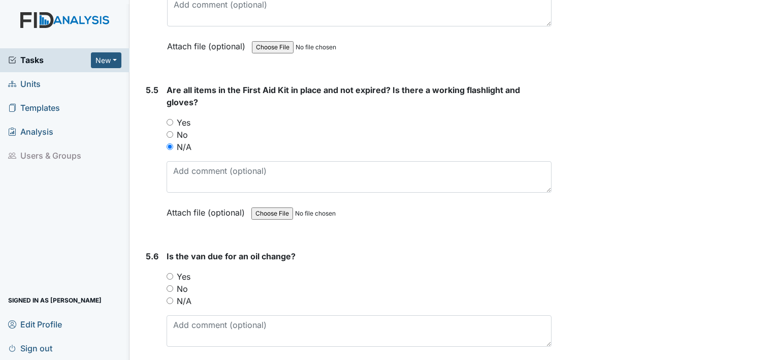
scroll to position [7804, 0]
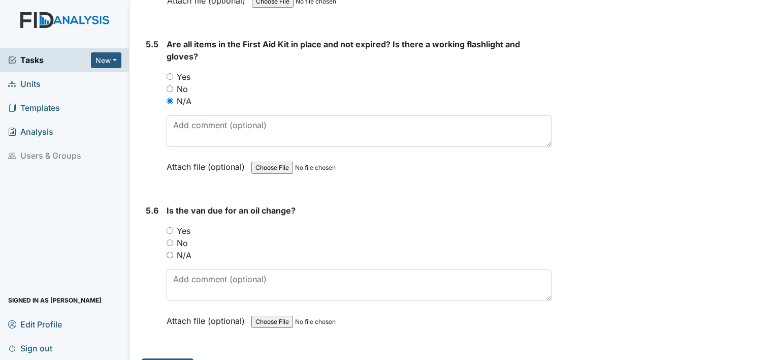
click at [171, 251] on input "N/A" at bounding box center [170, 254] width 7 height 7
radio input "true"
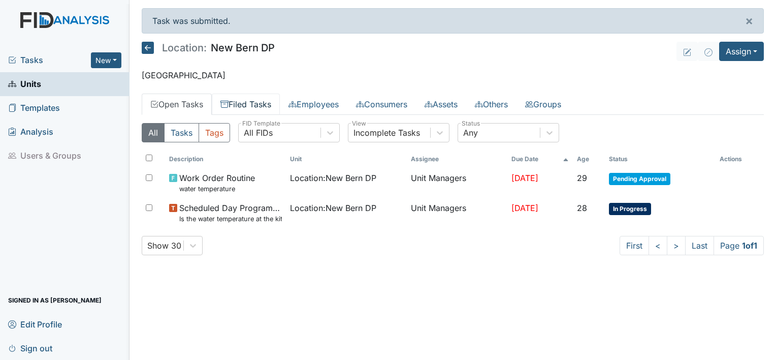
click at [238, 100] on link "Filed Tasks" at bounding box center [246, 103] width 68 height 21
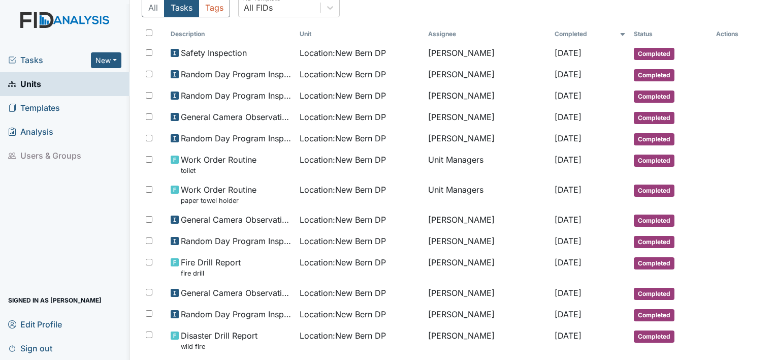
scroll to position [105, 0]
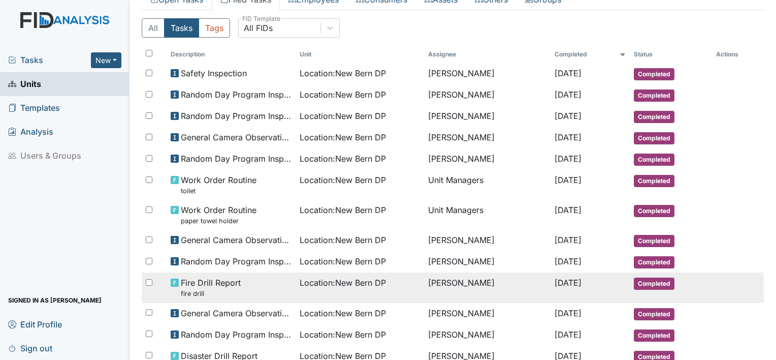
click at [643, 281] on span "Completed" at bounding box center [654, 283] width 41 height 12
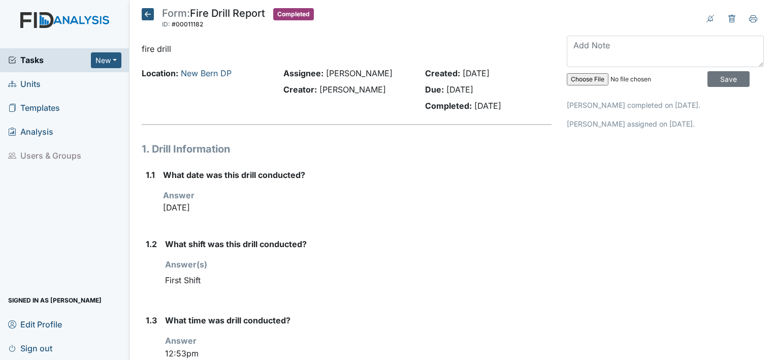
click at [146, 14] on icon at bounding box center [148, 14] width 12 height 12
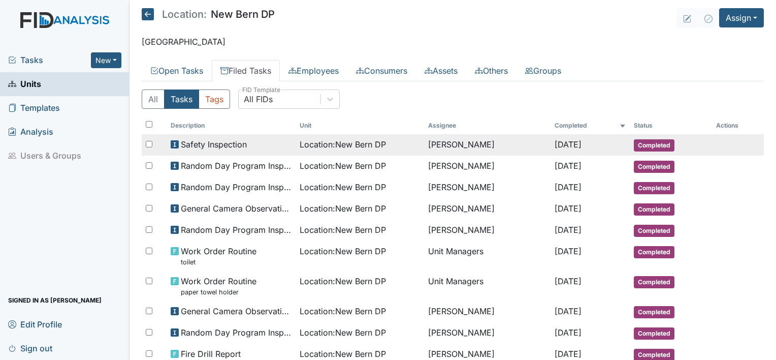
click at [212, 146] on span "Safety Inspection" at bounding box center [214, 144] width 66 height 12
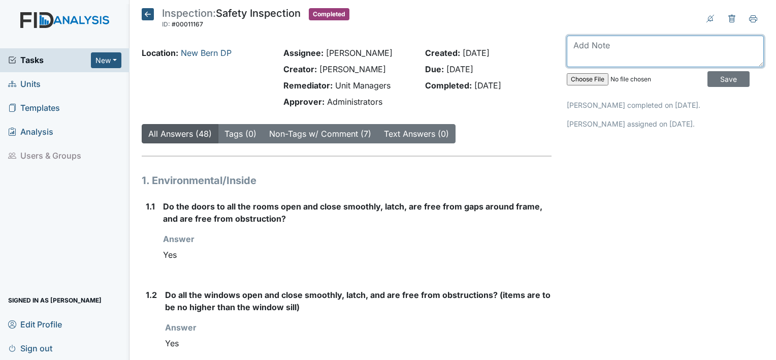
click at [578, 47] on textarea at bounding box center [665, 51] width 197 height 31
type textarea "Wrong date for fire drill. Fire drill done 8/6/25"
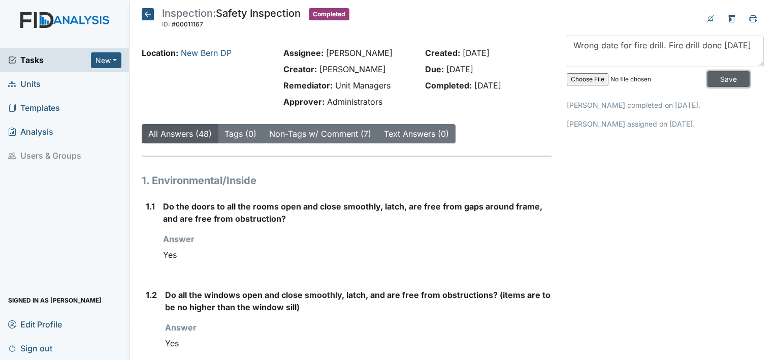
click at [707, 79] on input "Save" at bounding box center [728, 79] width 42 height 16
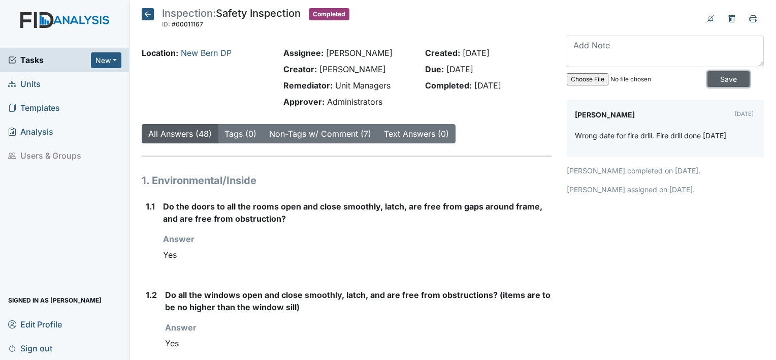
click at [707, 79] on input "Save" at bounding box center [728, 79] width 42 height 16
click at [29, 350] on span "Sign out" at bounding box center [30, 348] width 44 height 16
